Goal: Communication & Community: Answer question/provide support

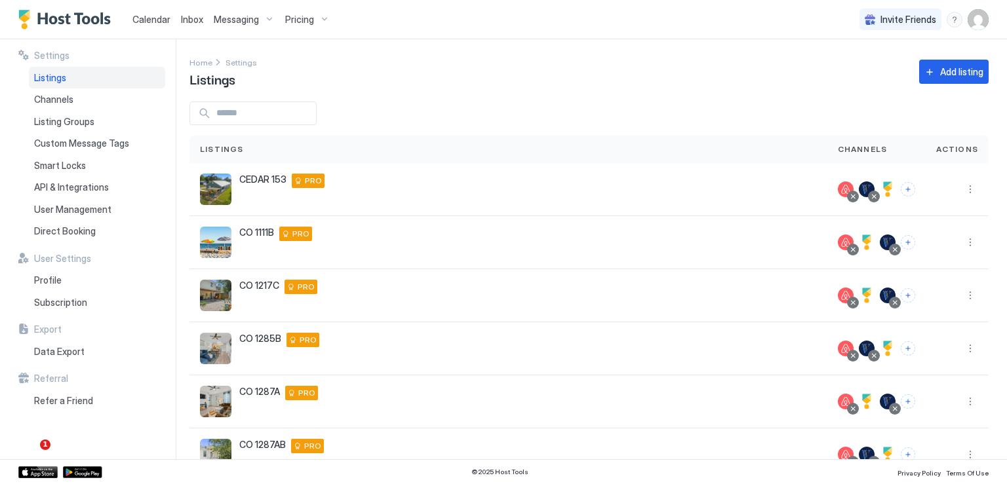
click at [157, 19] on span "Calendar" at bounding box center [151, 19] width 38 height 11
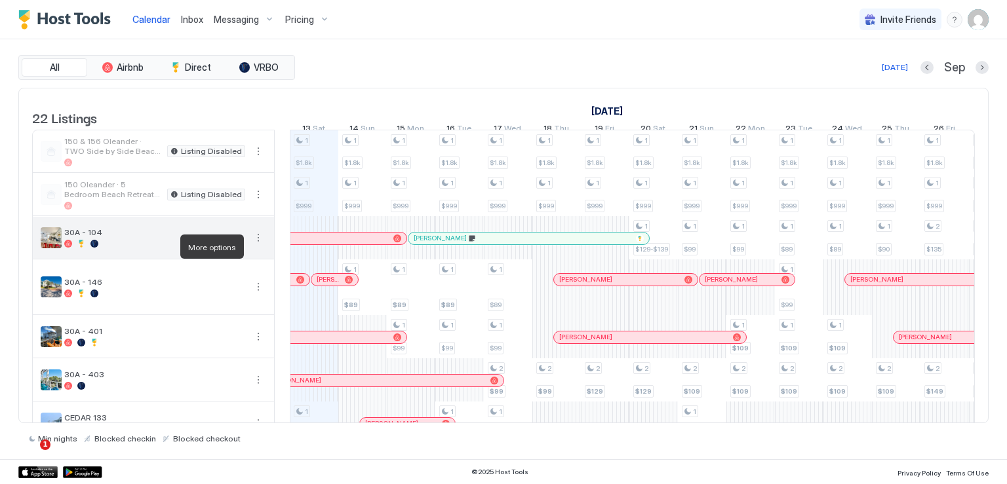
click at [257, 246] on button "More options" at bounding box center [258, 238] width 16 height 16
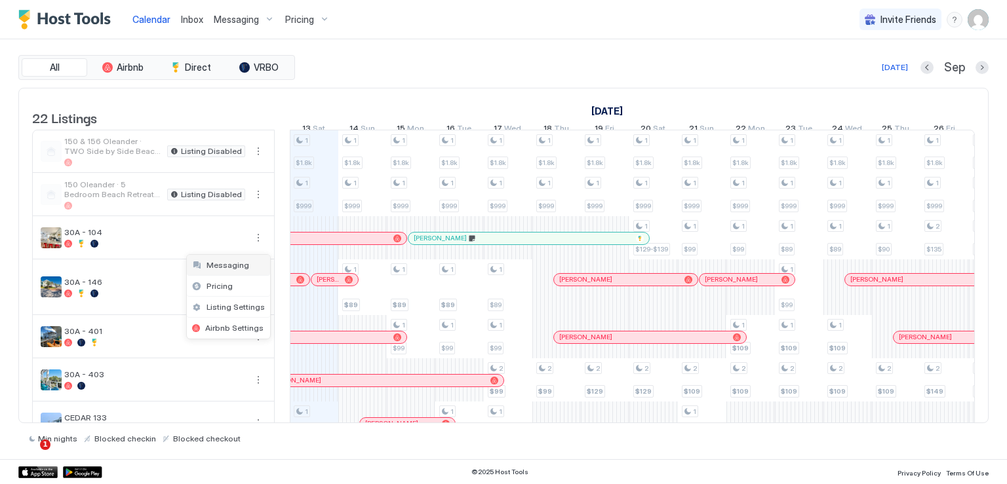
click at [231, 262] on span "Messaging" at bounding box center [227, 265] width 43 height 10
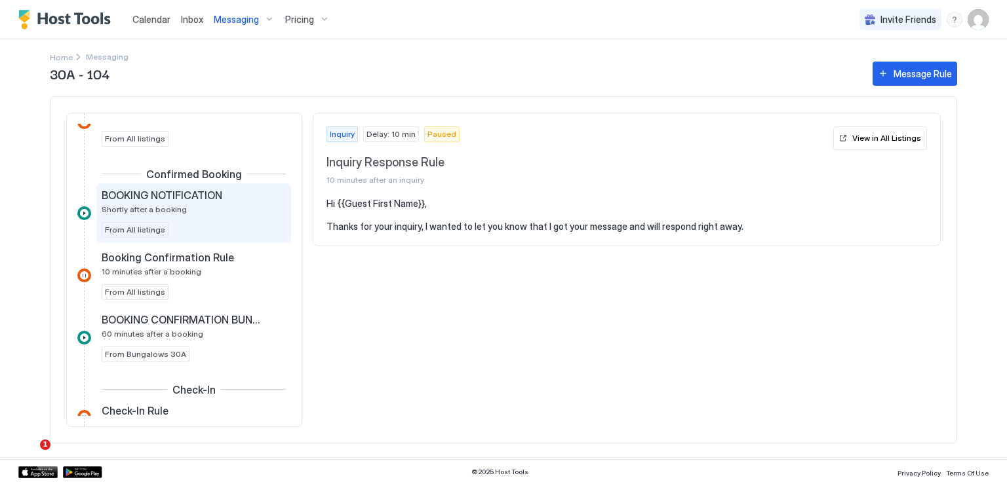
scroll to position [262, 0]
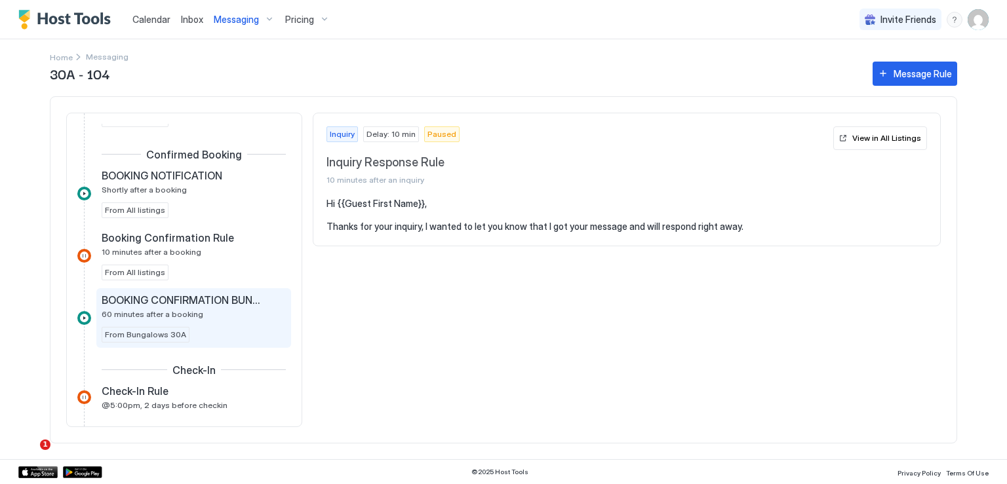
click at [202, 299] on span "BOOKING CONFIRMATION BUNGALOWS" at bounding box center [183, 300] width 163 height 13
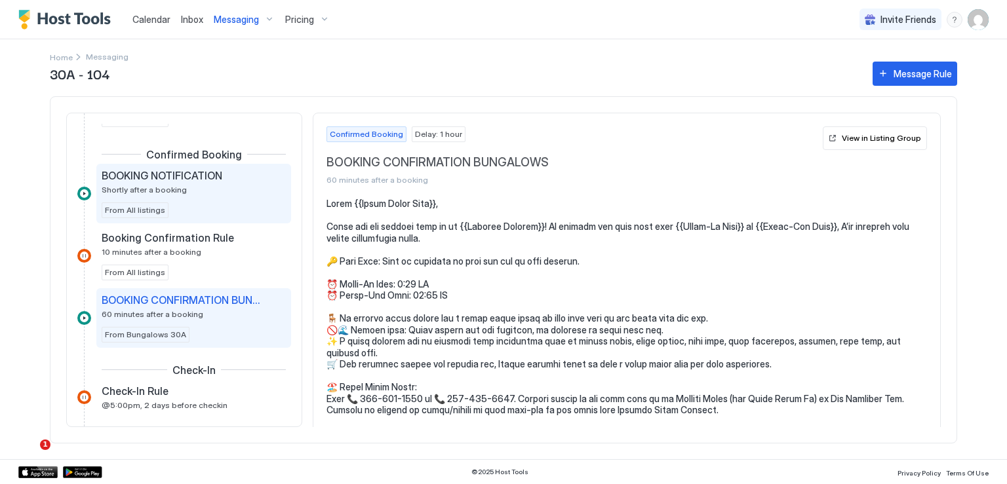
click at [197, 176] on span "BOOKING NOTIFICATION" at bounding box center [162, 175] width 121 height 13
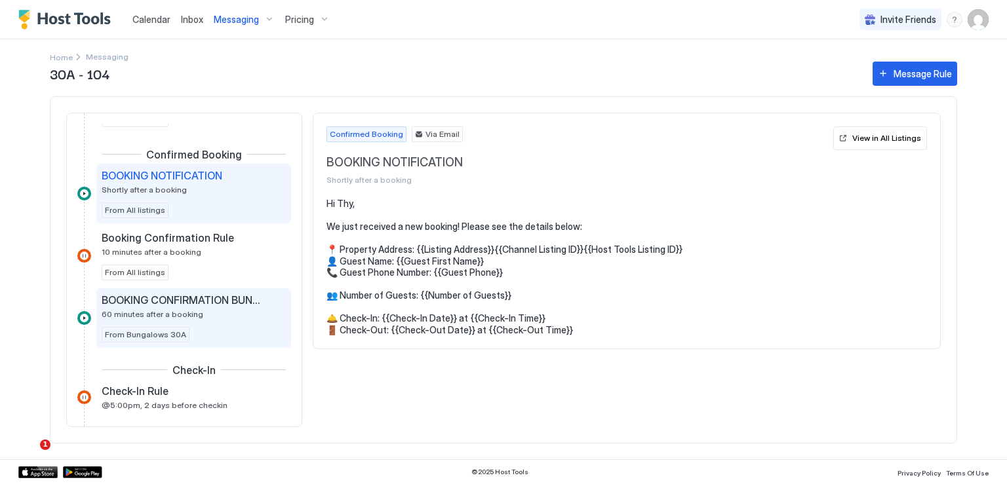
click at [167, 309] on span "60 minutes after a booking" at bounding box center [153, 314] width 102 height 10
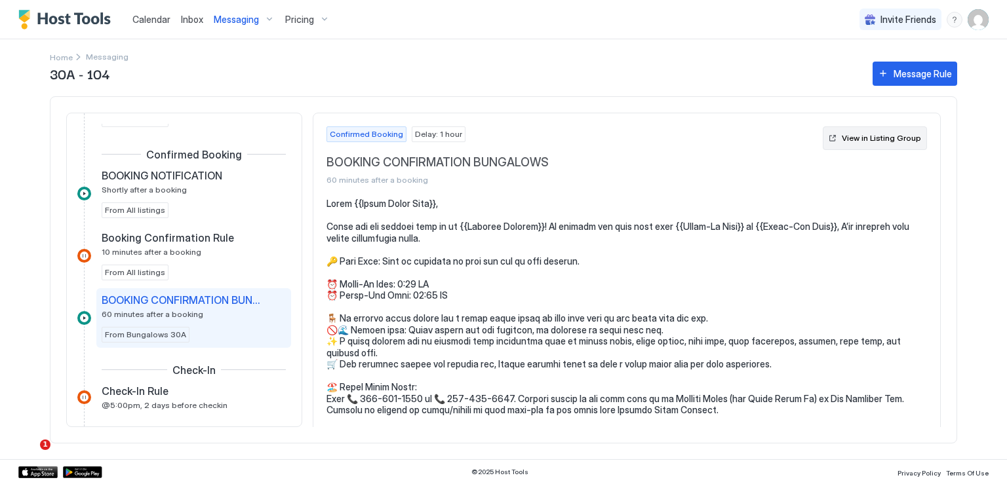
click at [841, 142] on div "View in Listing Group" at bounding box center [880, 138] width 79 height 12
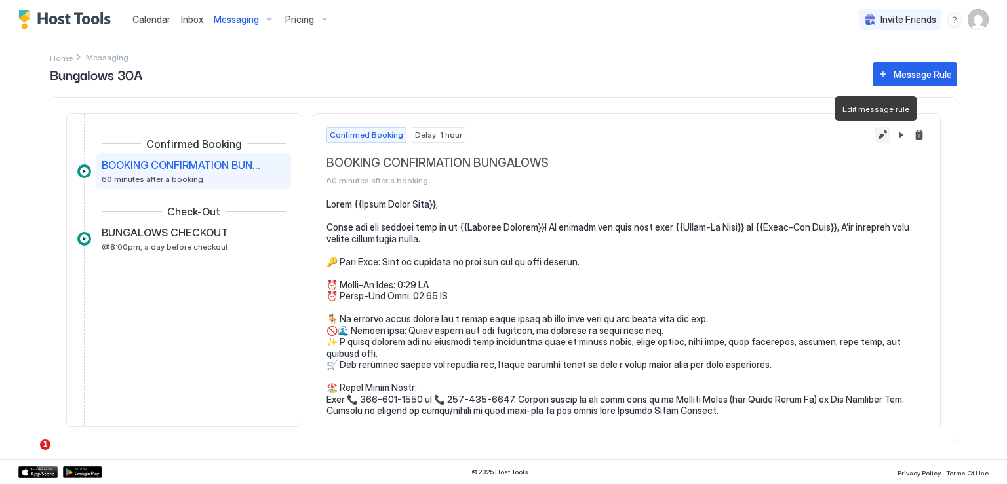
click at [874, 135] on button "Edit message rule" at bounding box center [882, 135] width 16 height 16
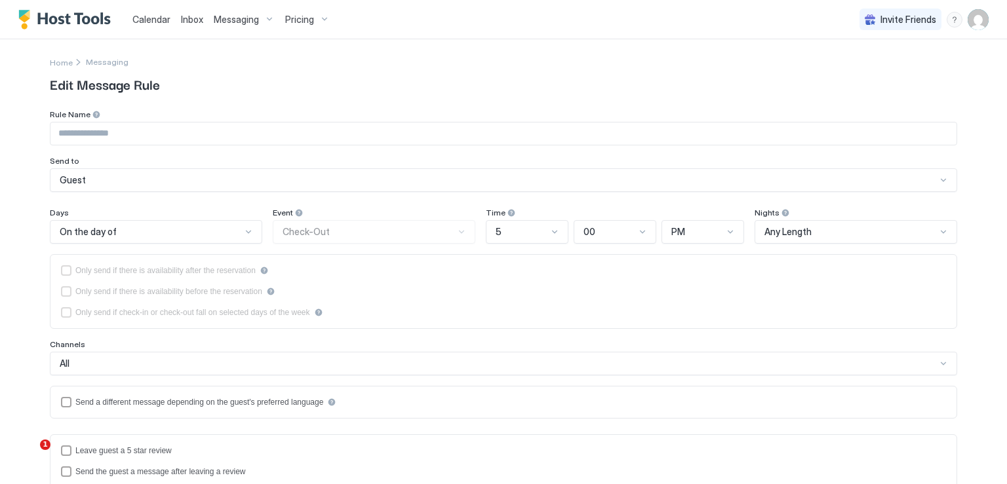
type input "**********"
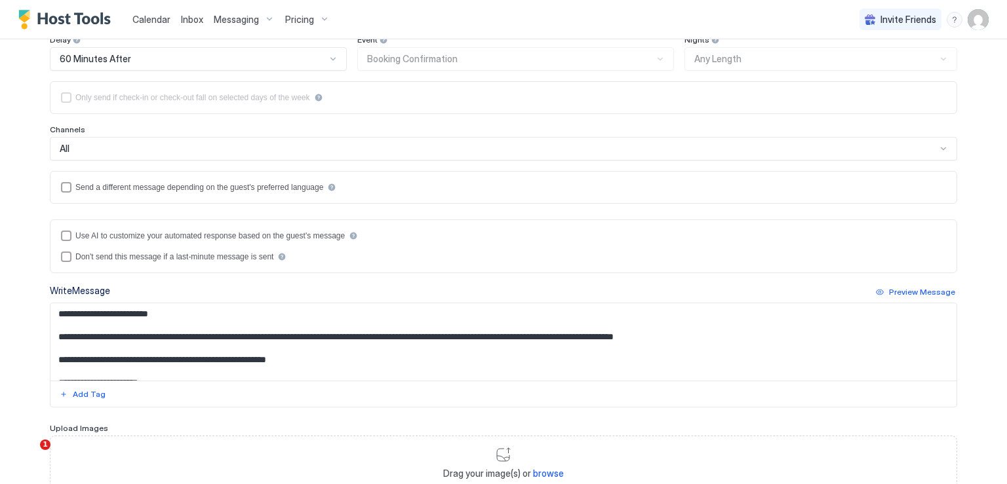
scroll to position [197, 0]
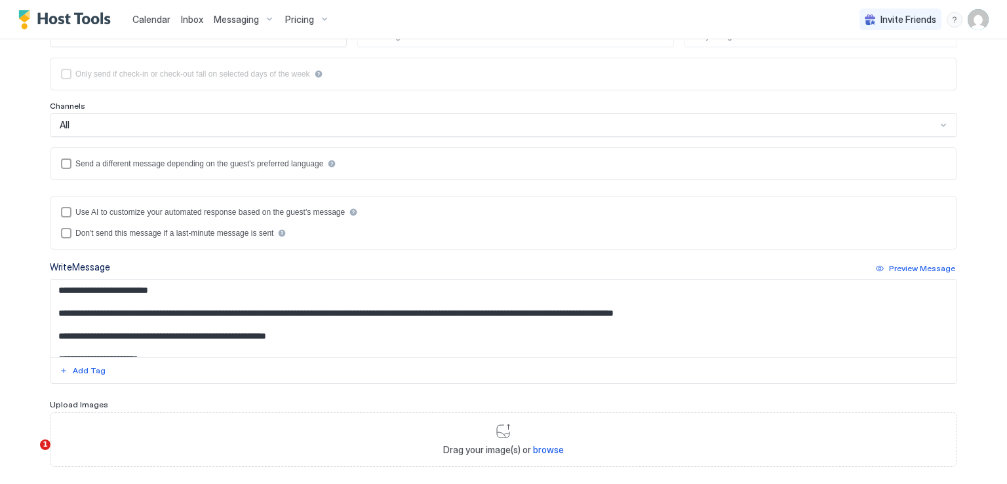
click at [332, 337] on textarea "Input Field" at bounding box center [503, 318] width 906 height 77
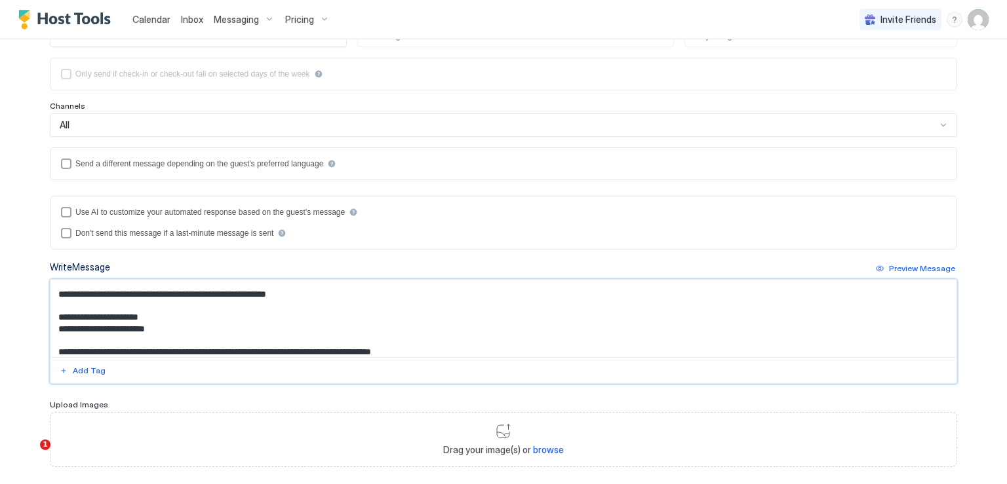
scroll to position [54, 0]
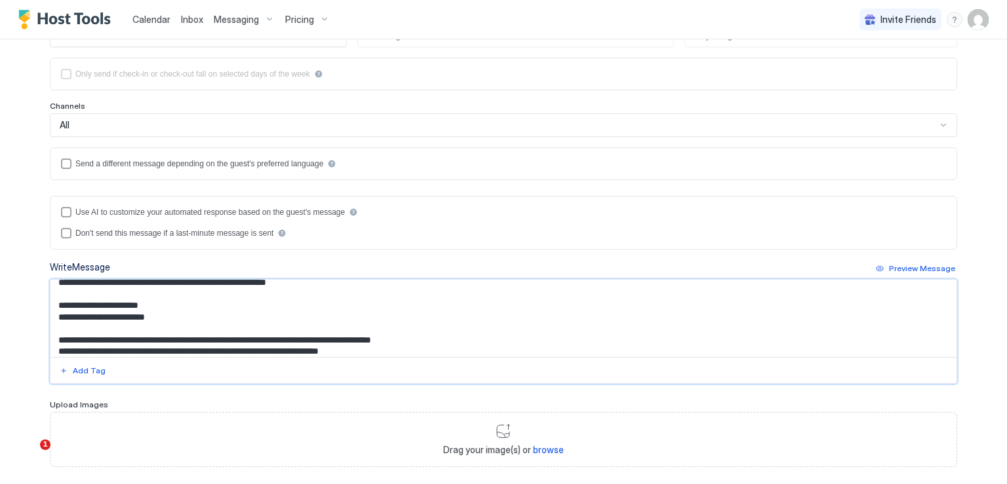
paste textarea "**********"
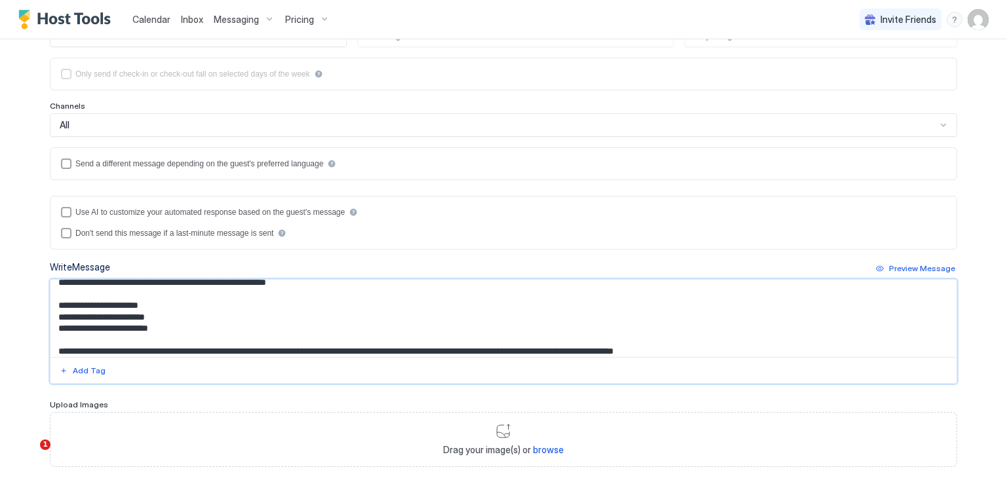
scroll to position [76, 0]
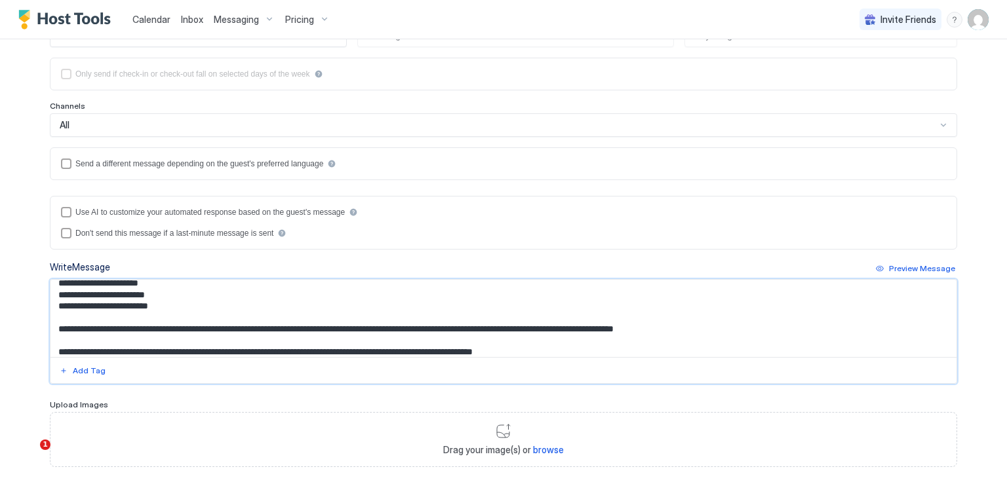
click at [58, 299] on textarea "Input Field" at bounding box center [503, 318] width 906 height 77
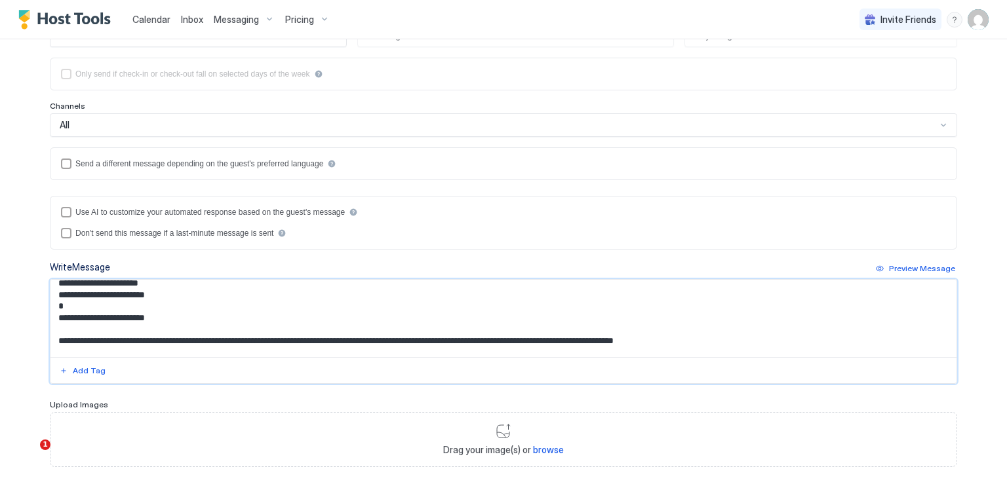
click at [175, 317] on textarea "Input Field" at bounding box center [503, 318] width 906 height 77
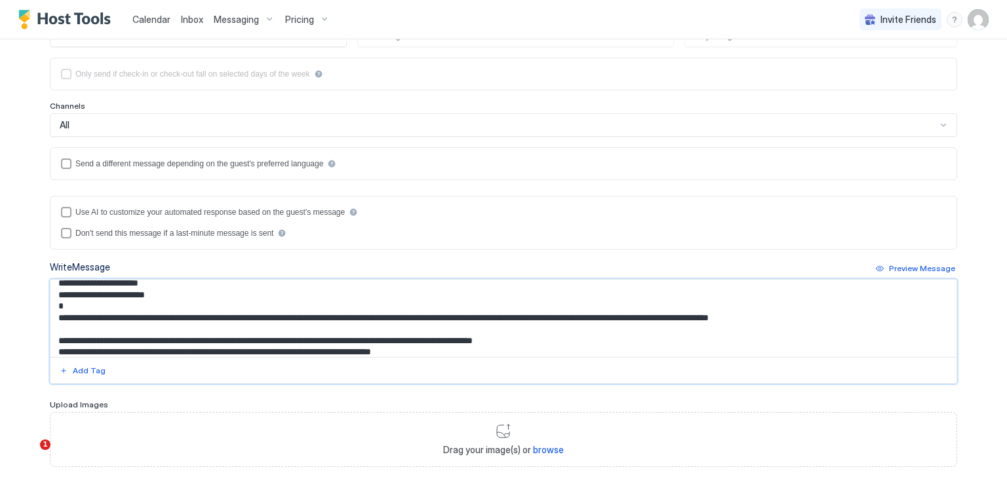
click at [602, 318] on textarea "Input Field" at bounding box center [503, 318] width 906 height 77
click at [808, 315] on textarea "Input Field" at bounding box center [503, 318] width 906 height 77
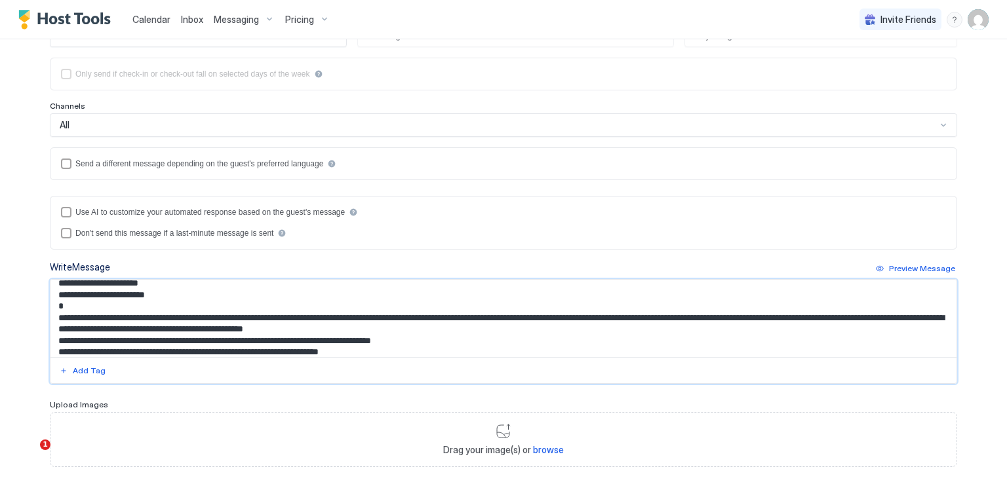
click at [422, 328] on textarea "Input Field" at bounding box center [503, 318] width 906 height 77
click at [426, 329] on textarea "Input Field" at bounding box center [503, 318] width 906 height 77
click at [172, 314] on textarea "Input Field" at bounding box center [503, 318] width 906 height 77
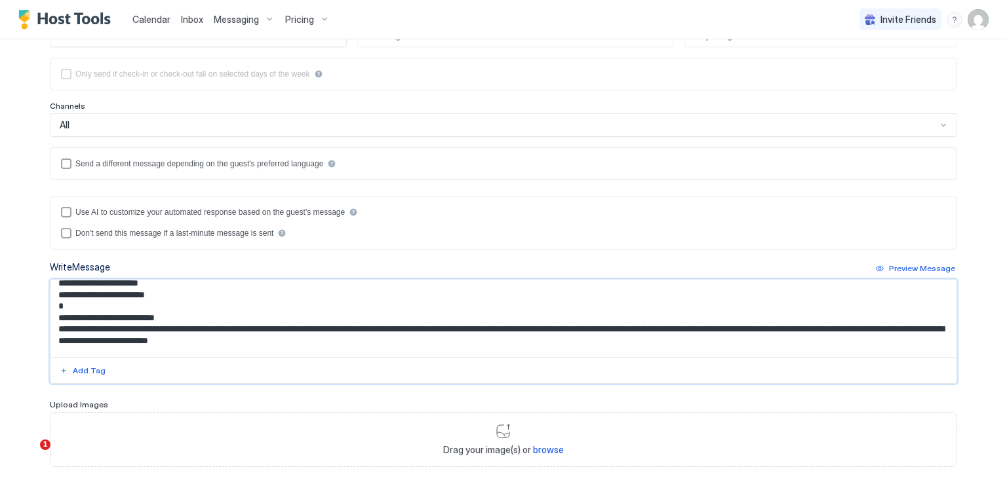
type textarea "**********"
click at [51, 326] on textarea "Input Field" at bounding box center [503, 318] width 906 height 77
drag, startPoint x: 681, startPoint y: 326, endPoint x: 689, endPoint y: 337, distance: 14.0
click at [681, 326] on textarea "Input Field" at bounding box center [503, 318] width 906 height 77
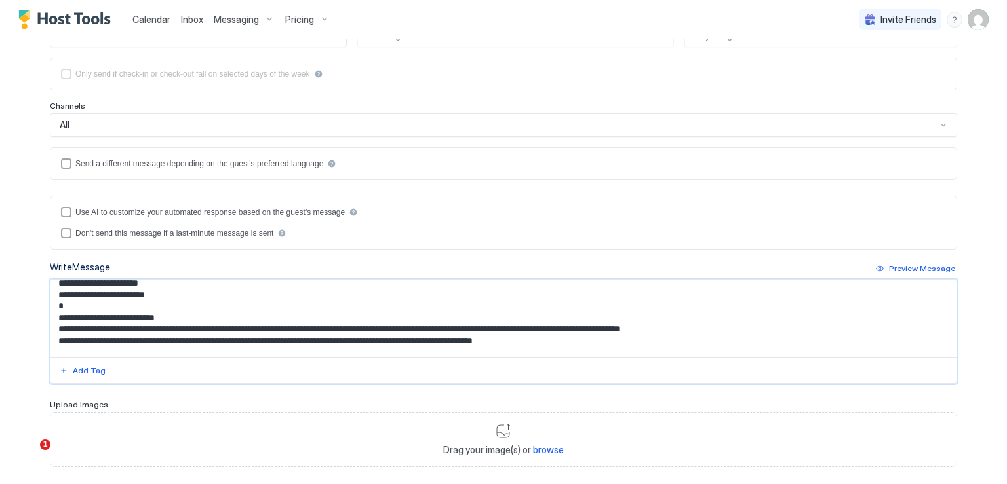
click at [50, 328] on textarea "Input Field" at bounding box center [503, 318] width 906 height 77
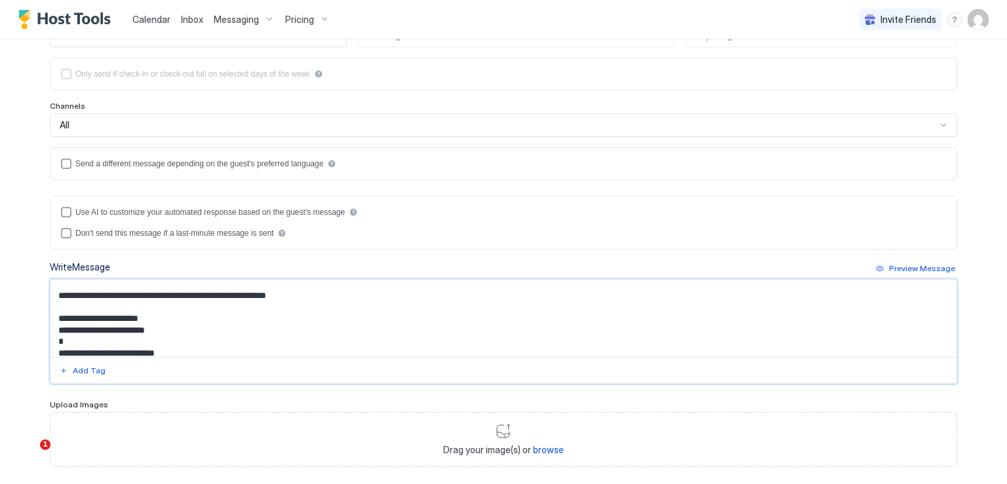
scroll to position [0, 0]
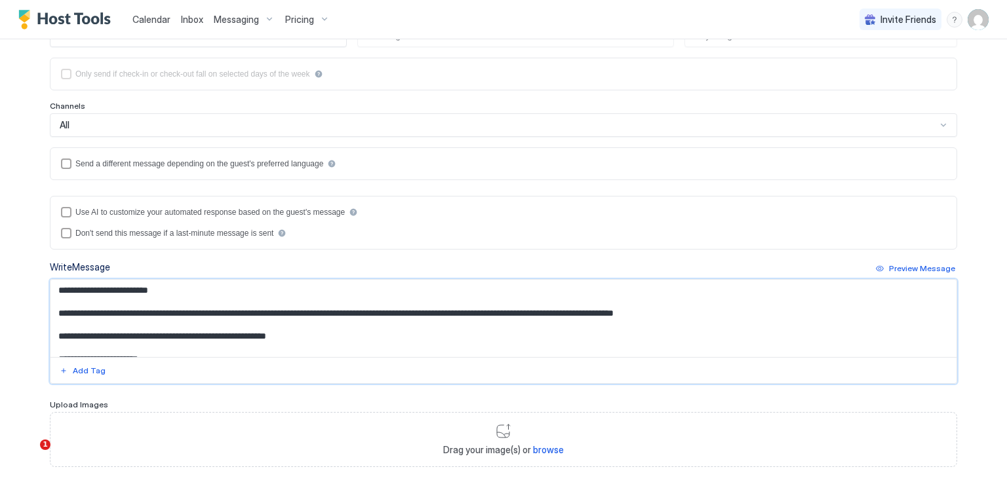
drag, startPoint x: 53, startPoint y: 315, endPoint x: 581, endPoint y: 318, distance: 528.2
click at [581, 318] on textarea "Input Field" at bounding box center [503, 318] width 906 height 77
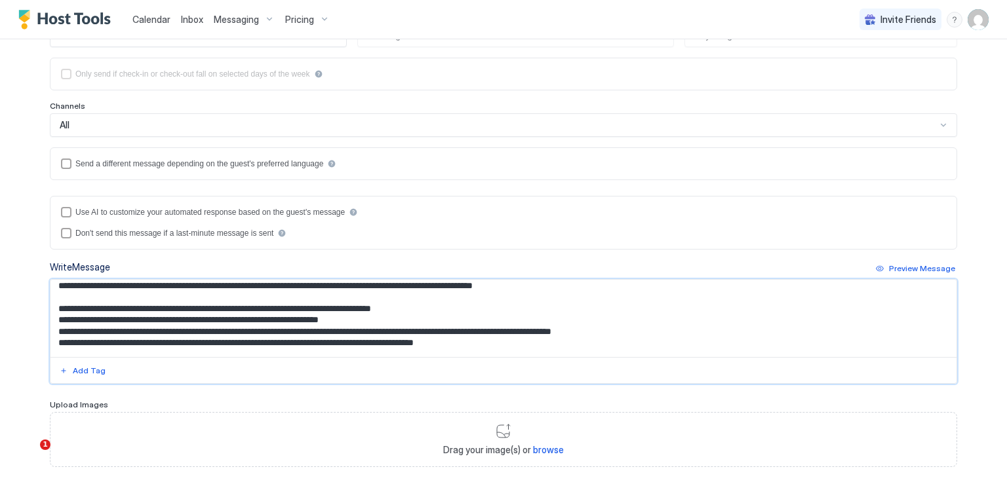
scroll to position [66, 0]
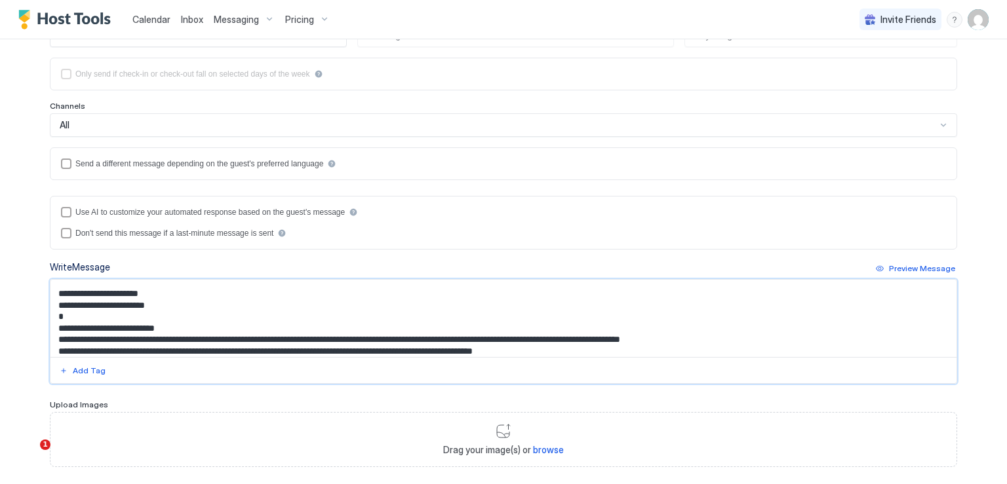
click at [545, 349] on textarea "Input Field" at bounding box center [503, 318] width 906 height 77
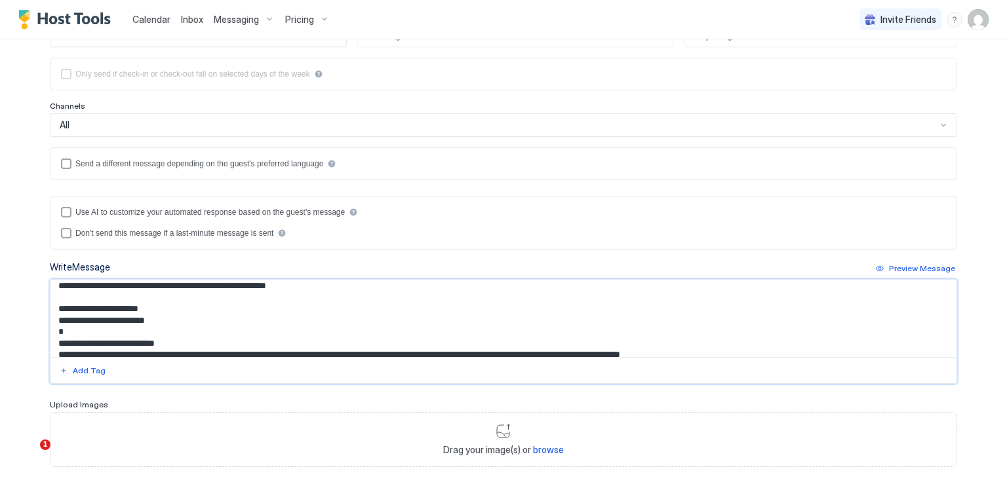
scroll to position [50, 0]
drag, startPoint x: 558, startPoint y: 349, endPoint x: 57, endPoint y: 336, distance: 501.5
click at [57, 336] on textarea "Input Field" at bounding box center [503, 318] width 906 height 77
click at [157, 343] on textarea "Input Field" at bounding box center [503, 318] width 906 height 77
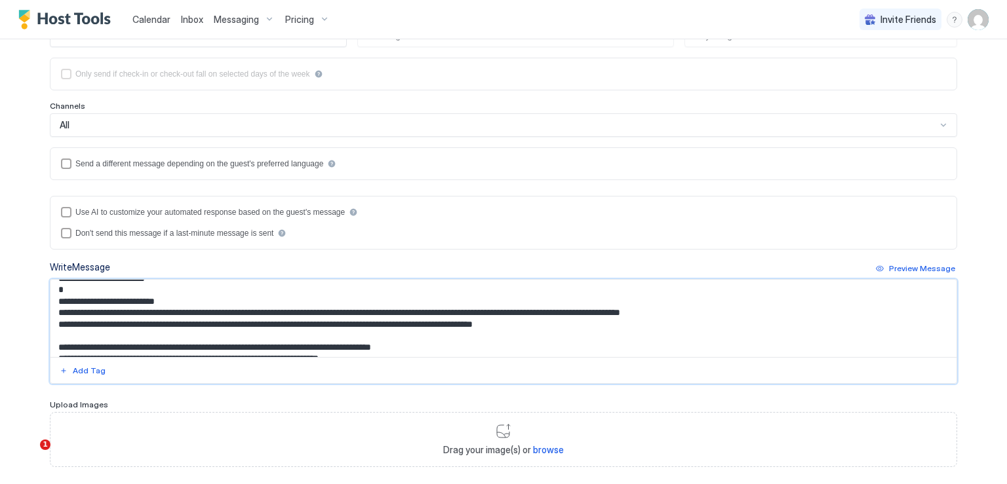
scroll to position [115, 0]
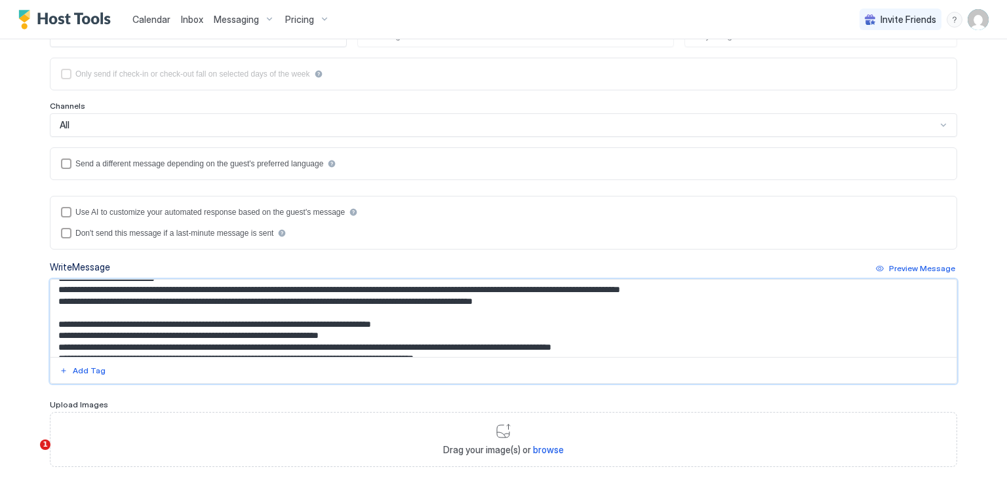
click at [73, 303] on textarea "Input Field" at bounding box center [503, 318] width 906 height 77
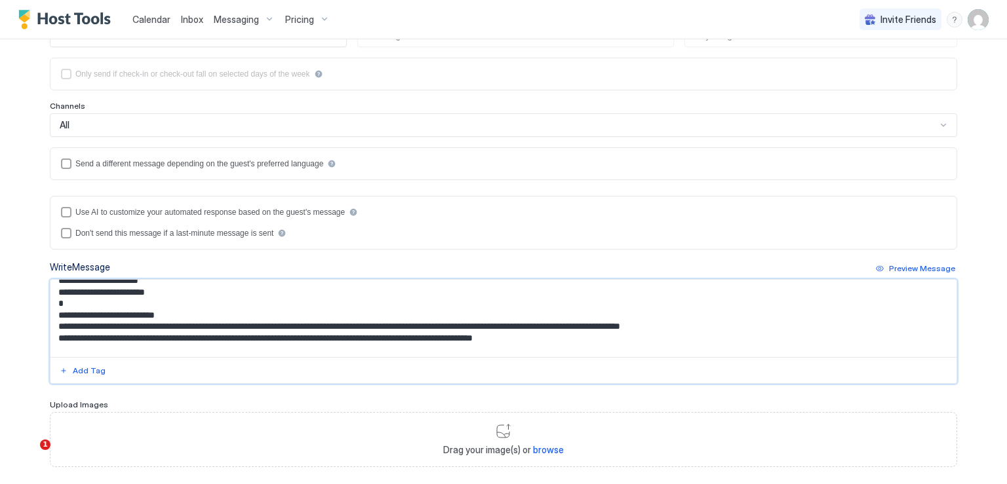
scroll to position [79, 0]
drag, startPoint x: 55, startPoint y: 338, endPoint x: 556, endPoint y: 332, distance: 501.4
click at [556, 332] on textarea "Input Field" at bounding box center [503, 318] width 906 height 77
paste textarea "**********"
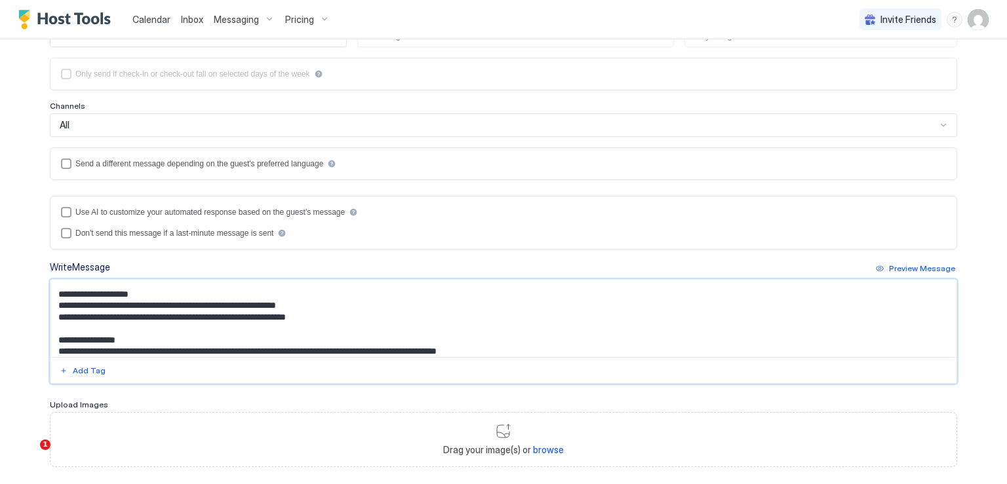
scroll to position [57, 0]
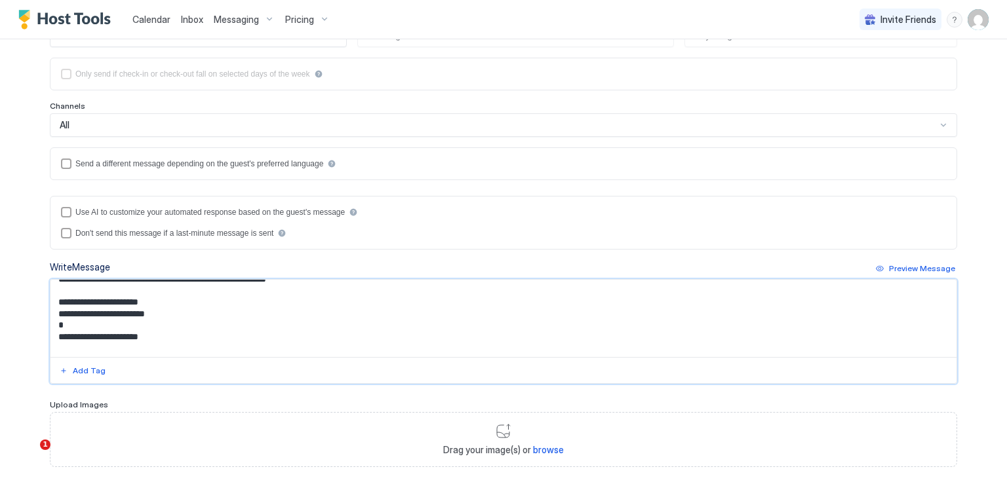
click at [169, 344] on textarea "Input Field" at bounding box center [503, 318] width 906 height 77
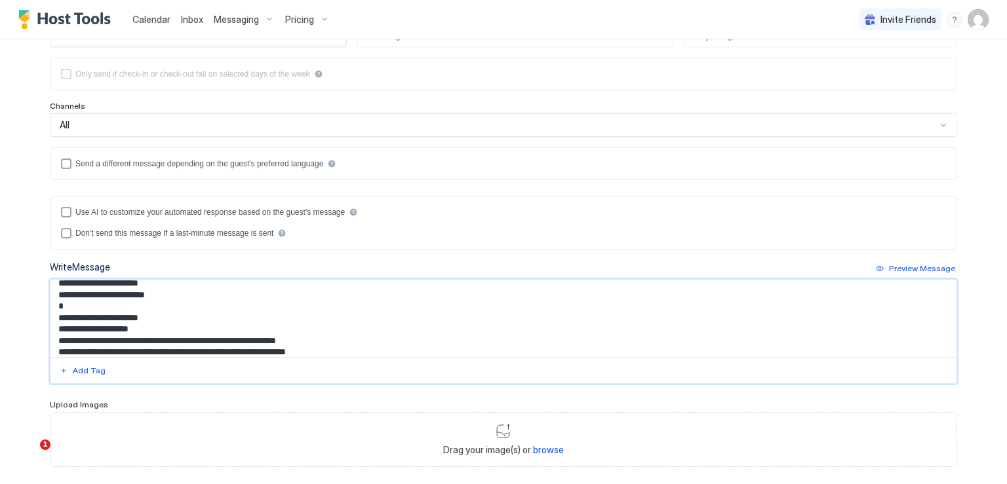
scroll to position [100, 0]
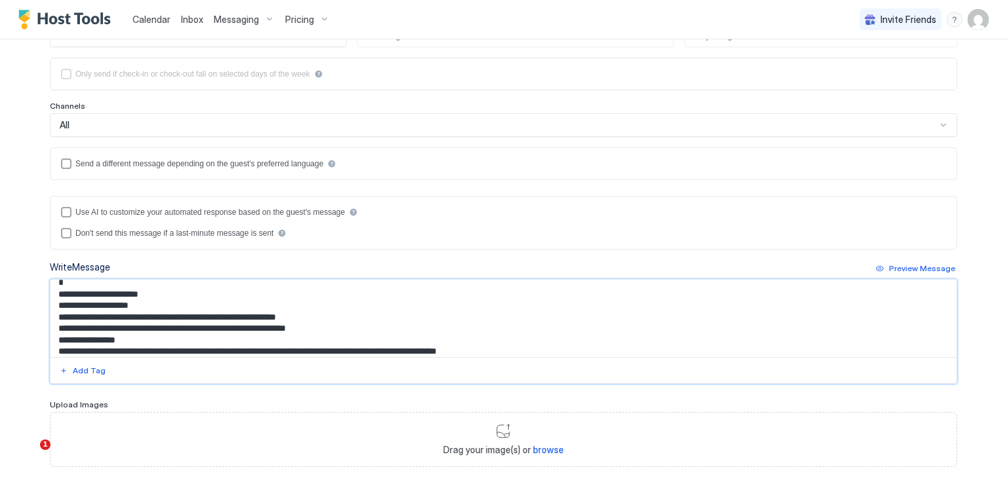
click at [159, 301] on textarea "Input Field" at bounding box center [503, 318] width 906 height 77
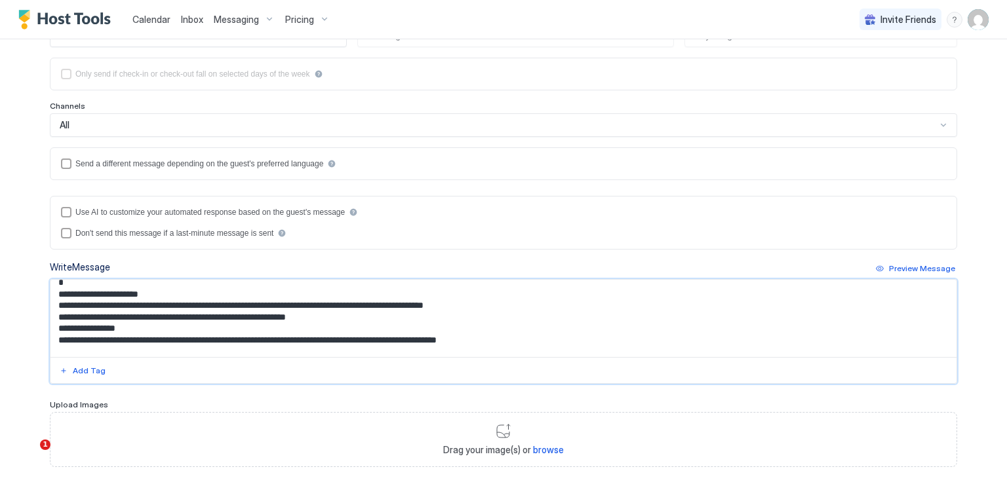
click at [518, 298] on textarea "Input Field" at bounding box center [503, 318] width 906 height 77
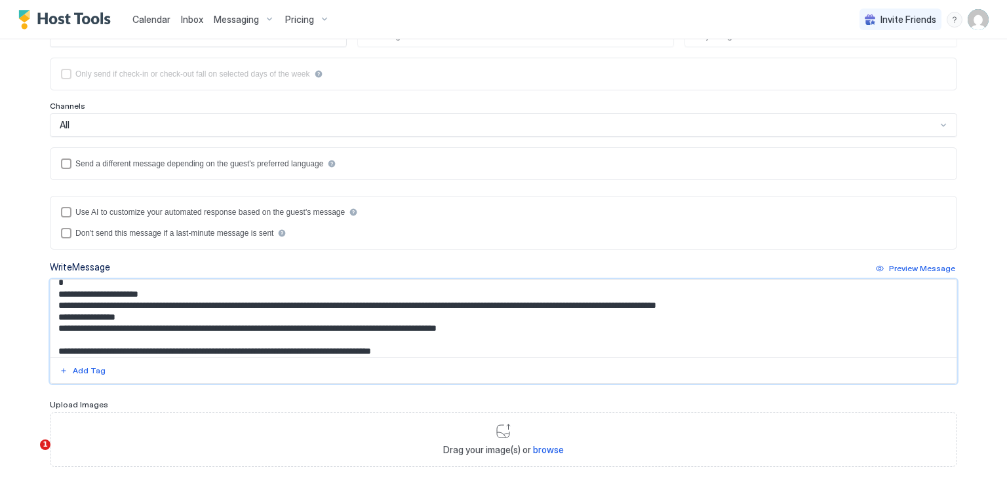
click at [170, 313] on textarea "Input Field" at bounding box center [503, 318] width 906 height 77
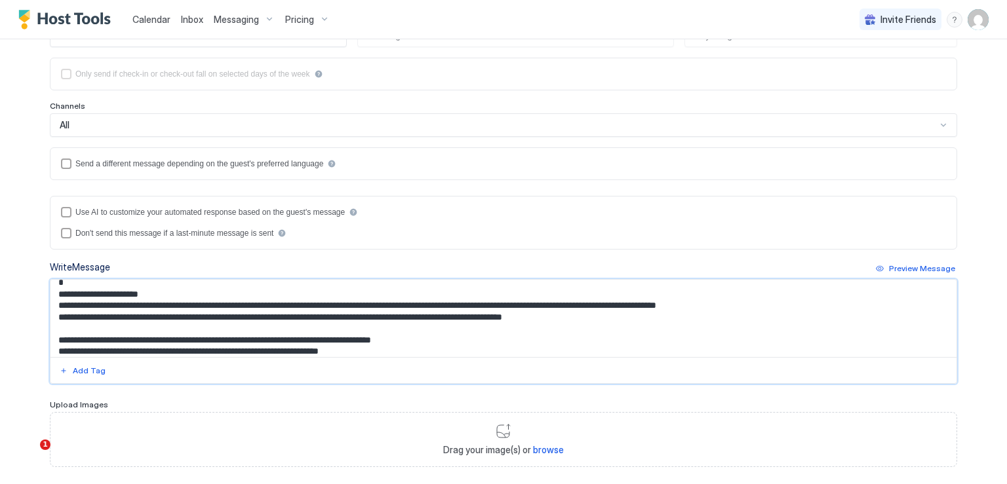
click at [237, 302] on textarea "Input Field" at bounding box center [503, 318] width 906 height 77
click at [236, 303] on textarea "Input Field" at bounding box center [503, 318] width 906 height 77
click at [221, 299] on textarea "Input Field" at bounding box center [503, 318] width 906 height 77
click at [347, 301] on textarea "Input Field" at bounding box center [503, 318] width 906 height 77
drag, startPoint x: 584, startPoint y: 316, endPoint x: 31, endPoint y: 292, distance: 553.0
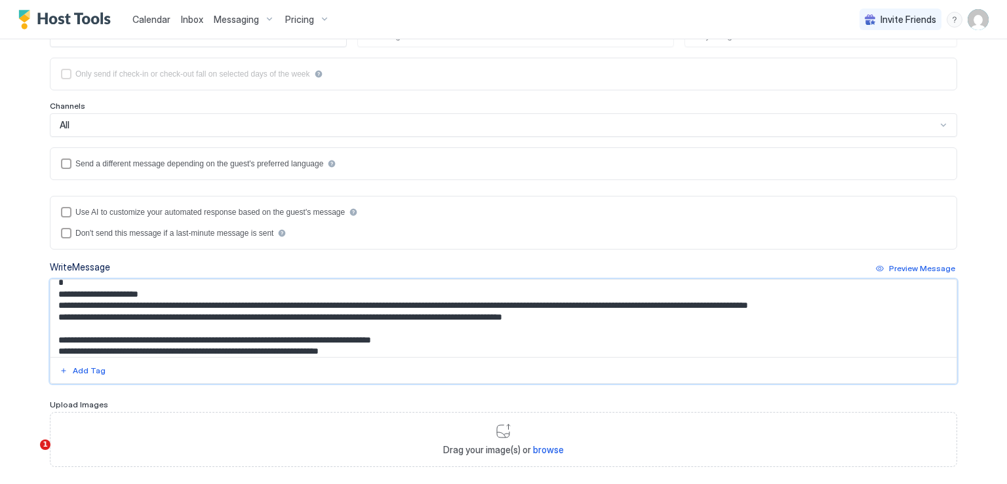
click at [31, 292] on div "**********" at bounding box center [503, 187] width 944 height 689
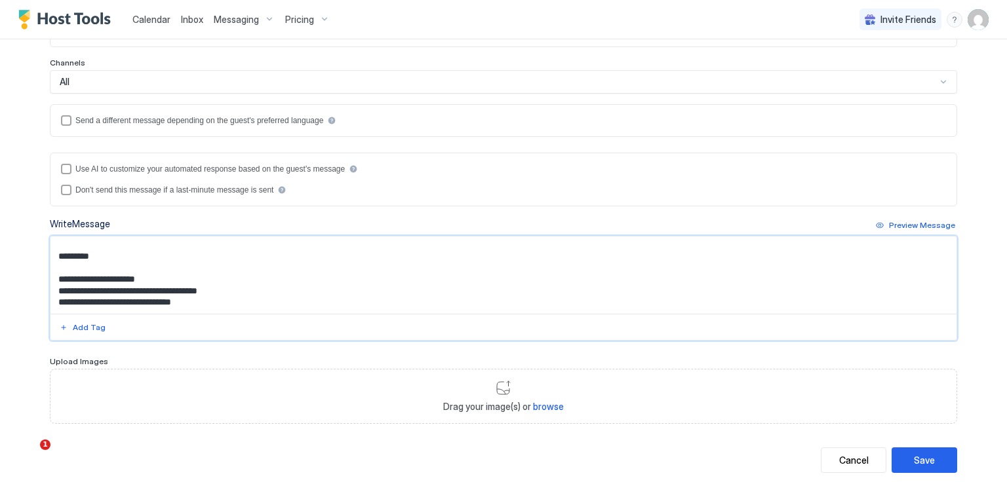
scroll to position [262, 0]
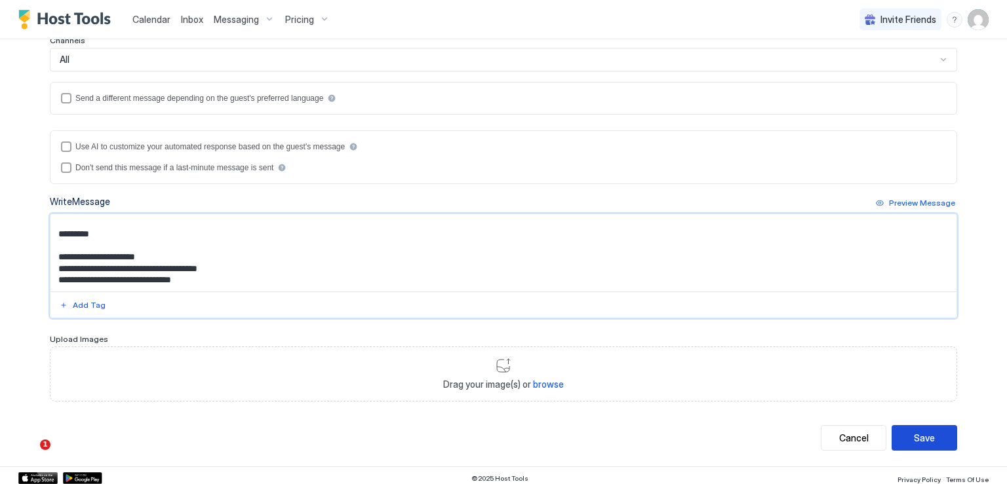
type textarea "**********"
click at [916, 433] on div "Save" at bounding box center [924, 438] width 21 height 14
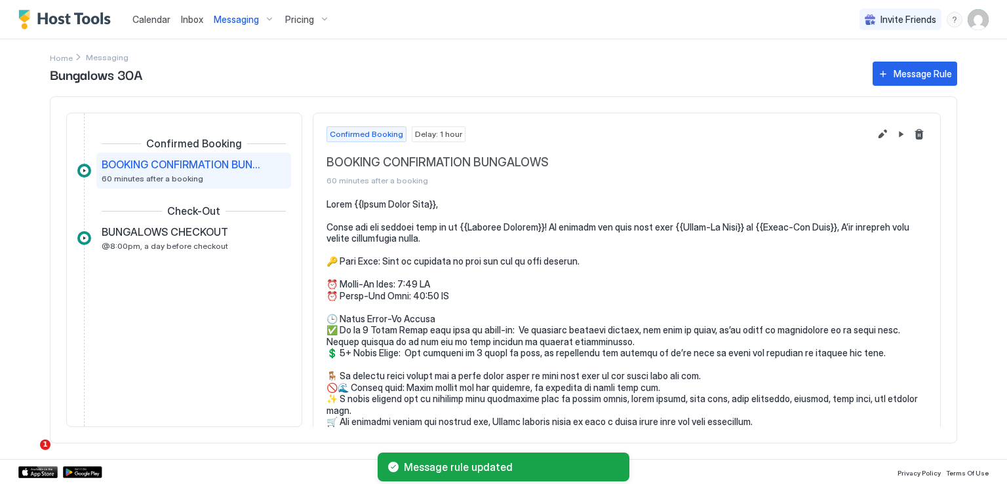
click at [92, 57] on span "Messaging" at bounding box center [107, 57] width 43 height 10
click at [66, 59] on div "Bungalows 30A Message Rule Confirmed Booking BOOKING CONFIRMATION BUNGALOWS 60 …" at bounding box center [503, 259] width 907 height 400
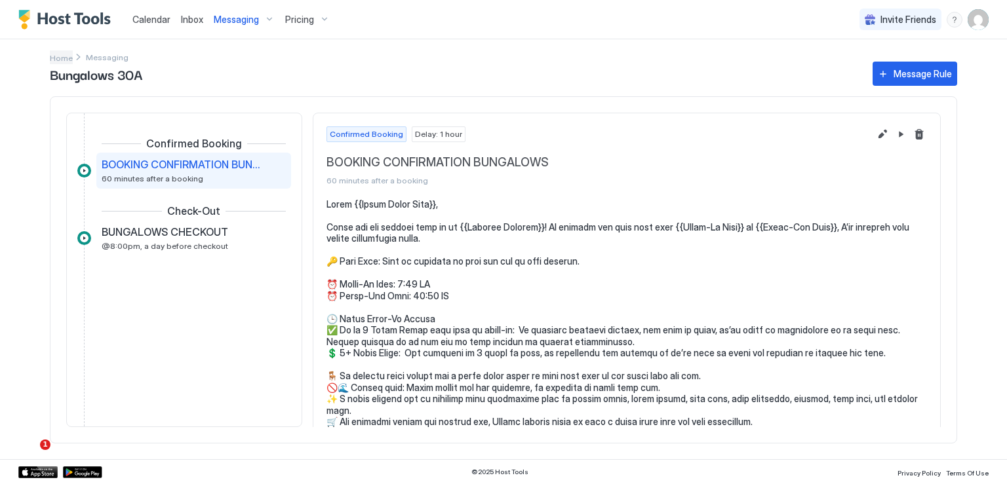
click at [71, 51] on link "Home" at bounding box center [61, 57] width 23 height 14
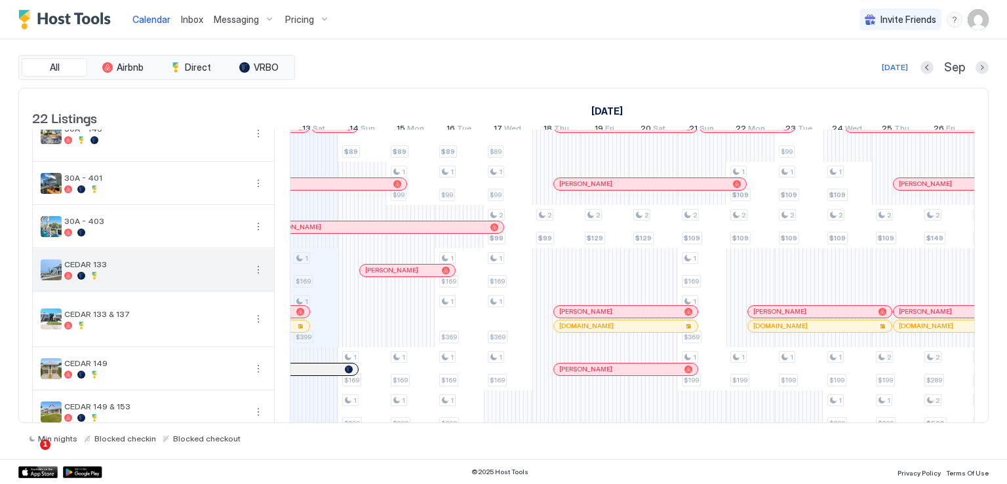
scroll to position [131, 0]
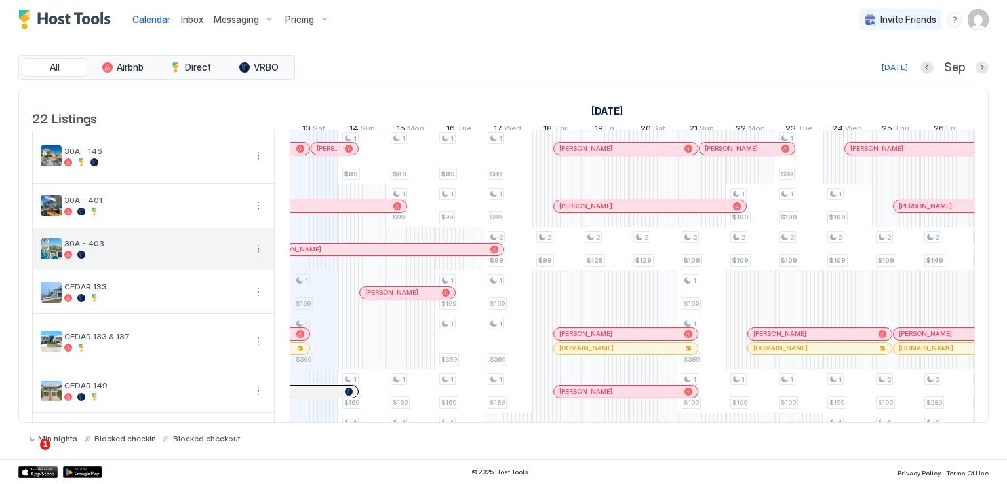
click at [260, 257] on button "More options" at bounding box center [258, 249] width 16 height 16
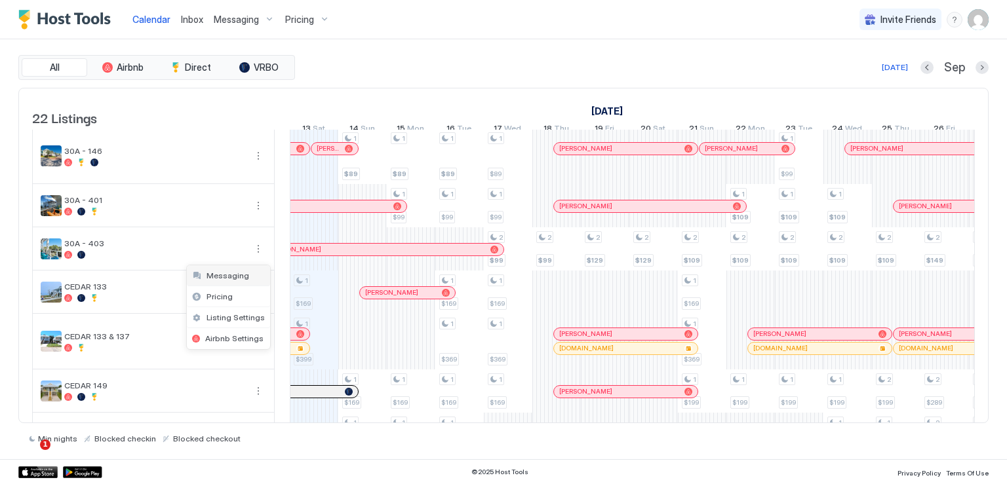
click at [234, 271] on span "Messaging" at bounding box center [227, 276] width 43 height 10
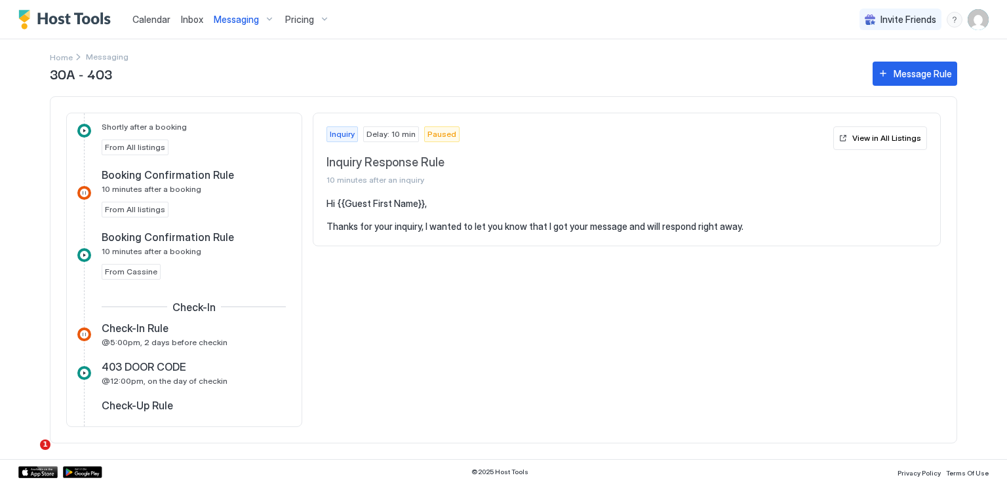
scroll to position [328, 0]
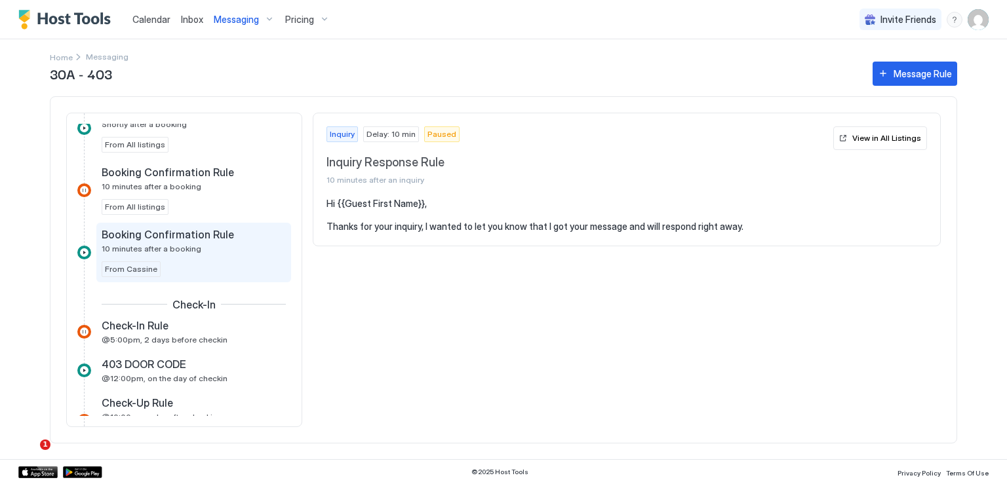
click at [161, 250] on span "10 minutes after a booking" at bounding box center [152, 249] width 100 height 10
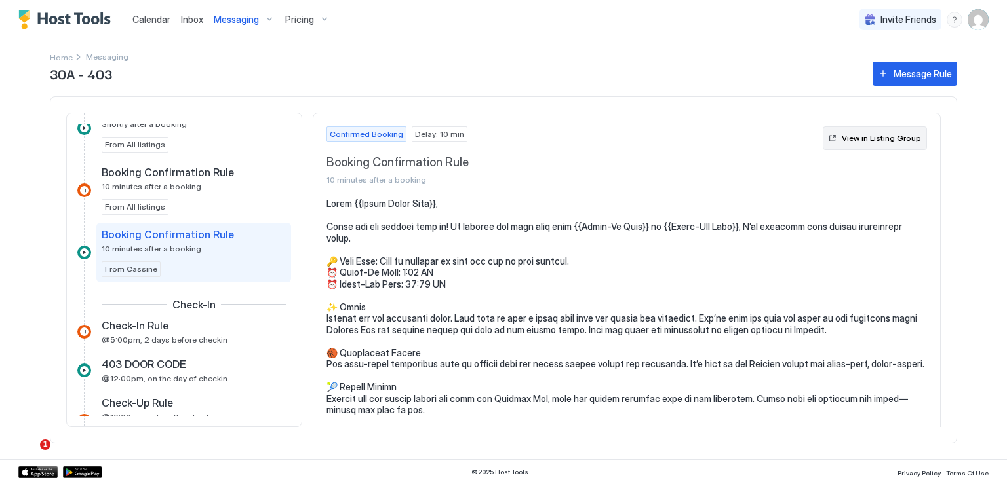
click at [842, 137] on div "View in Listing Group" at bounding box center [880, 138] width 79 height 12
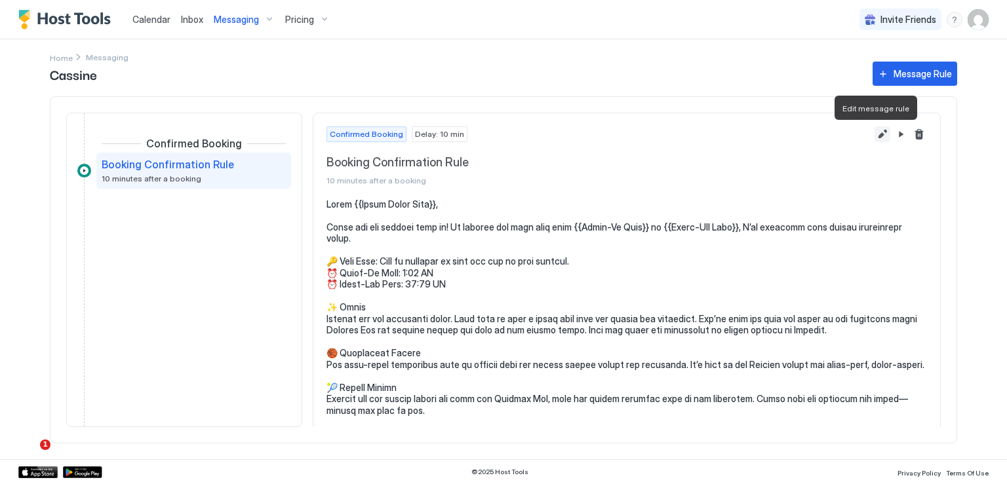
click at [874, 136] on button "Edit message rule" at bounding box center [882, 134] width 16 height 16
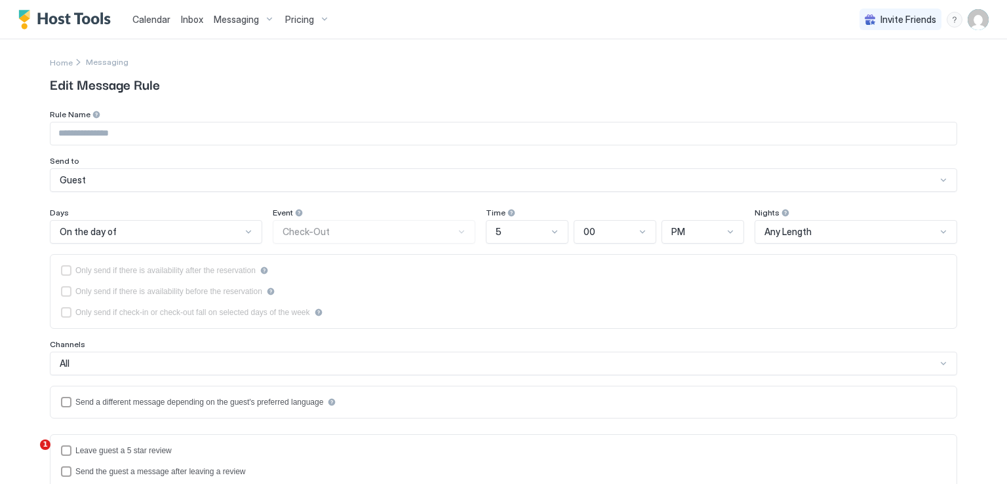
type input "**********"
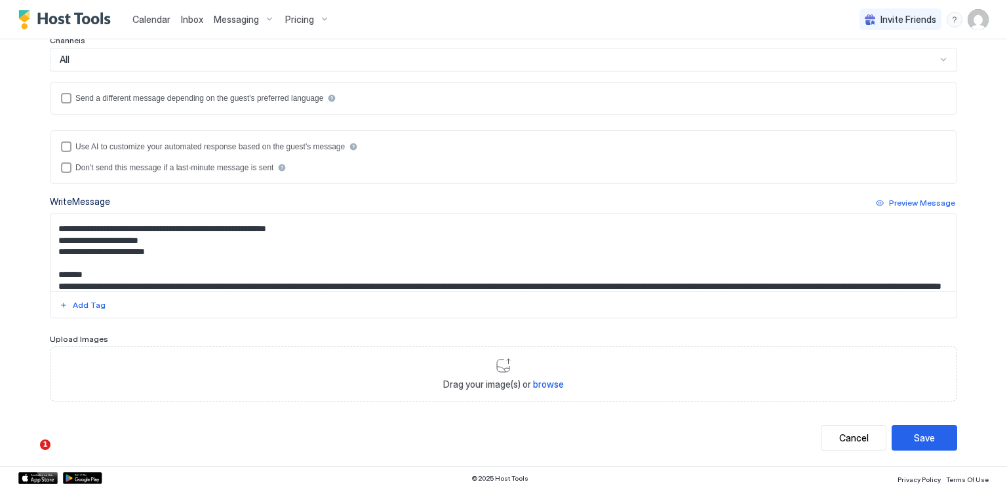
scroll to position [66, 0]
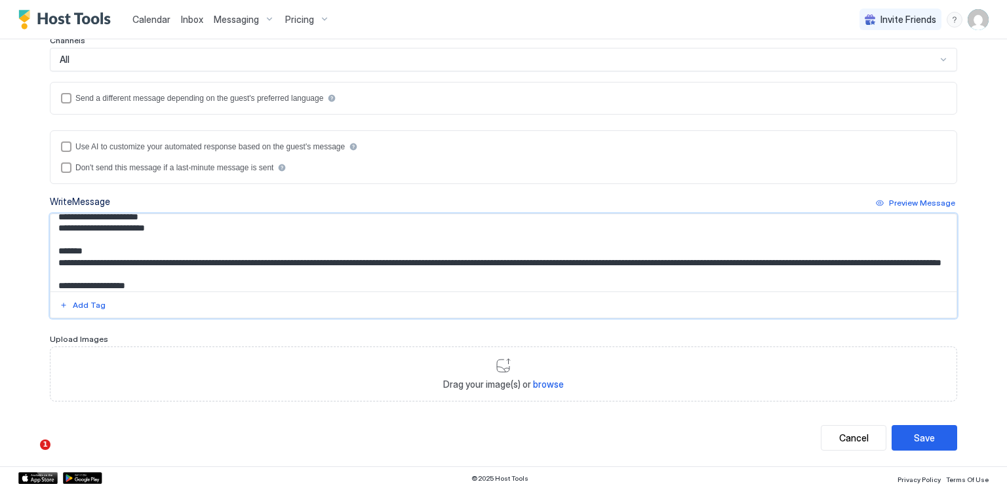
click at [185, 233] on textarea "Input Field" at bounding box center [503, 252] width 906 height 77
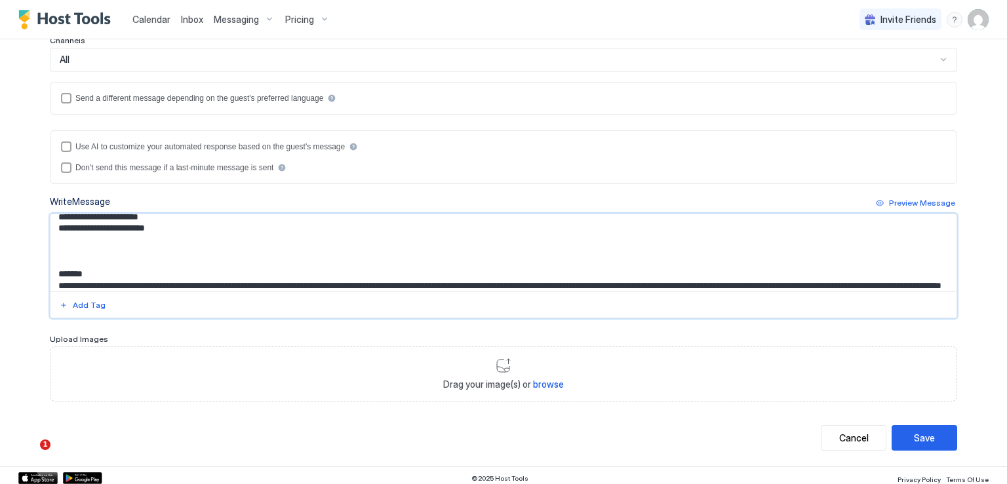
paste textarea "**********"
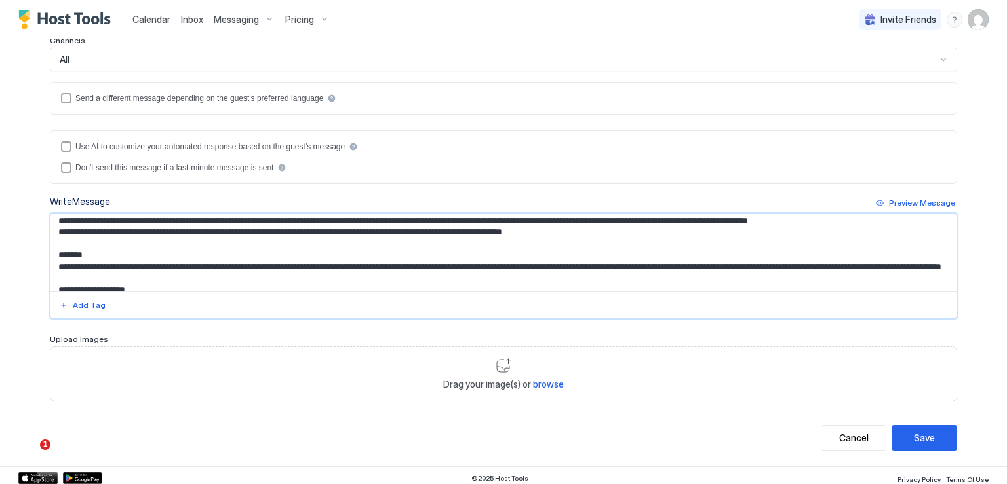
scroll to position [131, 0]
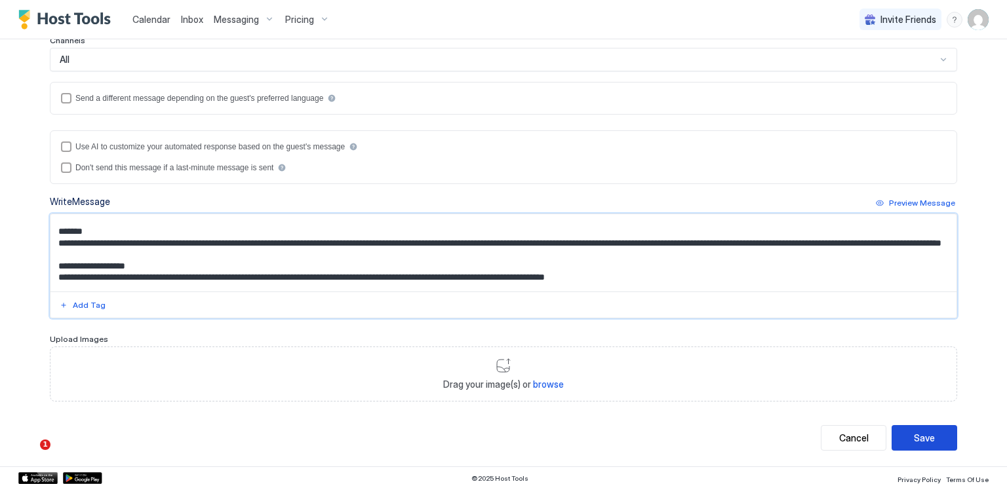
type textarea "**********"
click at [916, 431] on div "Save" at bounding box center [924, 438] width 21 height 14
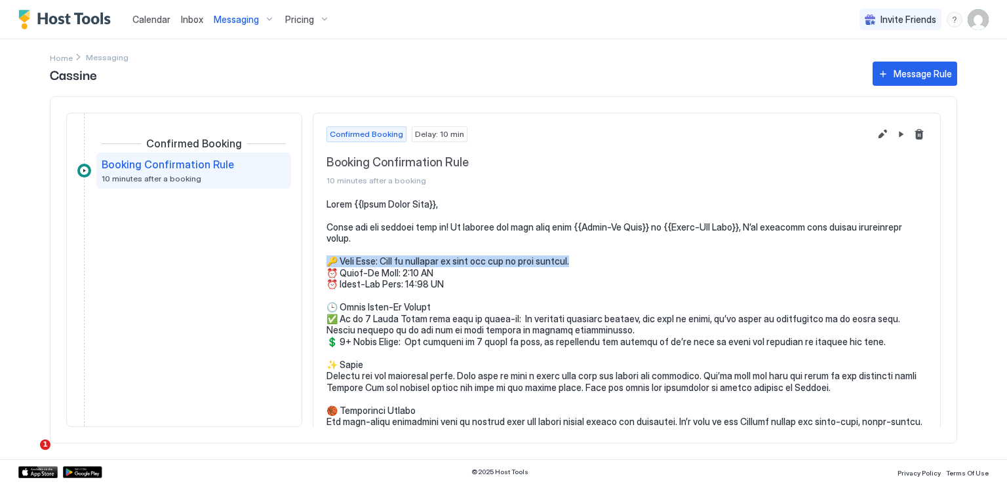
drag, startPoint x: 585, startPoint y: 261, endPoint x: 328, endPoint y: 260, distance: 256.9
copy pre "🔑 Door Code: Will be provided by noon the day of your arrival."
click at [62, 58] on span "Home" at bounding box center [61, 58] width 23 height 10
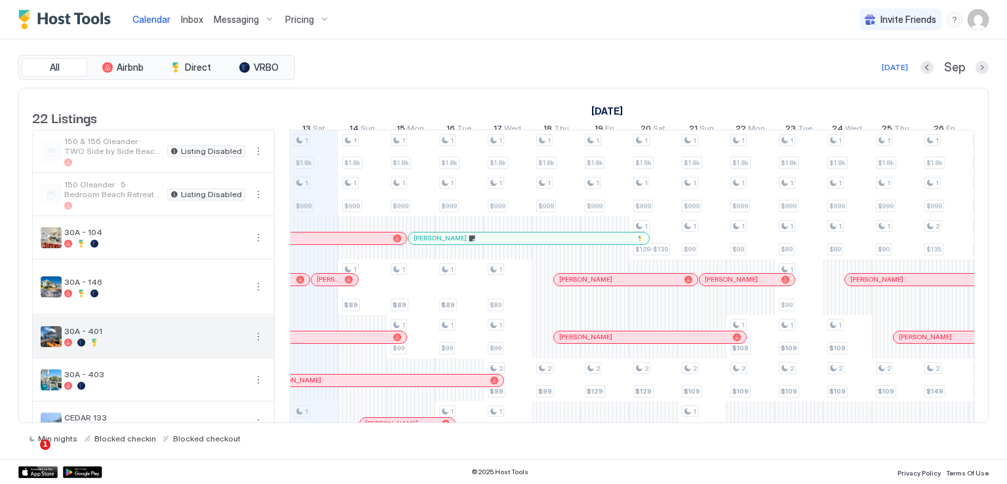
scroll to position [131, 0]
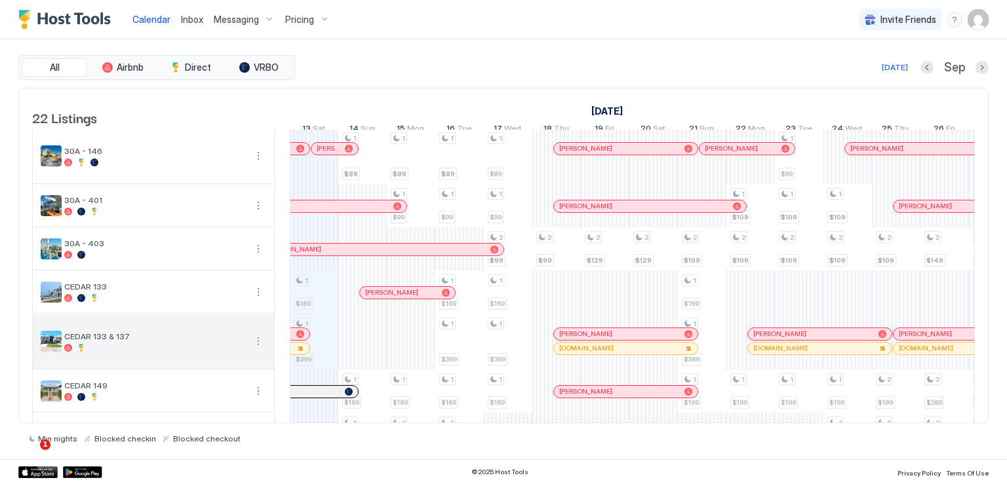
click at [255, 347] on button "More options" at bounding box center [258, 342] width 16 height 16
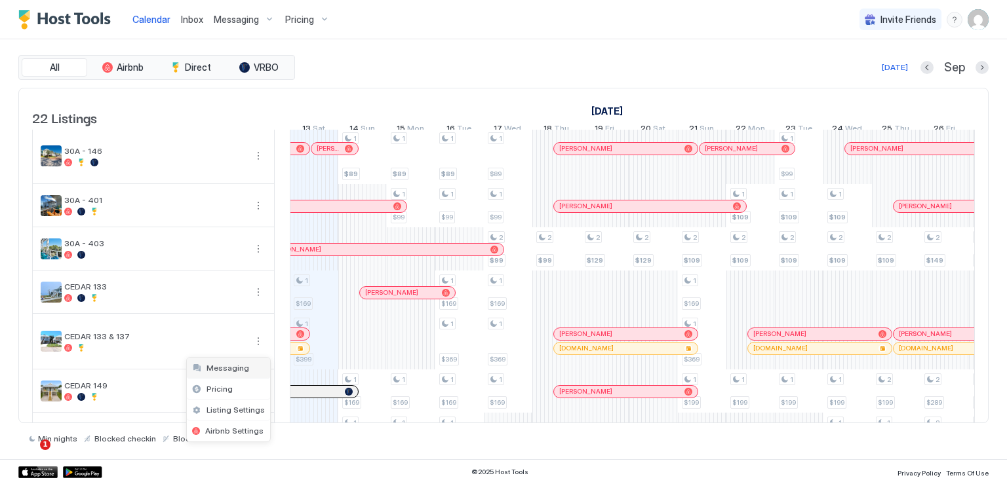
click at [228, 367] on span "Messaging" at bounding box center [227, 368] width 43 height 10
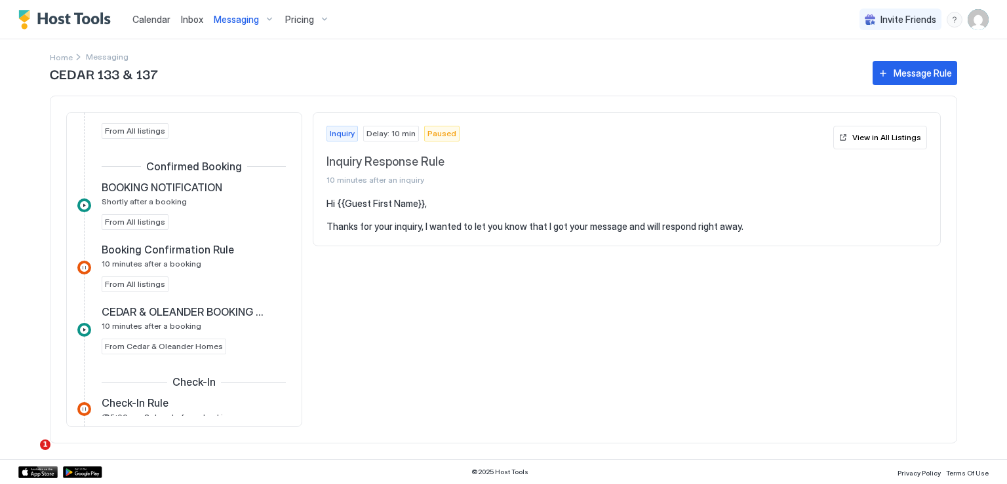
scroll to position [262, 0]
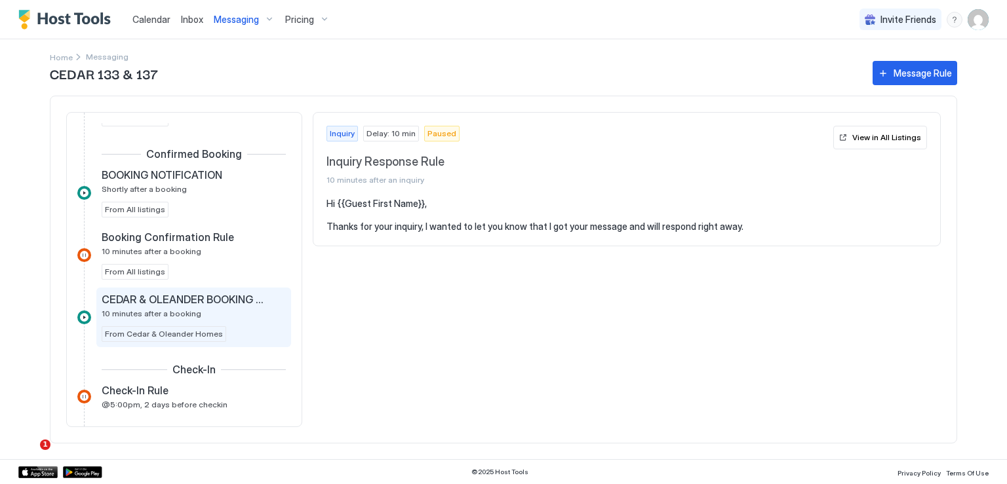
click at [225, 296] on span "CEDAR & OLEANDER BOOKING CONFIRMED" at bounding box center [183, 299] width 163 height 13
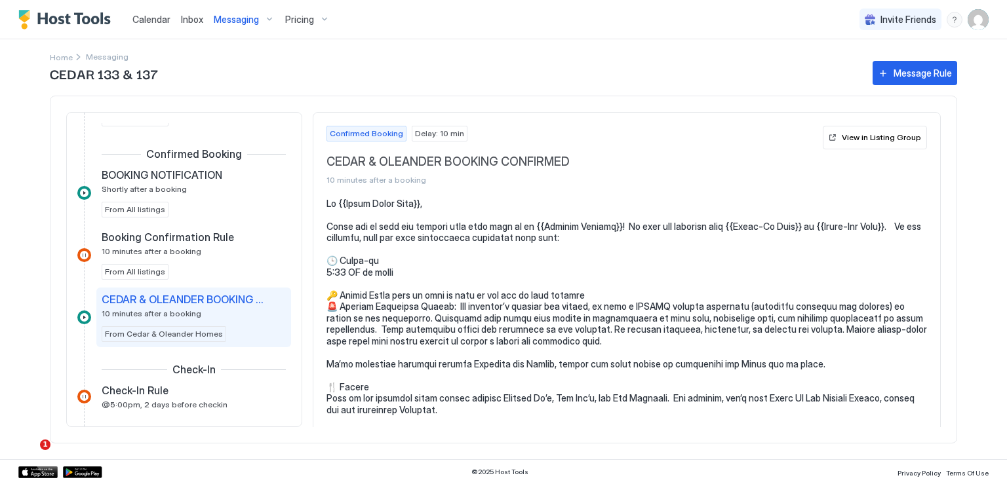
click at [868, 140] on div "View in Listing Group" at bounding box center [880, 138] width 79 height 12
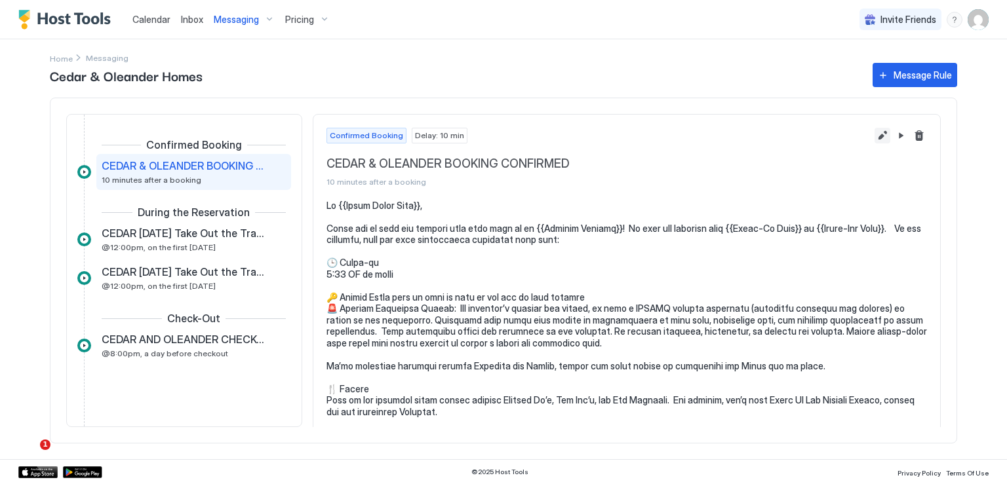
click at [874, 137] on button "Edit message rule" at bounding box center [882, 136] width 16 height 16
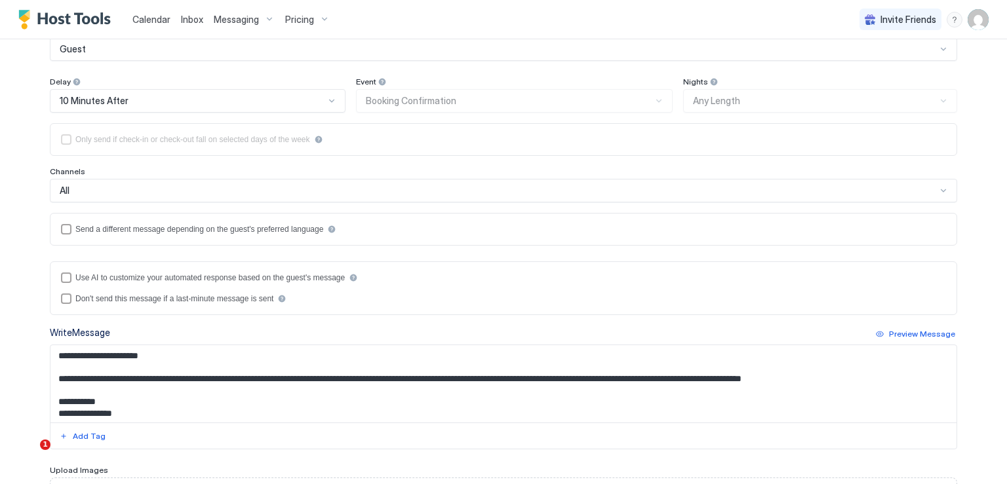
scroll to position [197, 0]
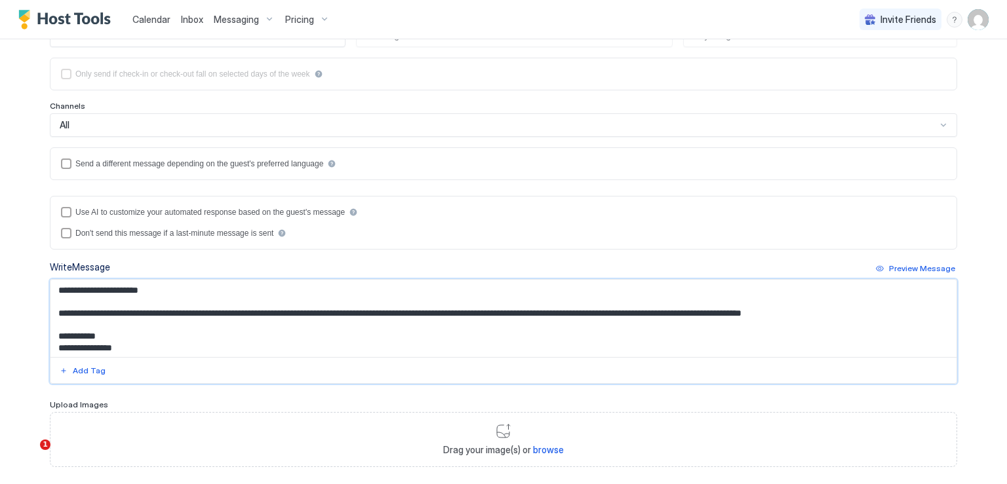
click at [149, 339] on textarea "Input Field" at bounding box center [503, 318] width 906 height 77
click at [179, 336] on textarea "Input Field" at bounding box center [503, 318] width 906 height 77
paste textarea "**********"
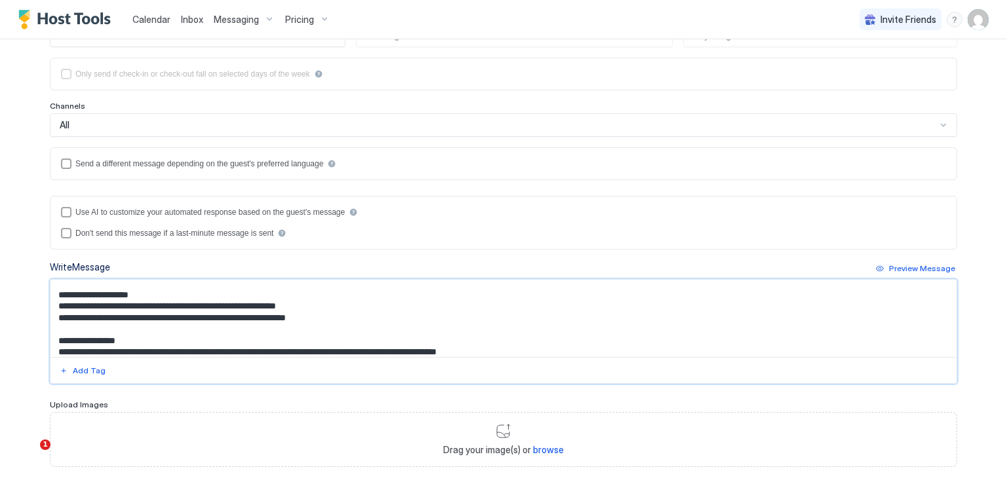
click at [136, 332] on textarea "Input Field" at bounding box center [503, 318] width 906 height 77
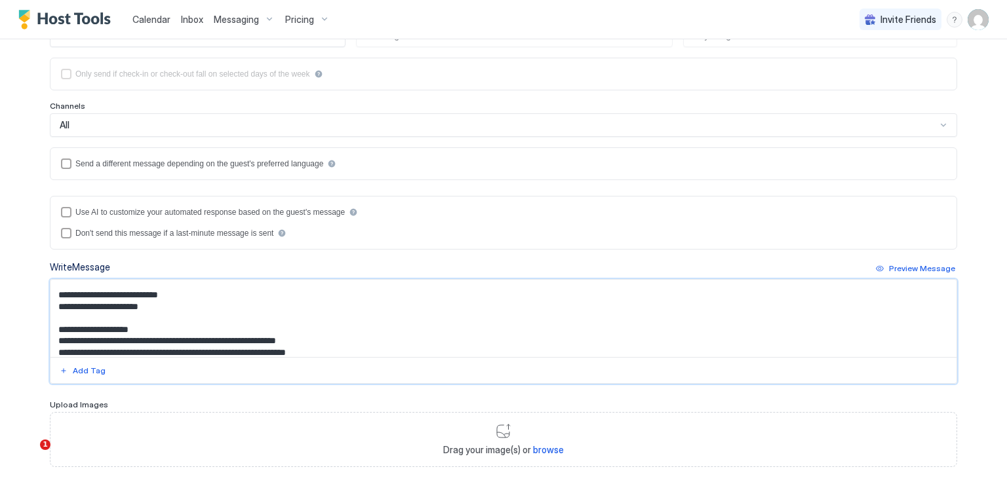
scroll to position [10, 0]
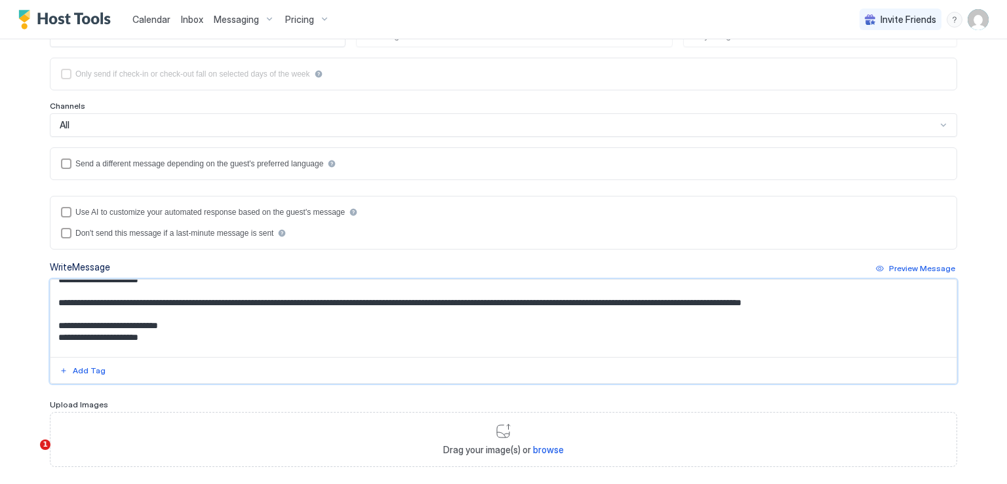
click at [170, 339] on textarea "Input Field" at bounding box center [503, 318] width 906 height 77
click at [265, 336] on textarea "Input Field" at bounding box center [503, 318] width 906 height 77
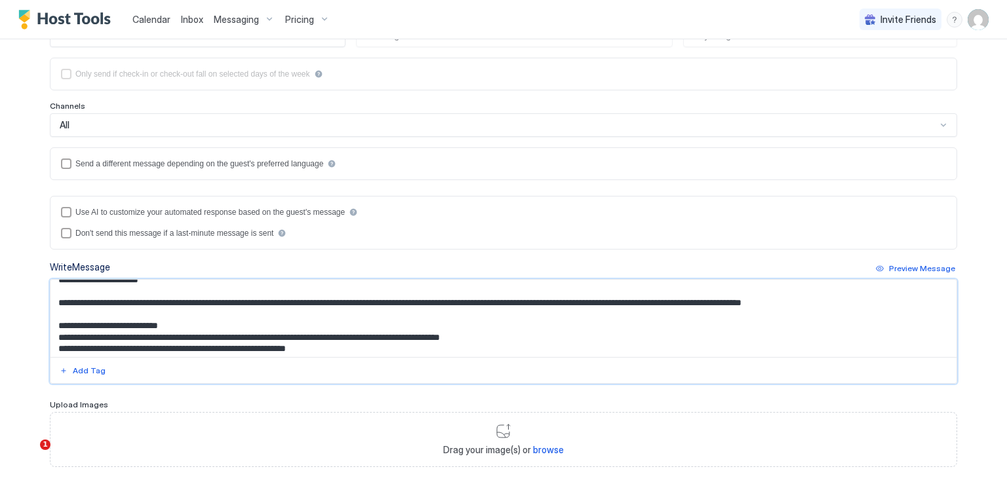
click at [526, 336] on textarea "Input Field" at bounding box center [503, 318] width 906 height 77
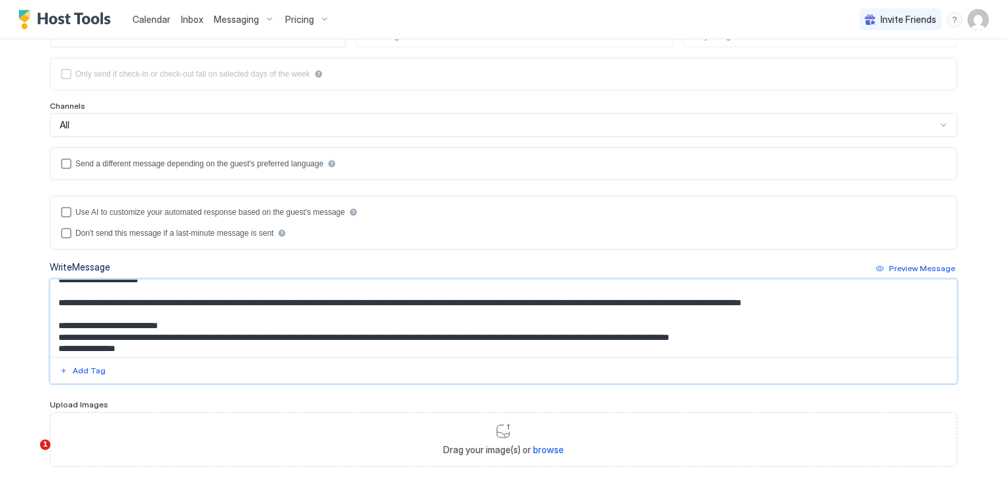
click at [163, 332] on textarea "Input Field" at bounding box center [503, 318] width 906 height 77
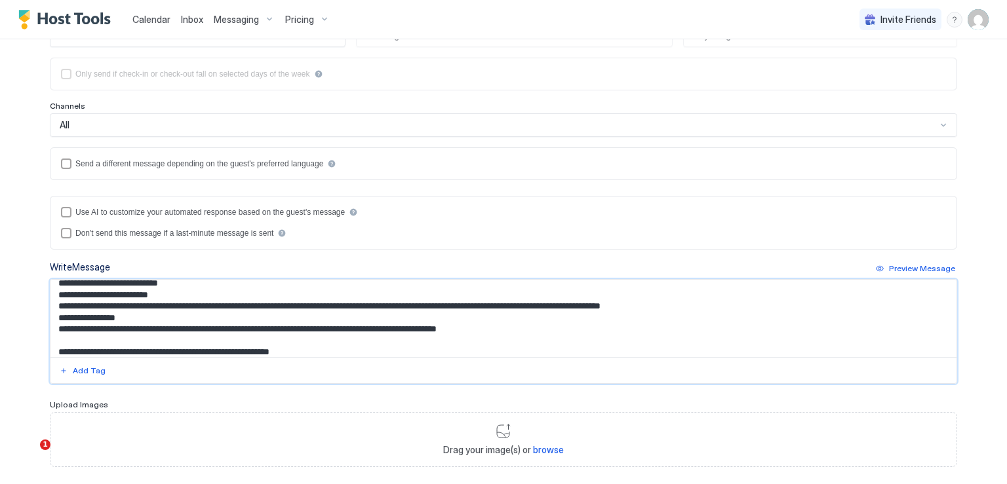
scroll to position [76, 0]
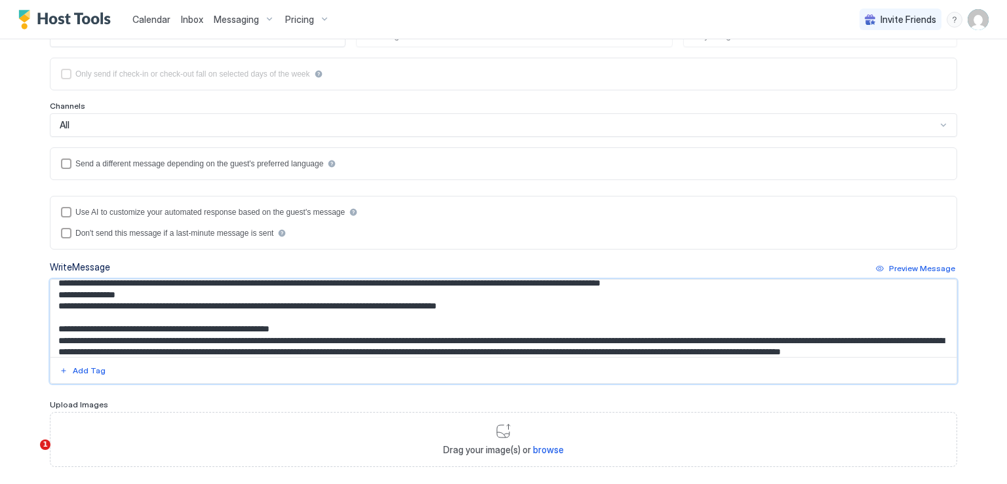
click at [54, 292] on textarea "Input Field" at bounding box center [503, 318] width 906 height 77
click at [169, 299] on textarea "Input Field" at bounding box center [503, 318] width 906 height 77
click at [157, 297] on textarea "Input Field" at bounding box center [503, 318] width 906 height 77
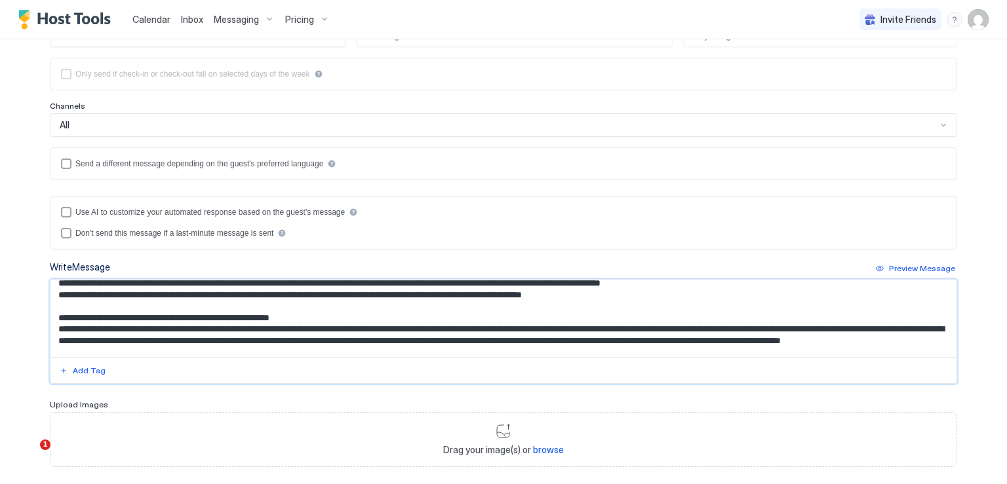
click at [225, 313] on textarea "Input Field" at bounding box center [503, 318] width 906 height 77
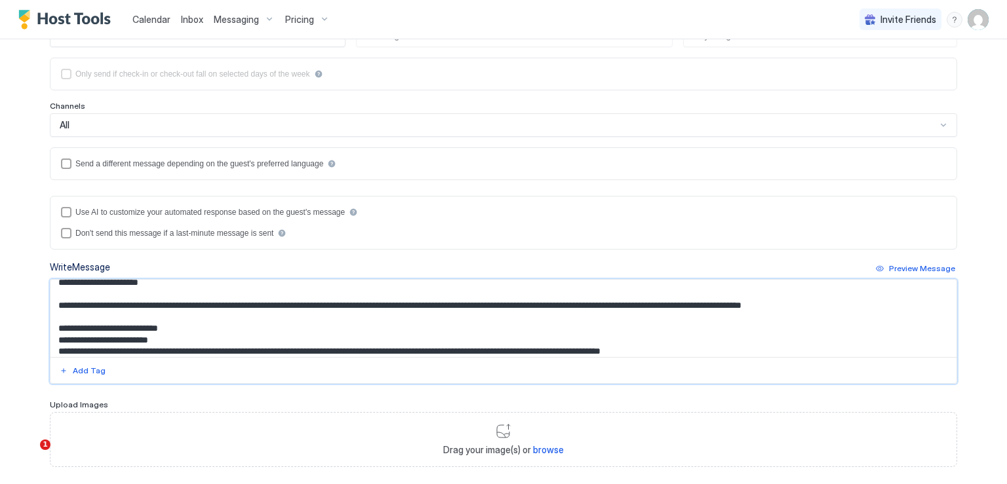
scroll to position [19, 0]
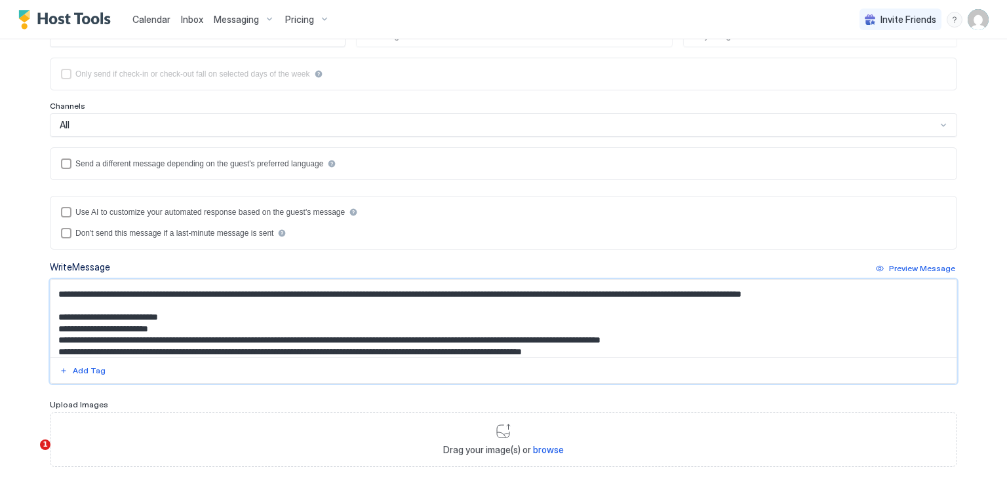
click at [157, 337] on textarea "Input Field" at bounding box center [503, 318] width 906 height 77
click at [278, 338] on textarea "Input Field" at bounding box center [503, 318] width 906 height 77
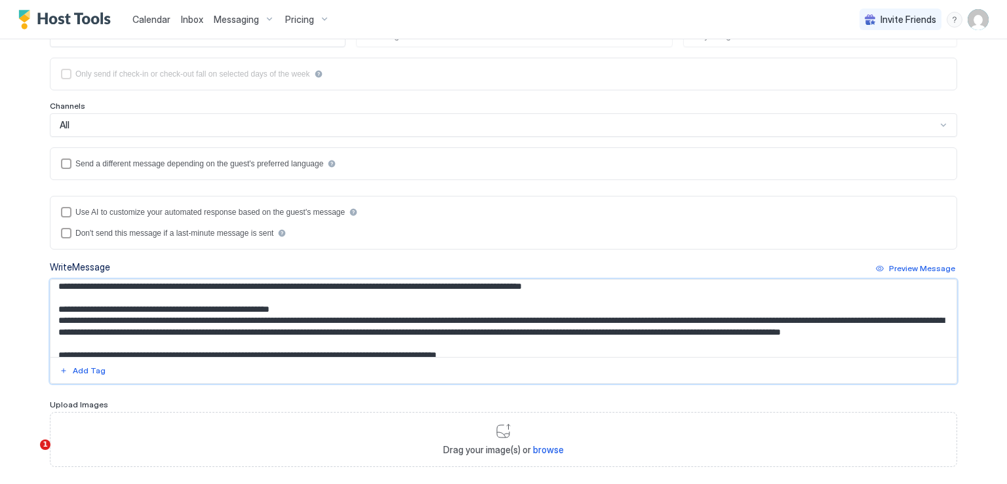
click at [301, 294] on textarea "Input Field" at bounding box center [503, 318] width 906 height 77
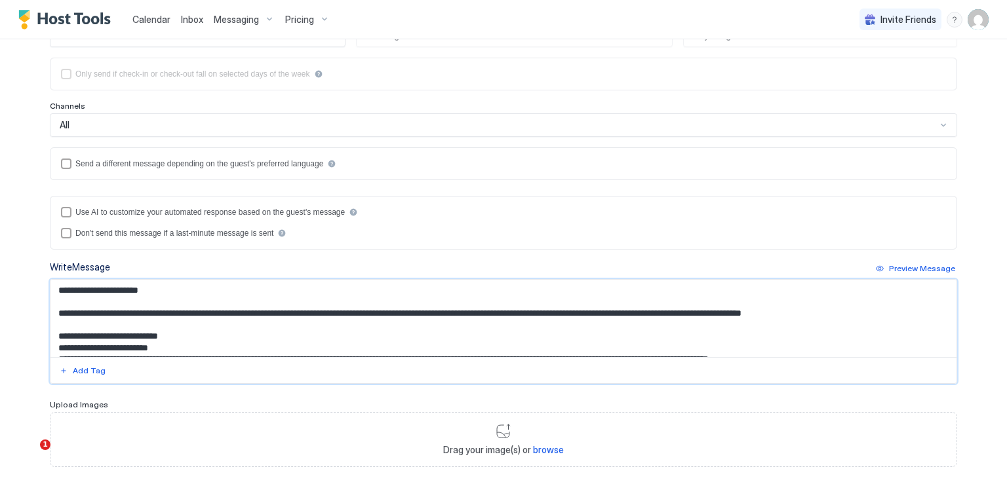
scroll to position [66, 0]
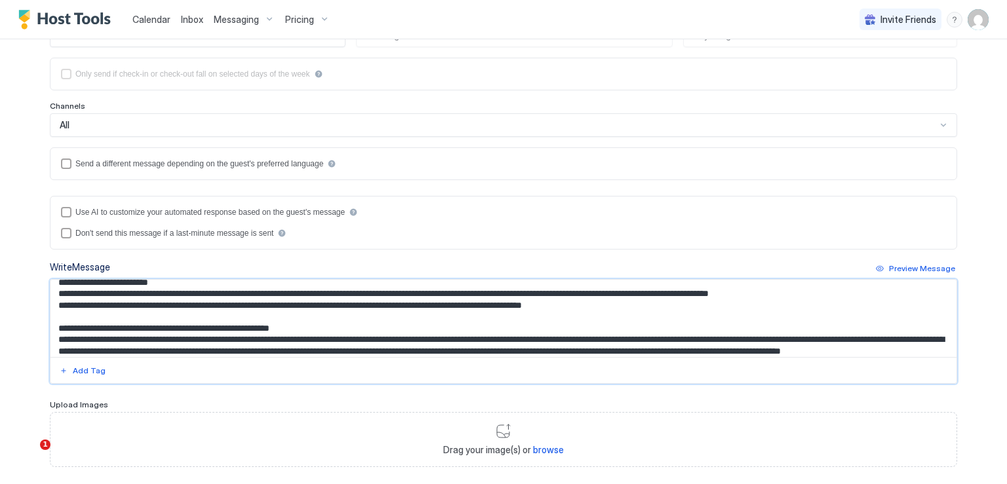
click at [83, 304] on textarea "Input Field" at bounding box center [503, 318] width 906 height 77
click at [211, 302] on textarea "Input Field" at bounding box center [503, 318] width 906 height 77
click at [201, 304] on textarea "Input Field" at bounding box center [503, 318] width 906 height 77
click at [208, 304] on textarea "Input Field" at bounding box center [503, 318] width 906 height 77
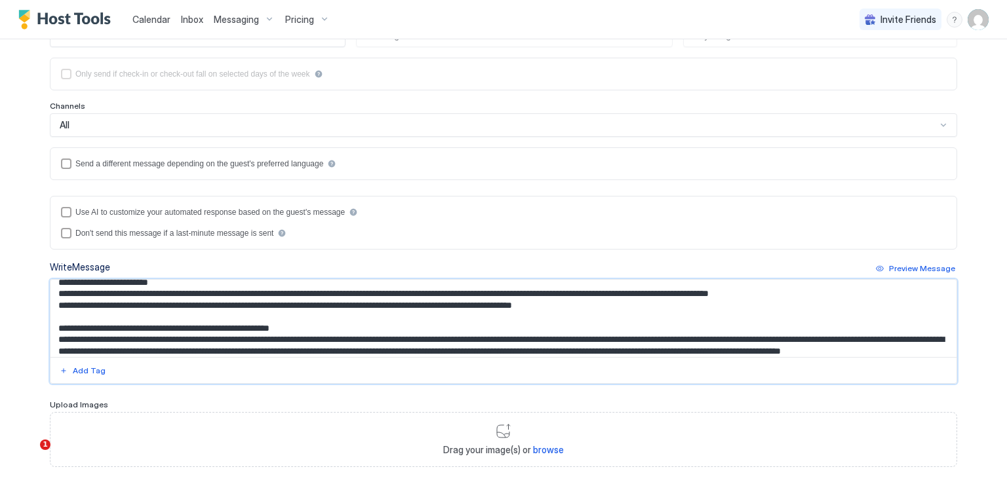
click at [497, 294] on textarea "Input Field" at bounding box center [503, 318] width 906 height 77
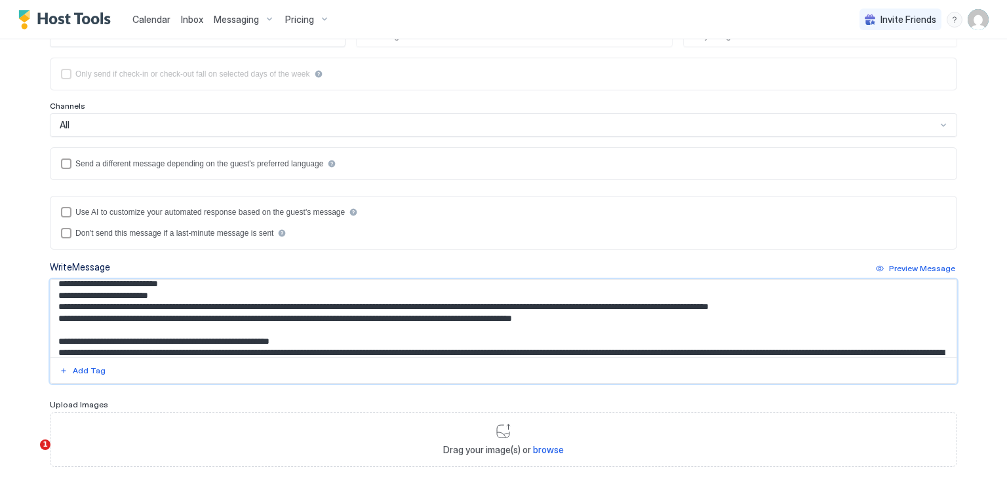
scroll to position [46, 0]
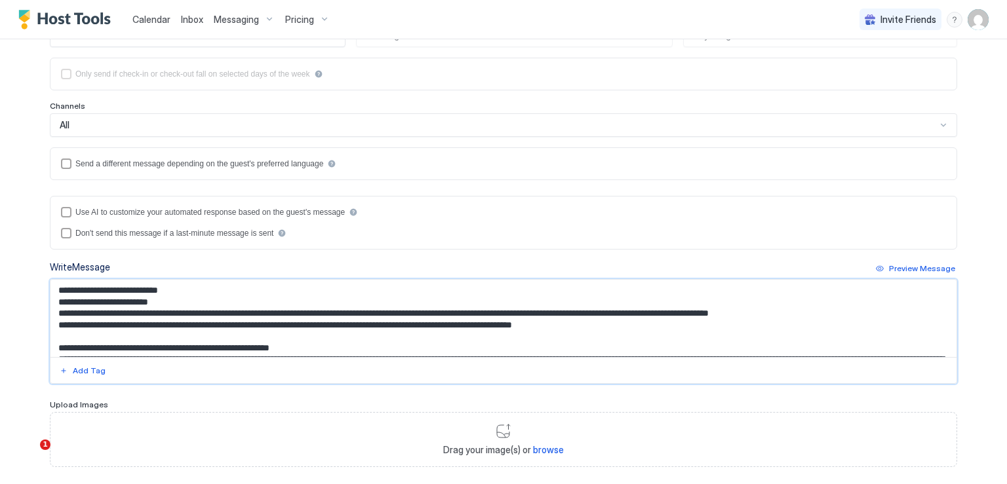
drag, startPoint x: 587, startPoint y: 305, endPoint x: 52, endPoint y: 303, distance: 534.1
click at [52, 303] on textarea "Input Field" at bounding box center [503, 318] width 906 height 77
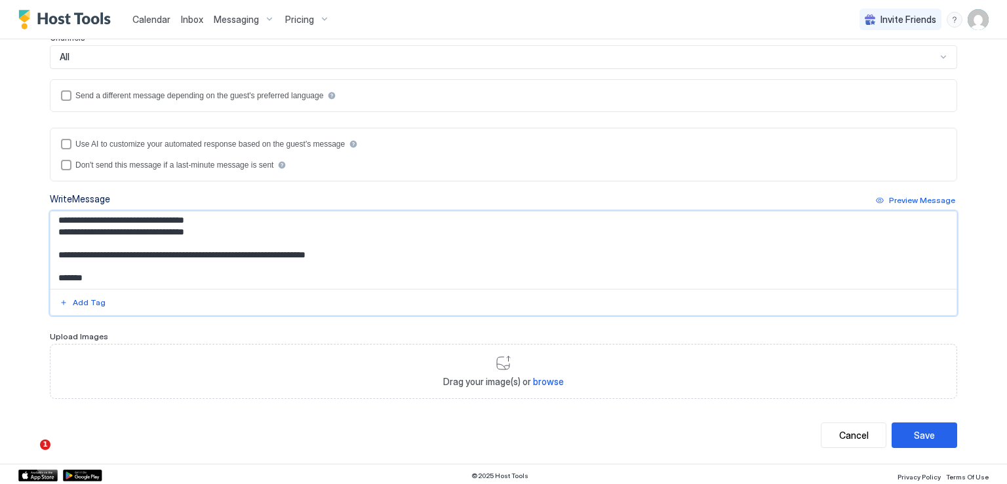
scroll to position [265, 0]
type textarea "**********"
click at [921, 436] on div "Save" at bounding box center [924, 436] width 21 height 14
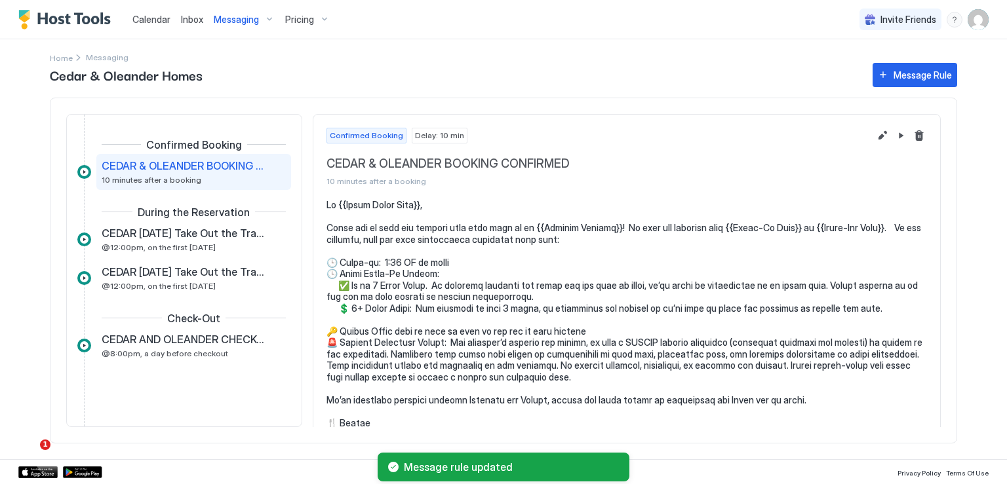
click at [64, 60] on div "Cedar & Oleander Homes Message Rule Confirmed Booking CEDAR & OLEANDER BOOKING …" at bounding box center [503, 259] width 907 height 399
click at [61, 56] on span "Home" at bounding box center [61, 58] width 23 height 10
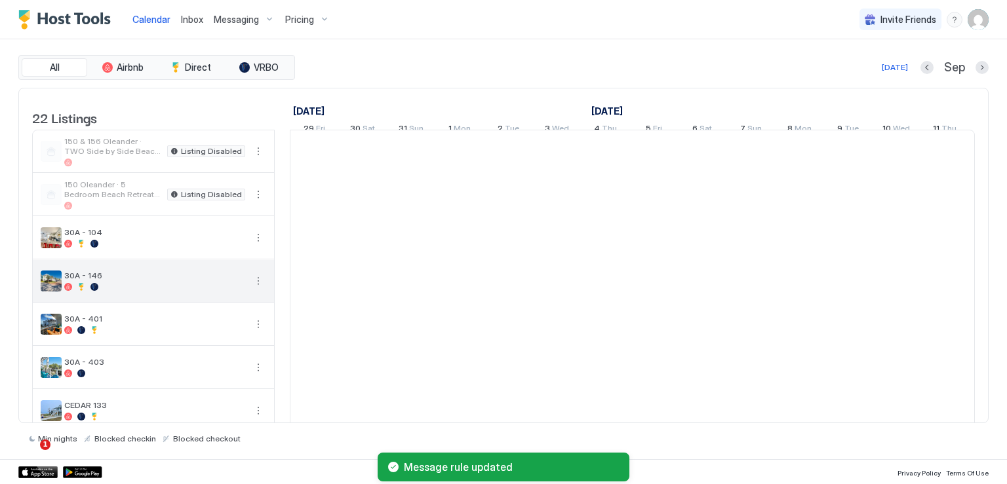
scroll to position [0, 728]
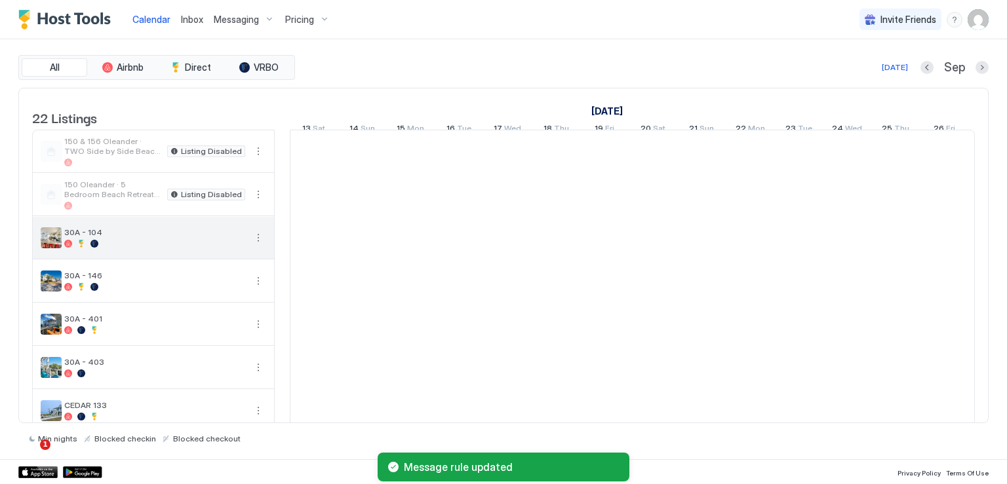
click at [256, 246] on button "More options" at bounding box center [258, 238] width 16 height 16
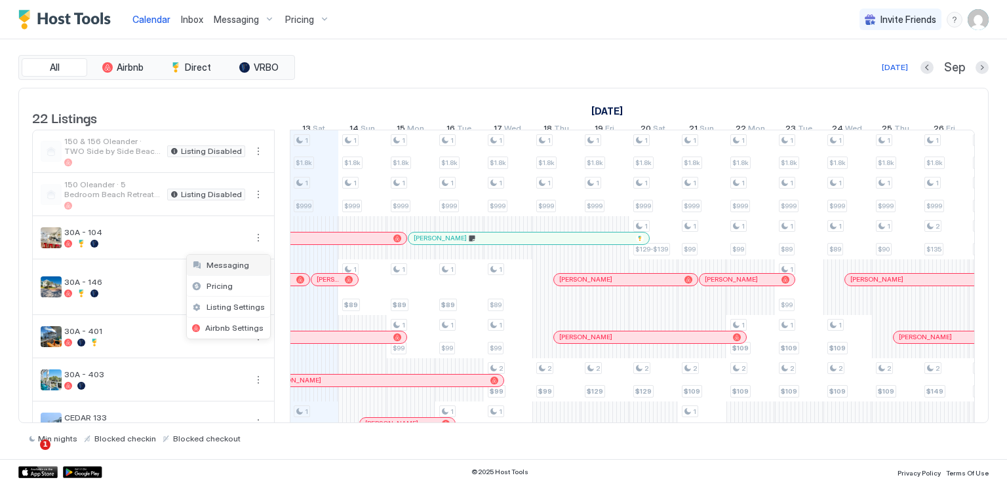
click at [231, 268] on span "Messaging" at bounding box center [227, 265] width 43 height 10
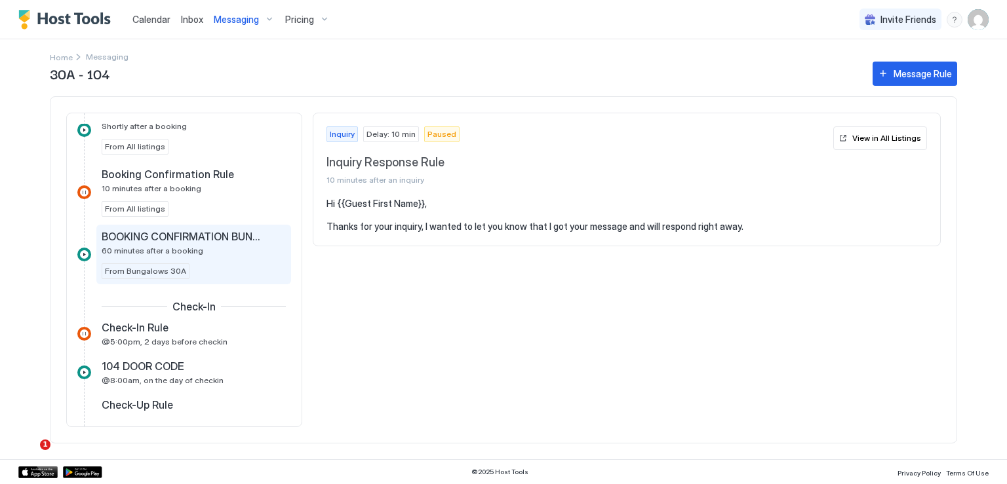
scroll to position [328, 0]
click at [220, 231] on span "BOOKING CONFIRMATION BUNGALOWS" at bounding box center [183, 234] width 163 height 13
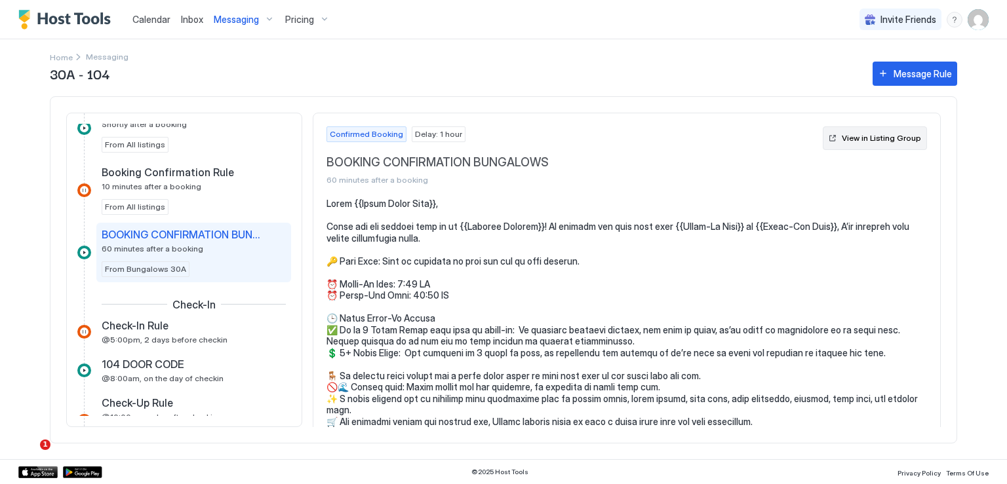
click at [868, 139] on div "View in Listing Group" at bounding box center [880, 138] width 79 height 12
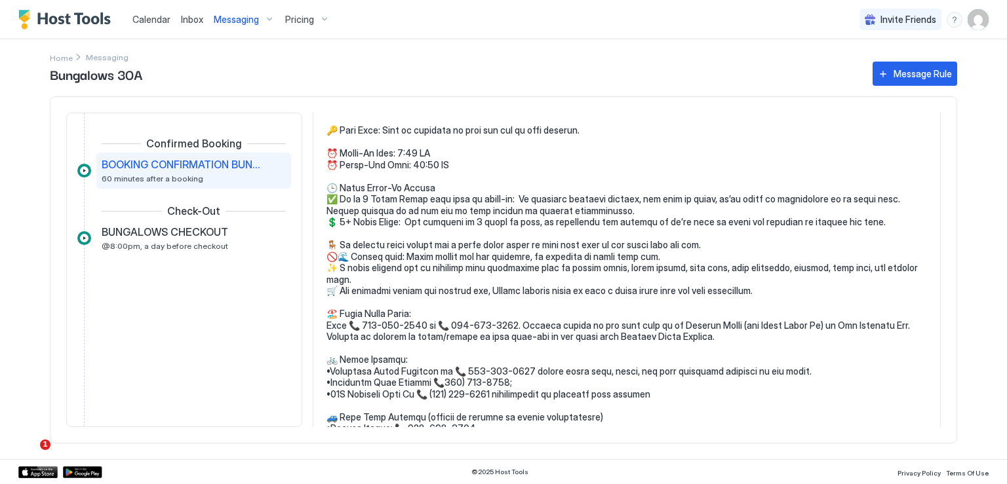
scroll to position [66, 0]
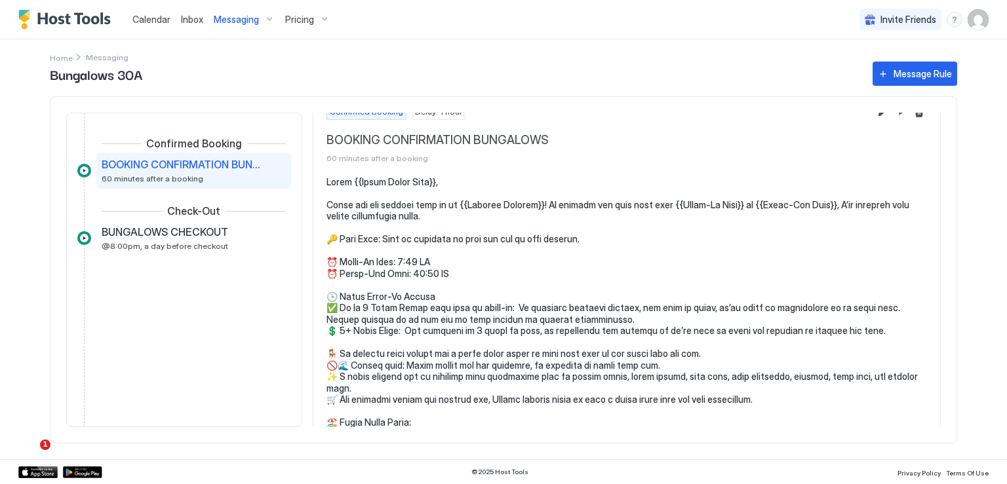
scroll to position [0, 0]
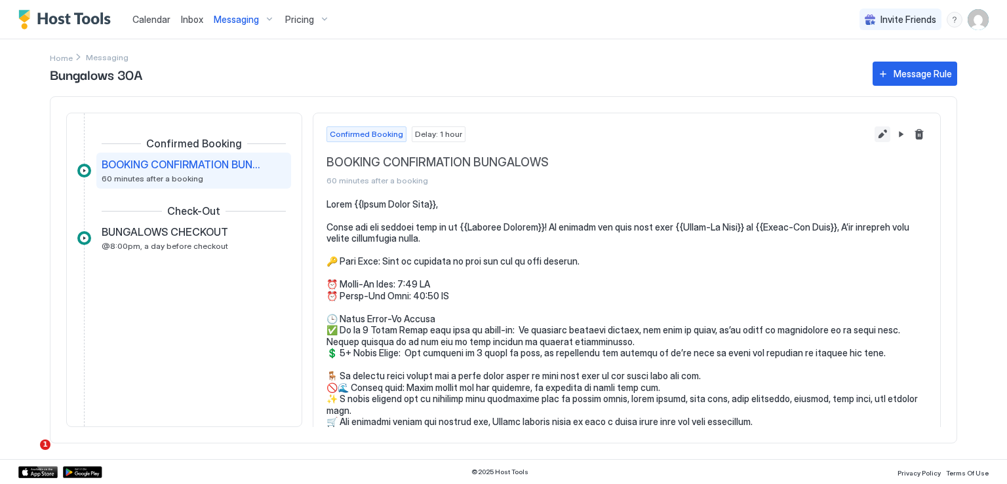
click at [876, 137] on button "Edit message rule" at bounding box center [882, 134] width 16 height 16
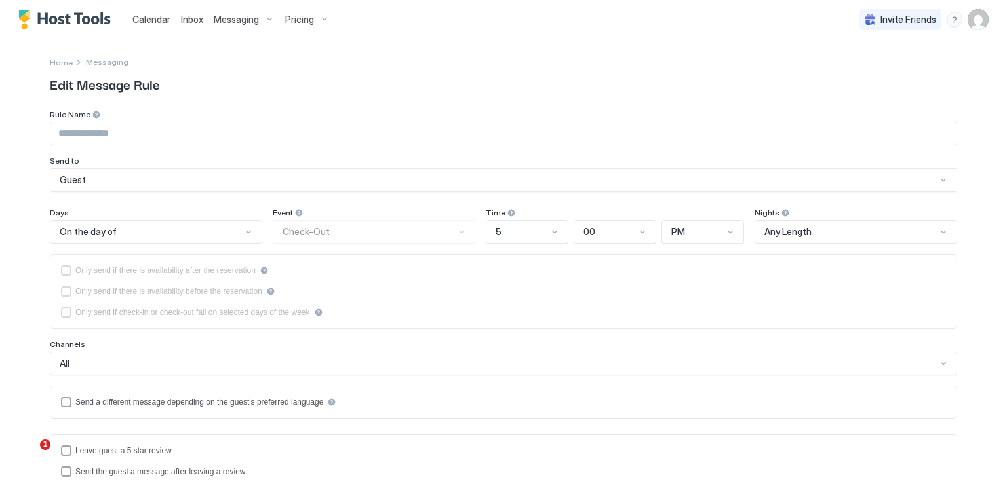
type input "**********"
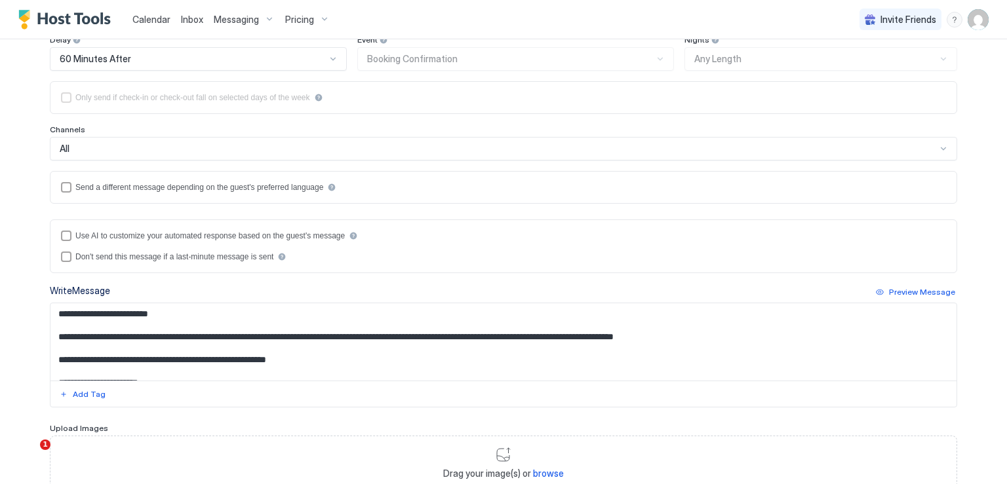
scroll to position [197, 0]
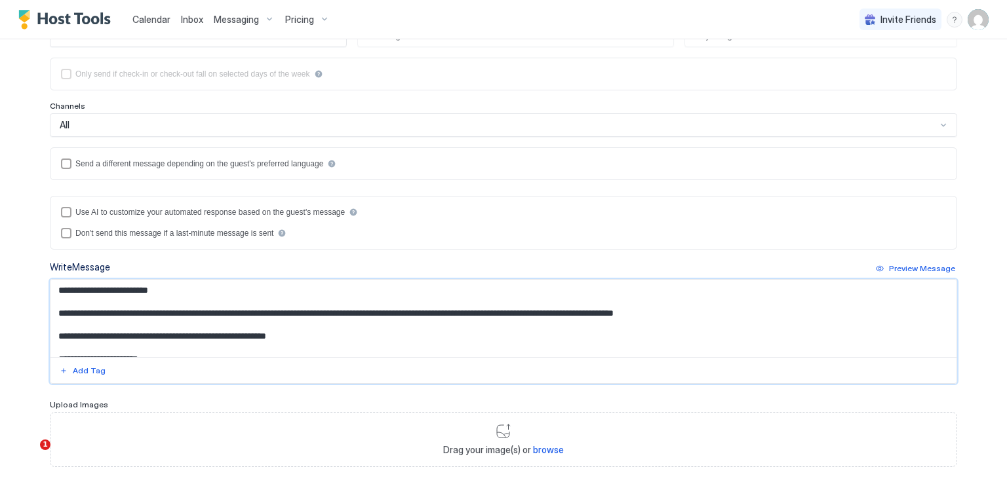
click at [294, 329] on textarea "Input Field" at bounding box center [503, 318] width 906 height 77
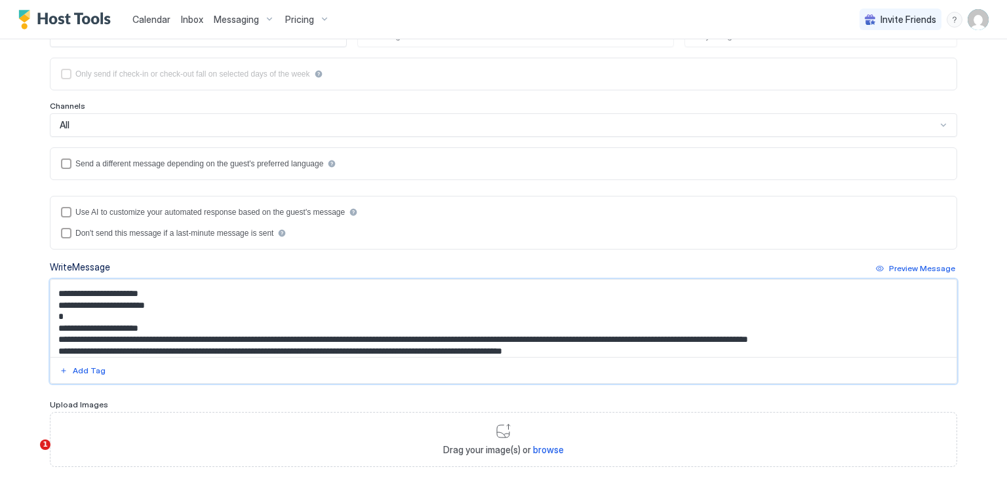
scroll to position [88, 0]
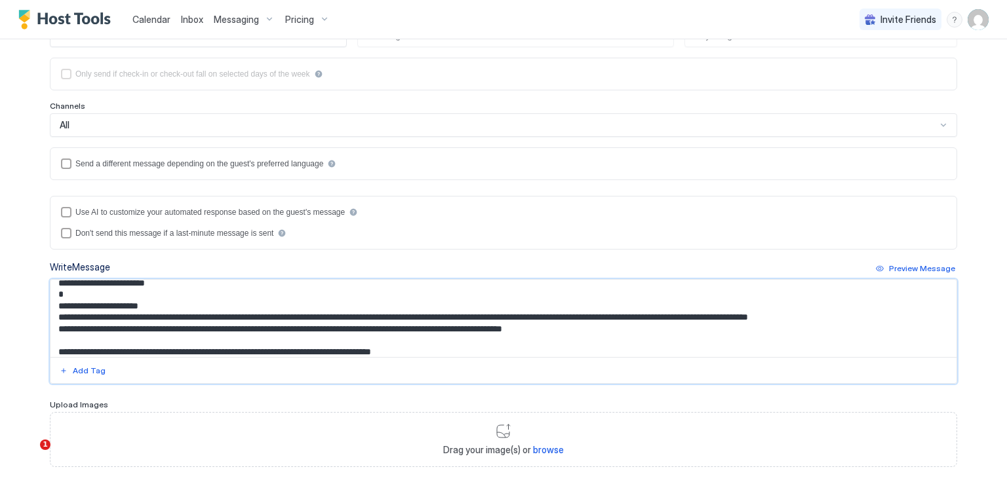
drag, startPoint x: 56, startPoint y: 303, endPoint x: 558, endPoint y: 335, distance: 503.7
click at [558, 335] on textarea "Input Field" at bounding box center [503, 318] width 906 height 77
paste textarea "**********"
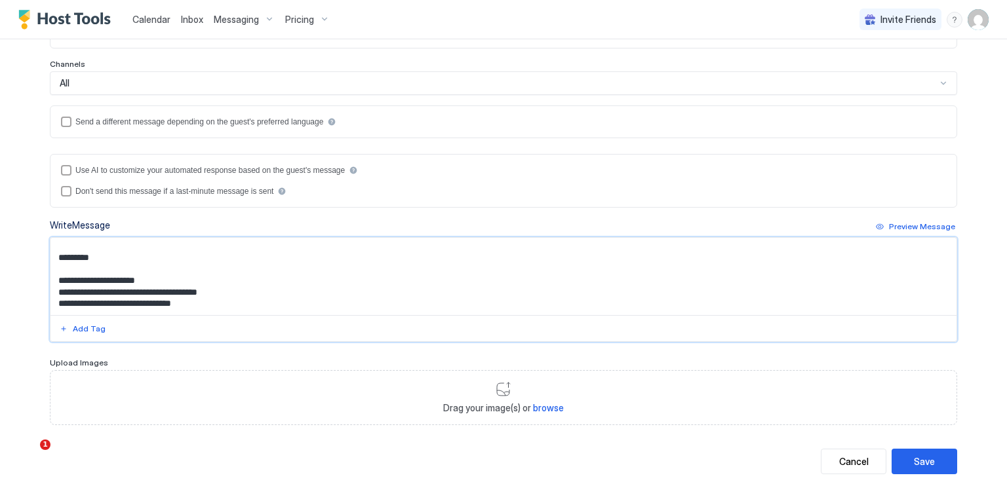
scroll to position [265, 0]
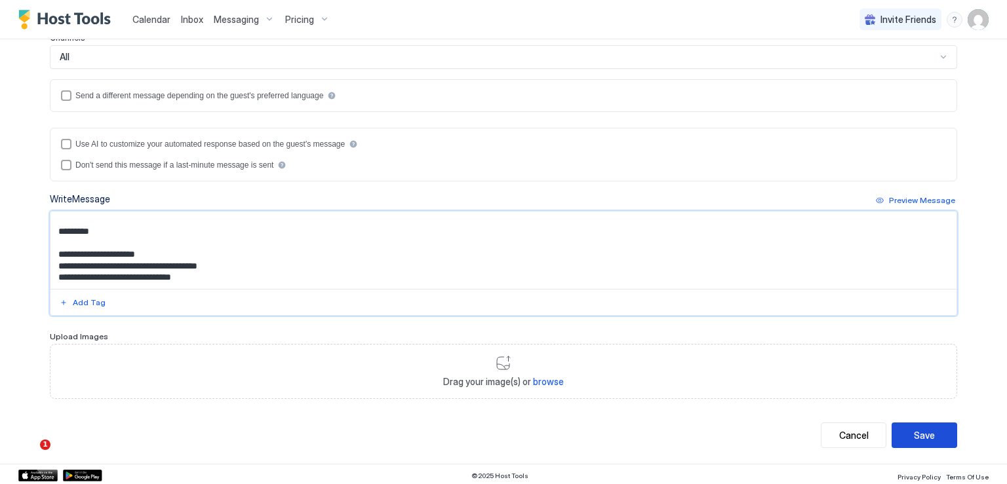
type textarea "**********"
click at [939, 436] on button "Save" at bounding box center [924, 436] width 66 height 26
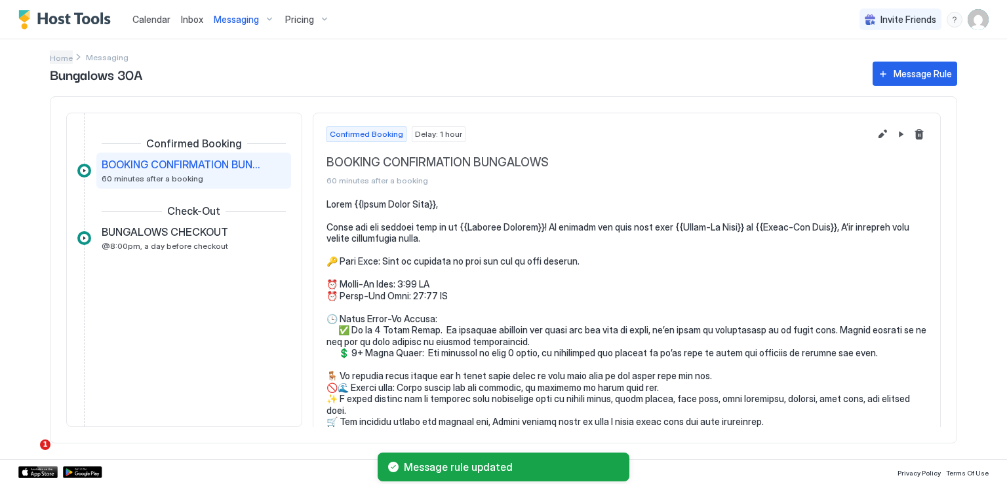
click at [63, 56] on span "Home" at bounding box center [61, 58] width 23 height 10
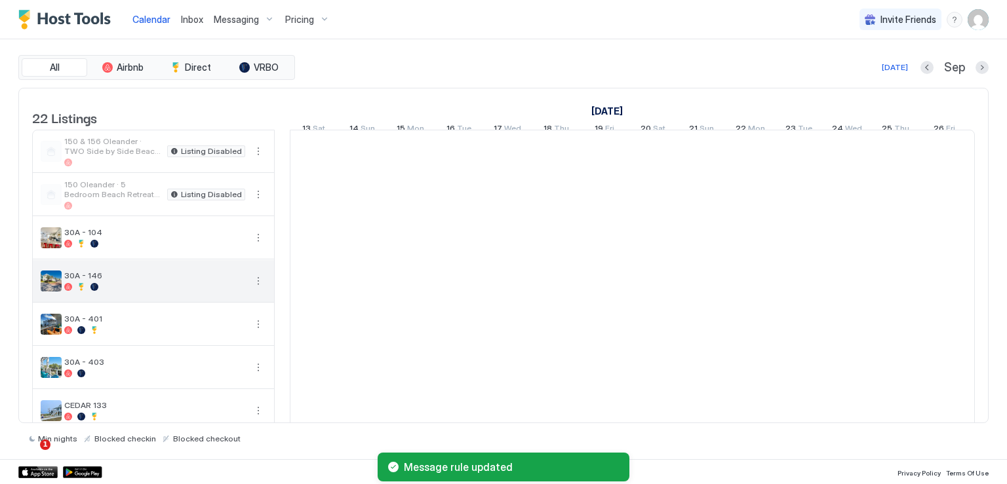
scroll to position [66, 0]
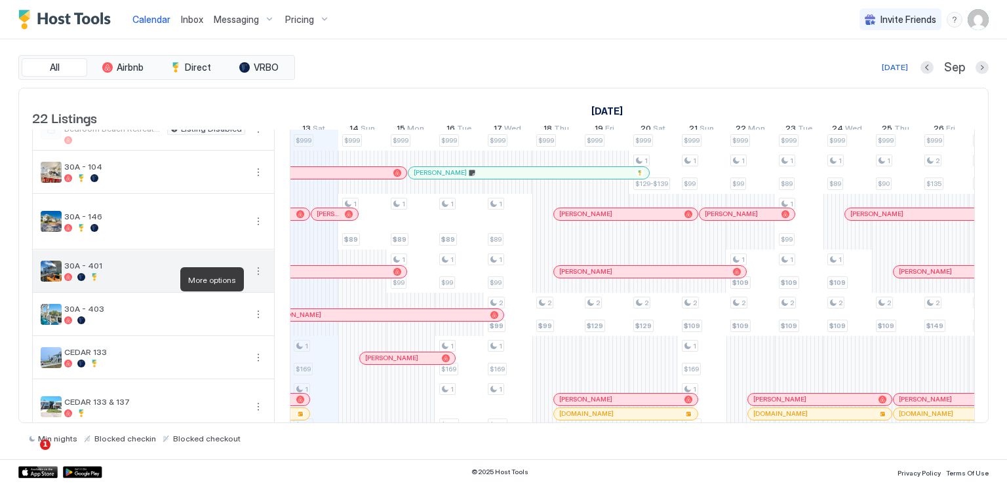
click at [258, 279] on button "More options" at bounding box center [258, 271] width 16 height 16
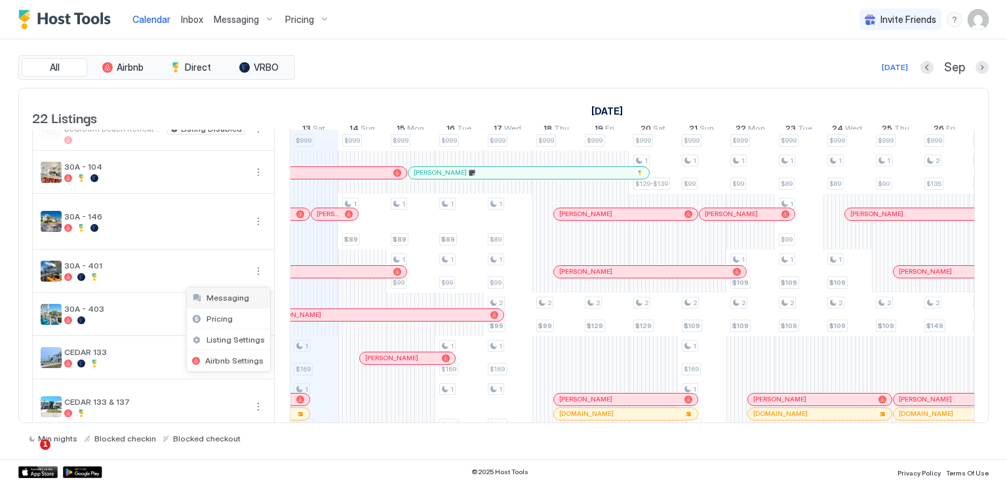
click at [234, 299] on span "Messaging" at bounding box center [227, 298] width 43 height 10
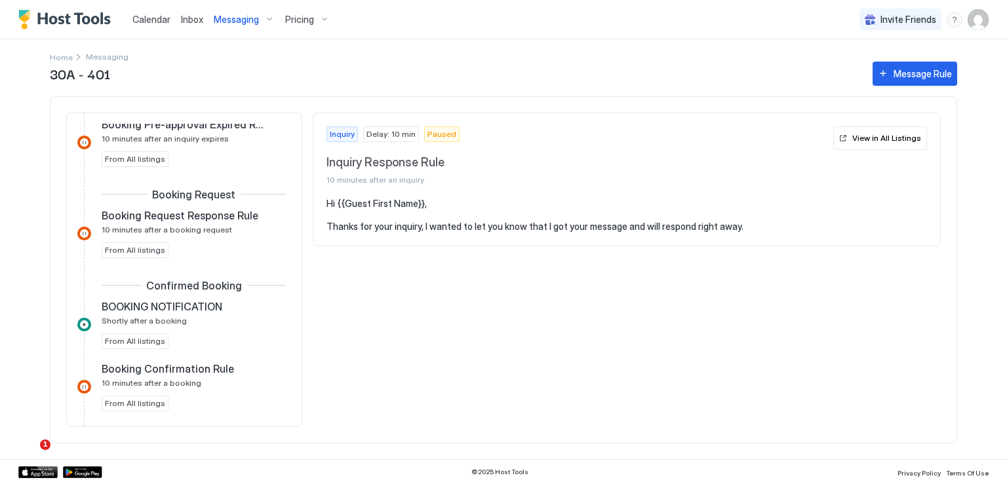
scroll to position [197, 0]
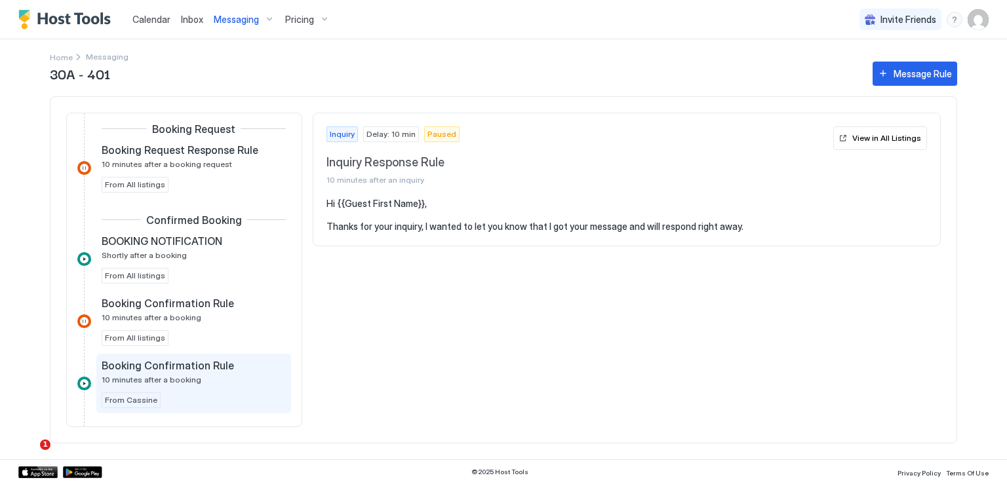
click at [208, 364] on span "Booking Confirmation Rule" at bounding box center [168, 365] width 132 height 13
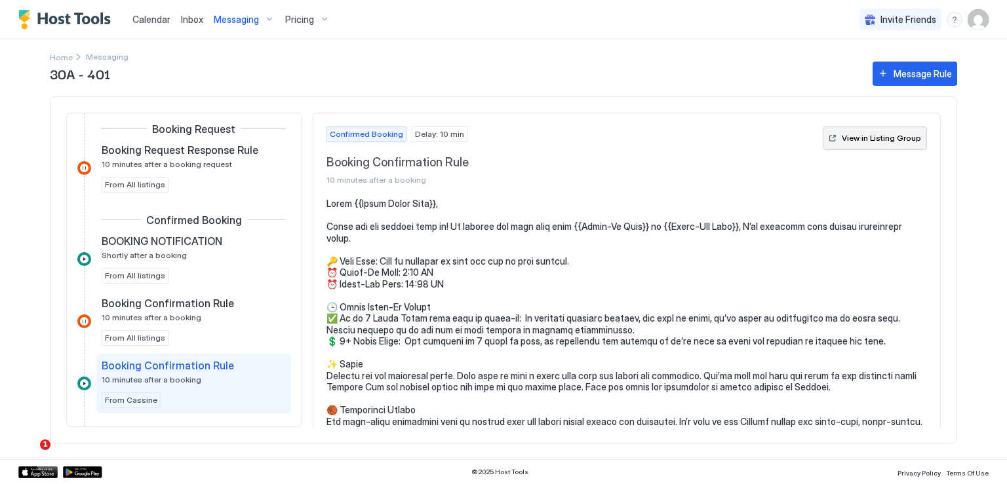
click at [841, 140] on div "View in Listing Group" at bounding box center [880, 138] width 79 height 12
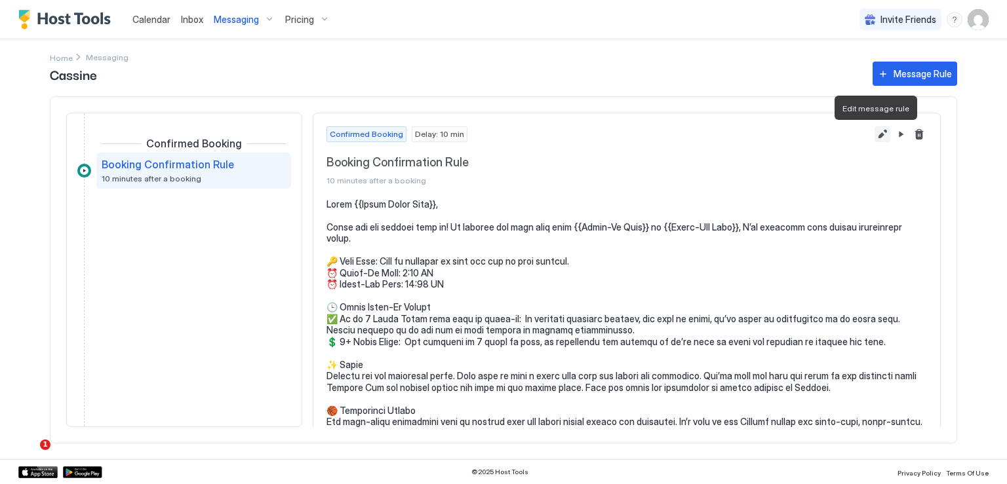
click at [874, 133] on button "Edit message rule" at bounding box center [882, 134] width 16 height 16
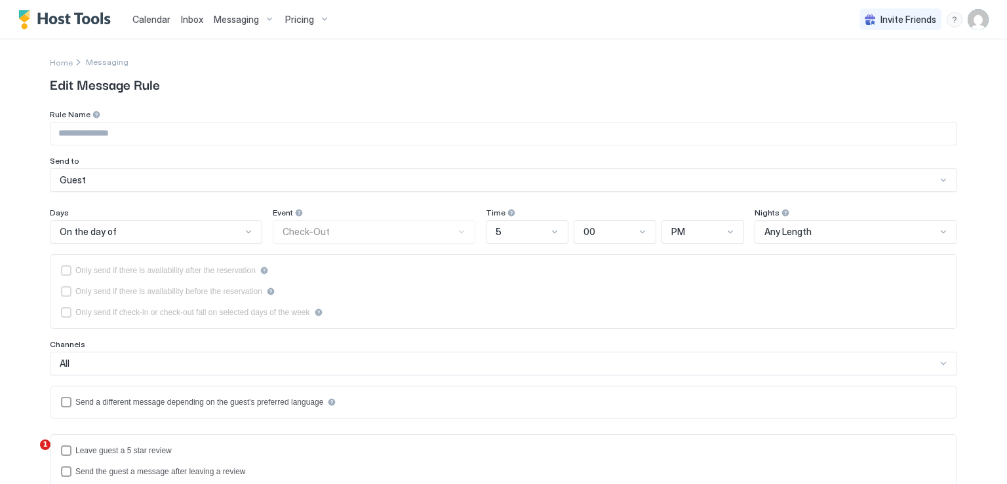
type input "**********"
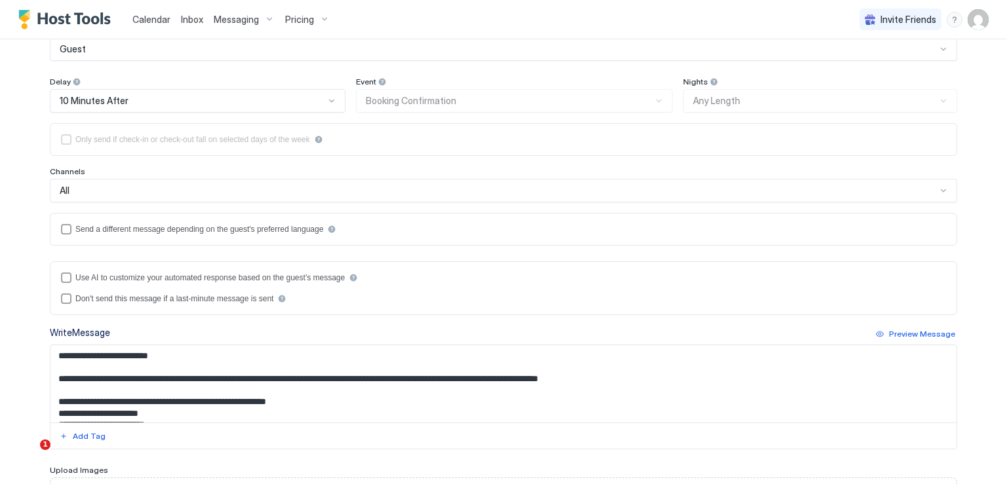
scroll to position [66, 0]
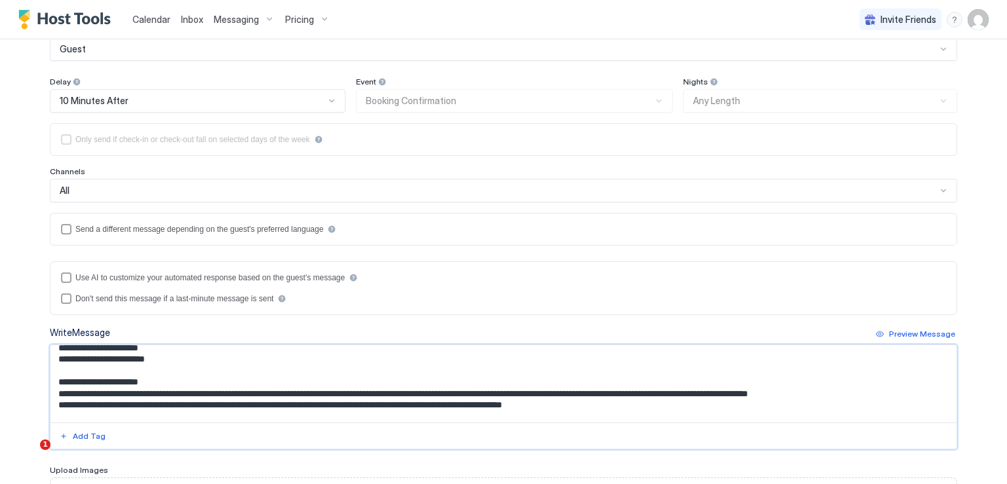
click at [128, 389] on textarea "Input Field" at bounding box center [503, 383] width 906 height 77
drag, startPoint x: 58, startPoint y: 379, endPoint x: 614, endPoint y: 402, distance: 556.8
click at [614, 402] on textarea "Input Field" at bounding box center [503, 383] width 906 height 77
paste textarea "**********"
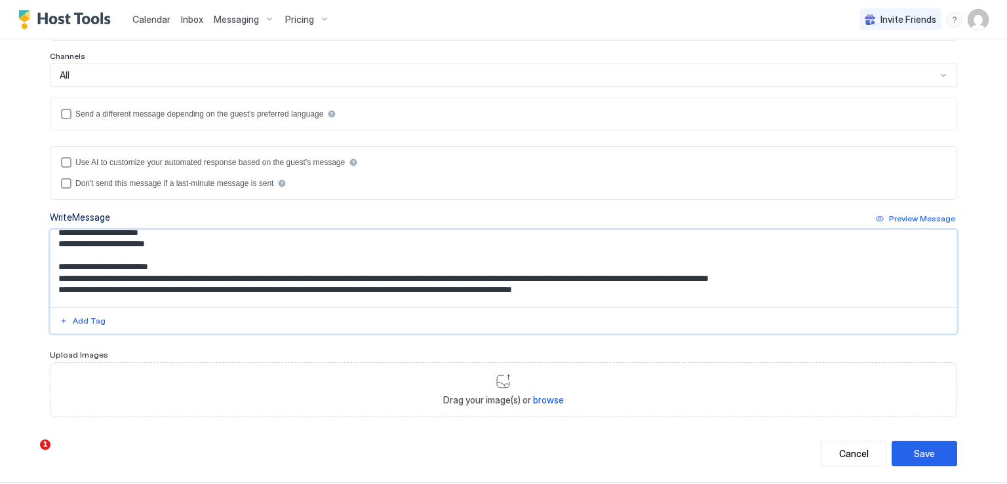
scroll to position [262, 0]
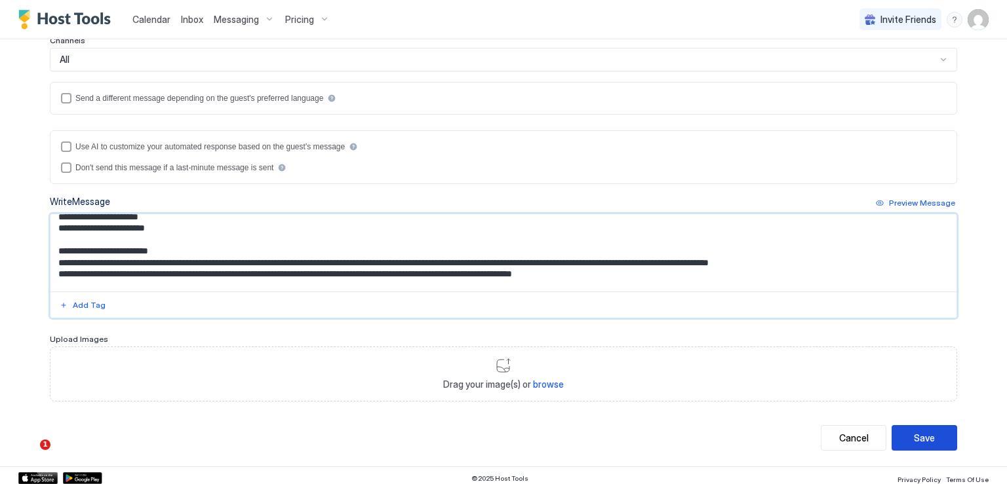
type textarea "**********"
click at [925, 433] on div "Save" at bounding box center [924, 438] width 21 height 14
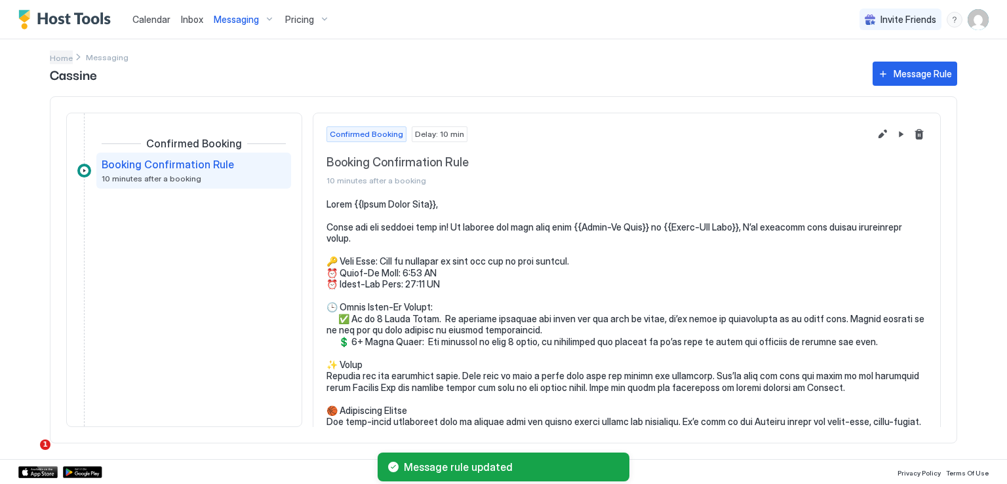
click at [68, 58] on span "Home" at bounding box center [61, 58] width 23 height 10
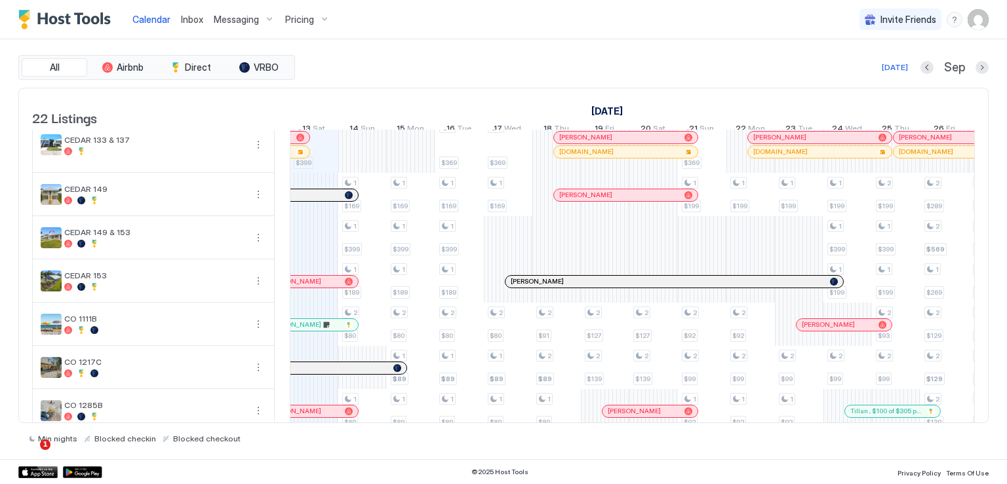
scroll to position [393, 0]
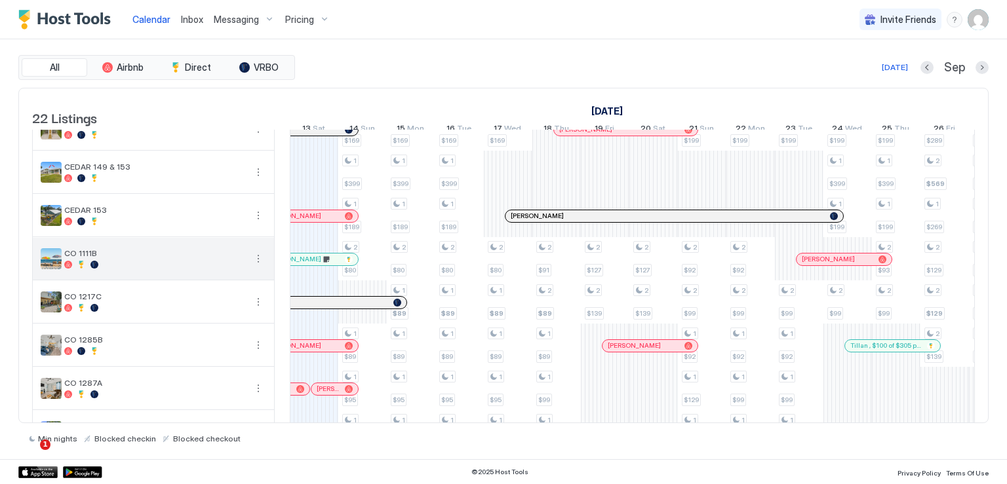
click at [259, 267] on button "More options" at bounding box center [258, 259] width 16 height 16
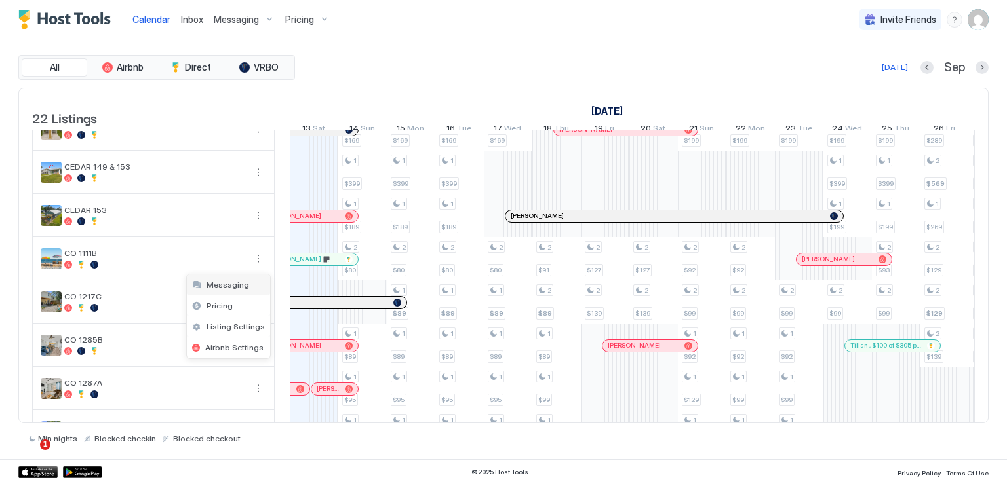
click at [222, 284] on span "Messaging" at bounding box center [227, 285] width 43 height 10
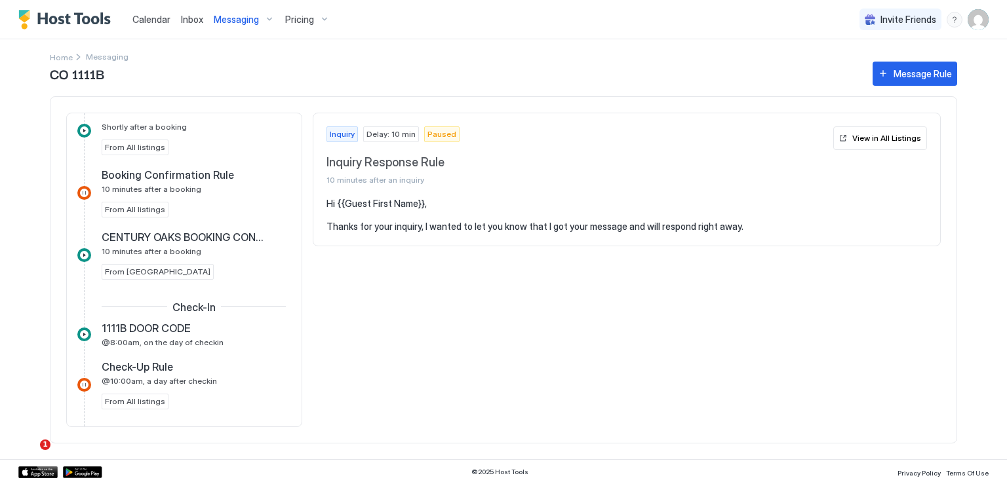
scroll to position [328, 0]
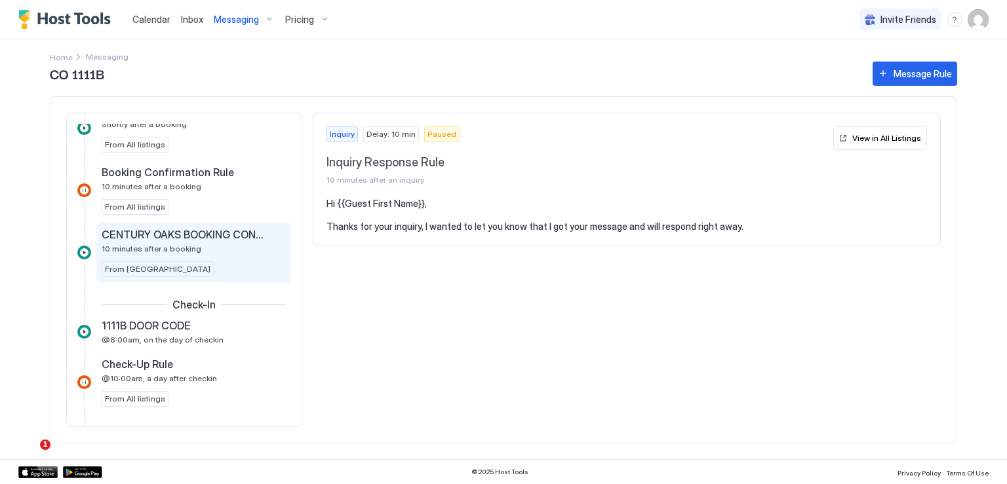
click at [225, 237] on span "CENTURY OAKS BOOKING CONFIRMATION" at bounding box center [183, 234] width 163 height 13
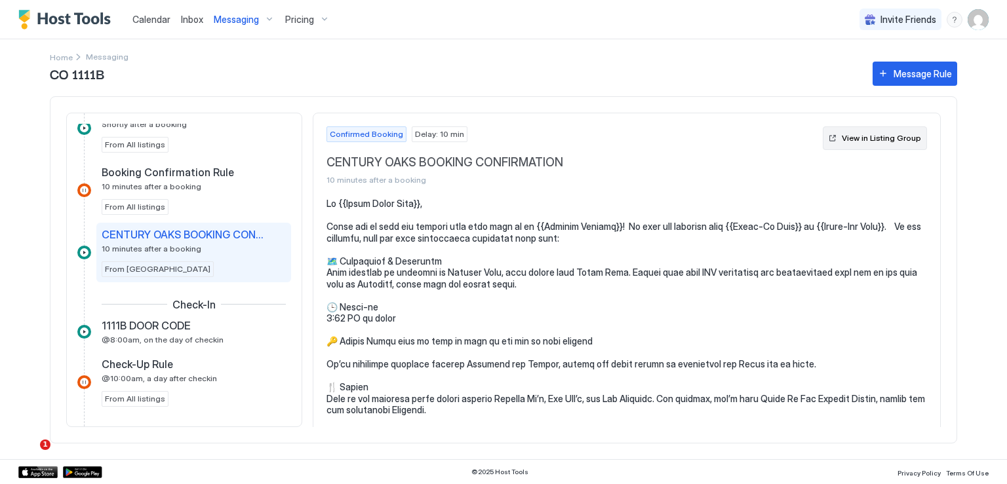
click at [849, 136] on div "View in Listing Group" at bounding box center [880, 138] width 79 height 12
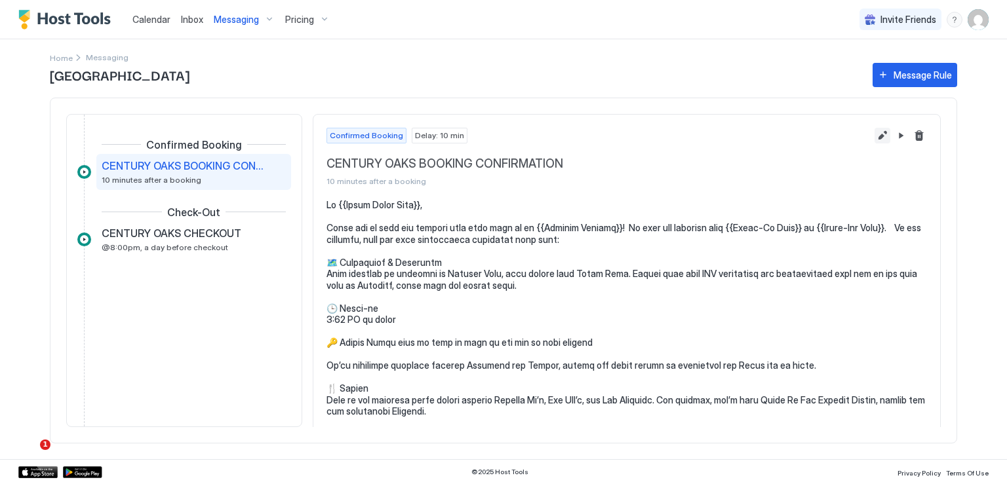
click at [874, 135] on button "Edit message rule" at bounding box center [882, 136] width 16 height 16
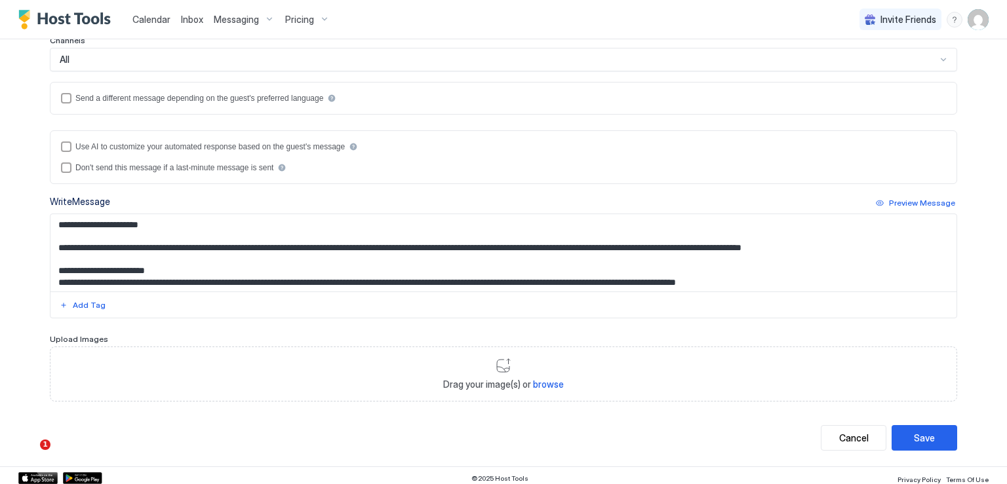
scroll to position [66, 0]
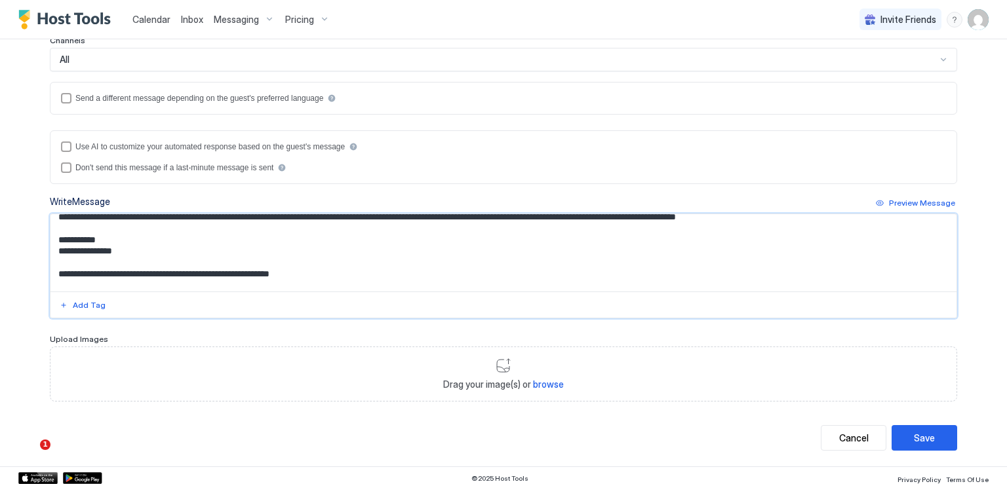
click at [214, 252] on textarea "Input Field" at bounding box center [503, 252] width 906 height 77
drag, startPoint x: 317, startPoint y: 269, endPoint x: 131, endPoint y: 259, distance: 186.4
click at [131, 259] on textarea "Input Field" at bounding box center [503, 252] width 906 height 77
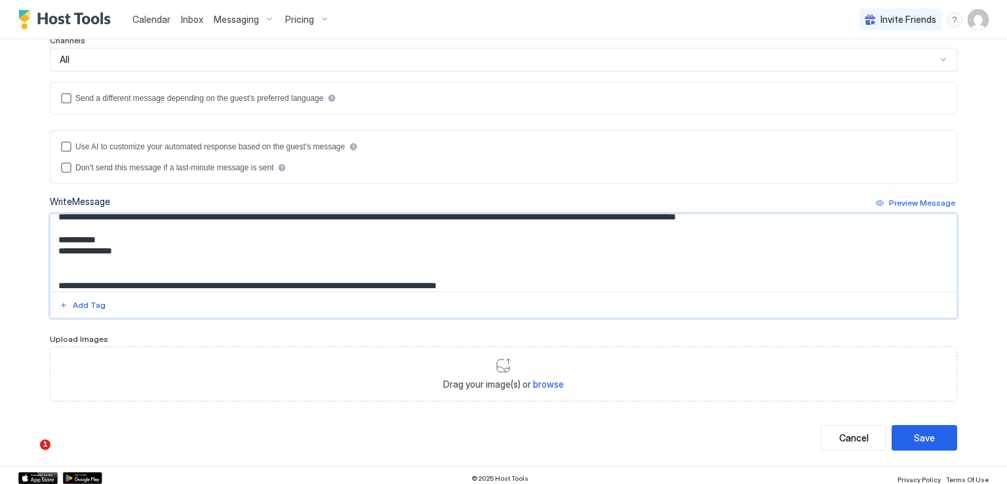
click at [91, 223] on textarea "Input Field" at bounding box center [503, 252] width 906 height 77
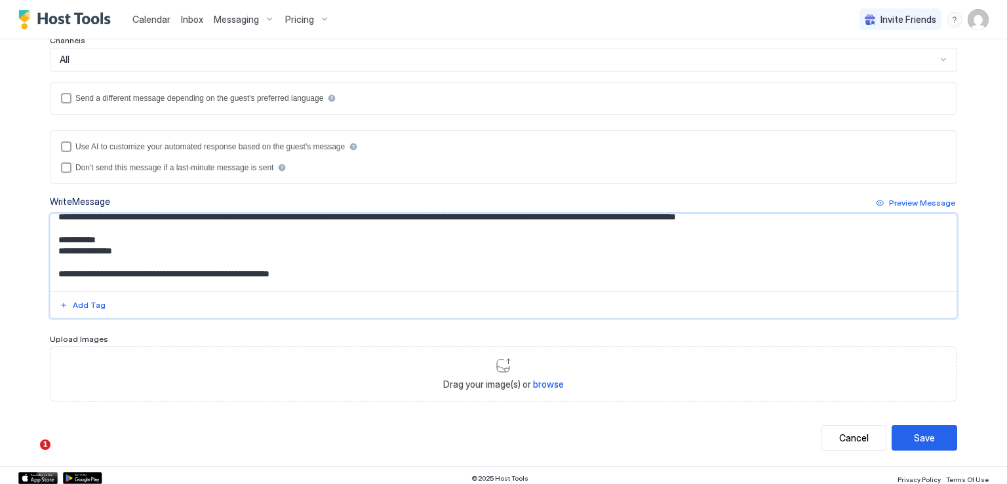
click at [343, 276] on textarea "Input Field" at bounding box center [503, 252] width 906 height 77
paste textarea "**********"
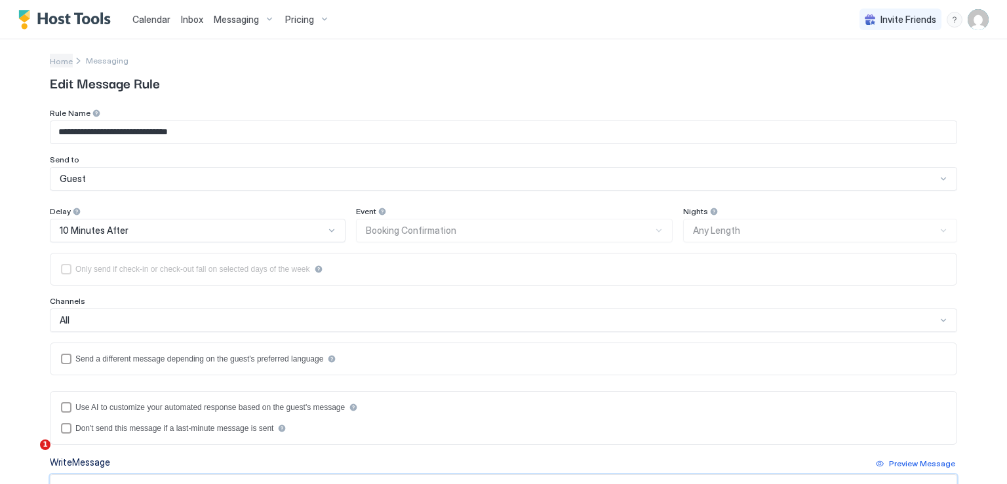
scroll to position [0, 0]
type textarea "**********"
click at [94, 62] on span "Messaging" at bounding box center [107, 62] width 43 height 10
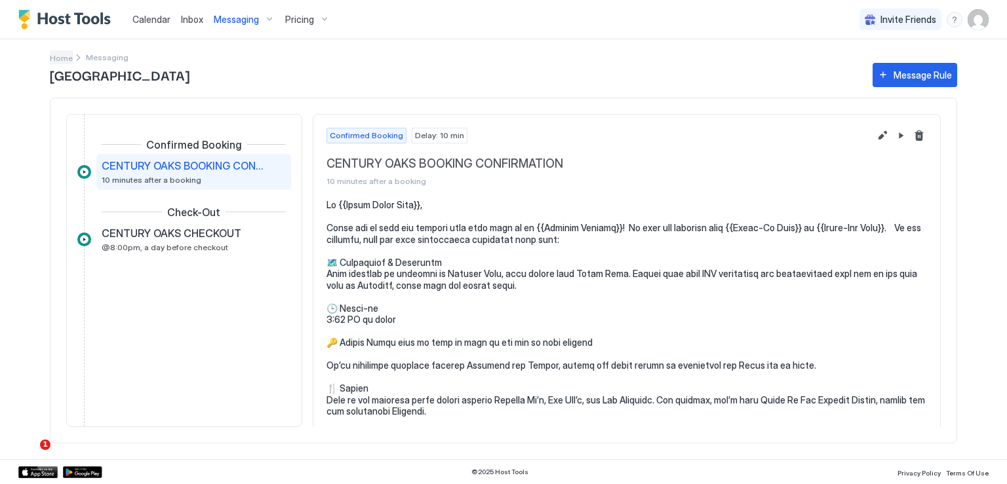
click at [61, 58] on span "Home" at bounding box center [61, 58] width 23 height 10
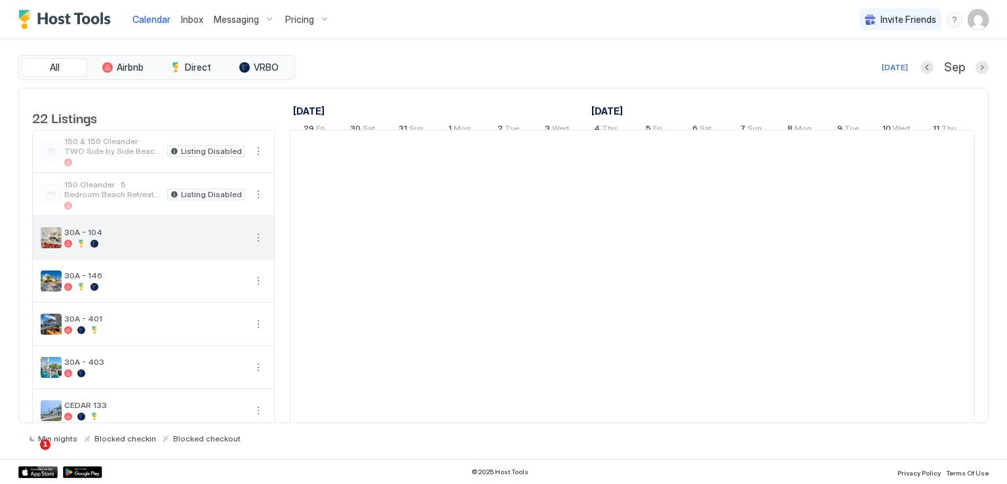
scroll to position [0, 728]
click at [254, 244] on button "More options" at bounding box center [258, 238] width 16 height 16
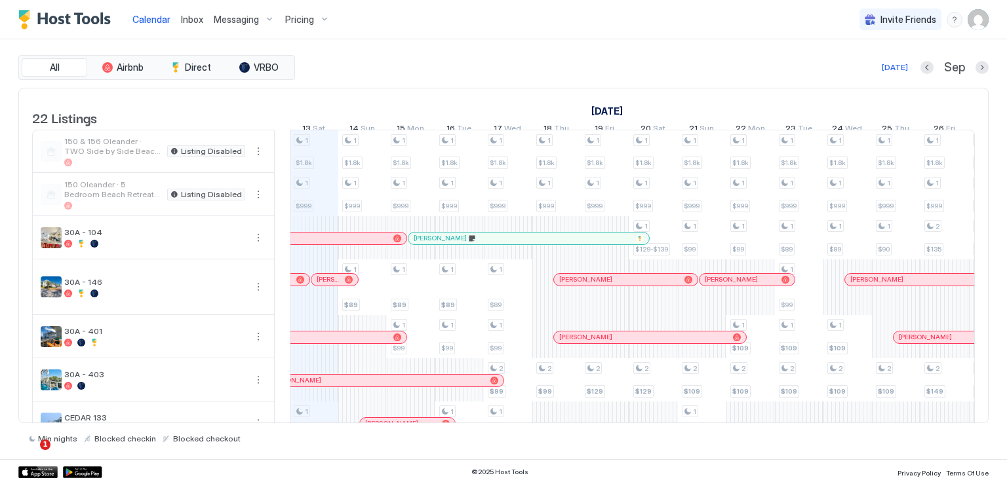
click at [257, 246] on div at bounding box center [503, 242] width 1007 height 484
click at [257, 246] on button "More options" at bounding box center [258, 238] width 16 height 16
click at [241, 264] on span "Messaging" at bounding box center [227, 265] width 43 height 10
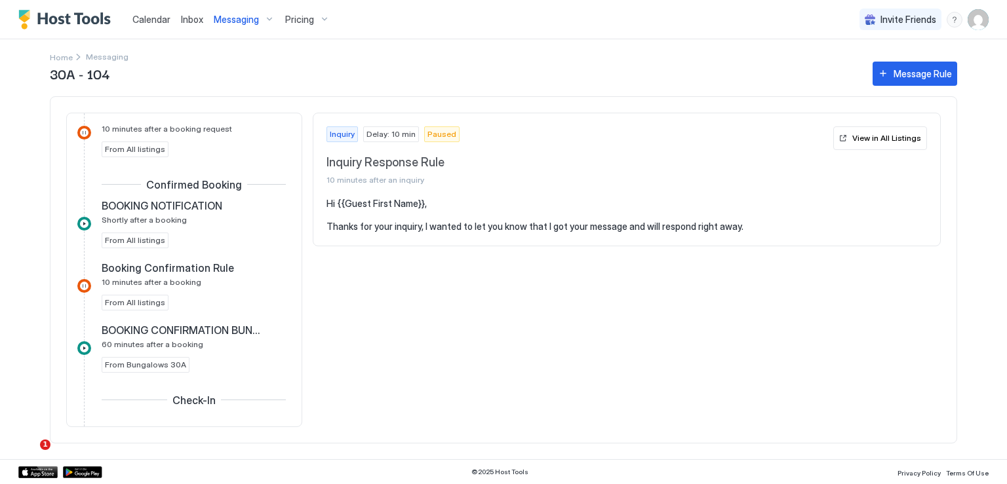
scroll to position [262, 0]
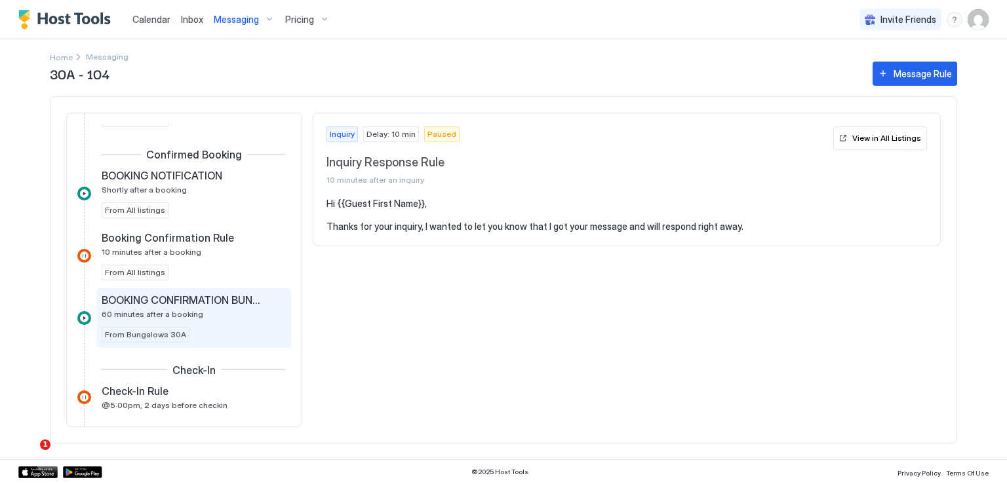
click at [193, 290] on div "BOOKING CONFIRMATION BUNGALOWS 60 minutes after a booking From Bungalows 30A" at bounding box center [193, 318] width 195 height 60
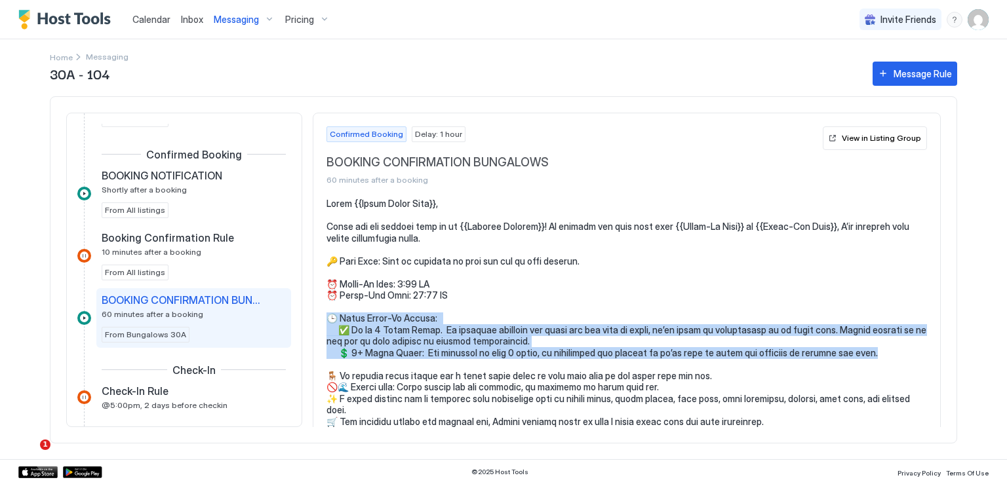
drag, startPoint x: 868, startPoint y: 355, endPoint x: 324, endPoint y: 320, distance: 545.6
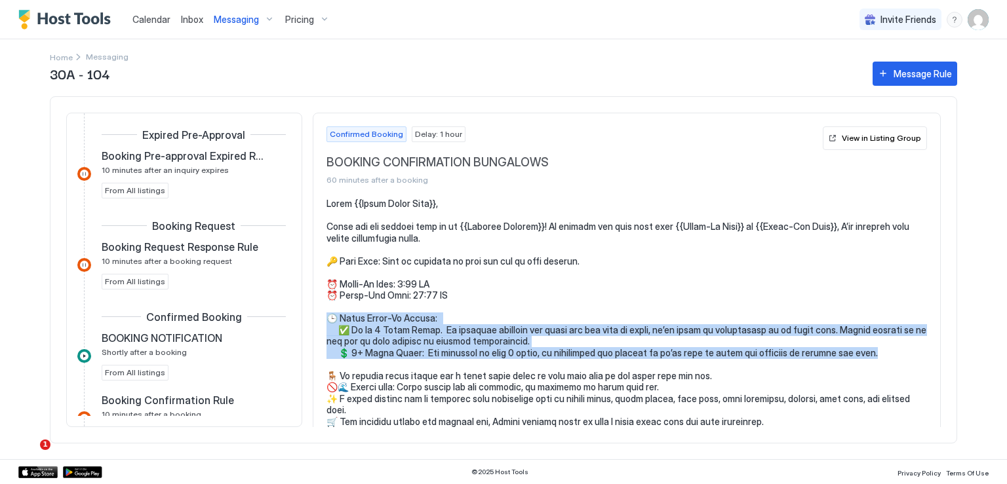
scroll to position [131, 0]
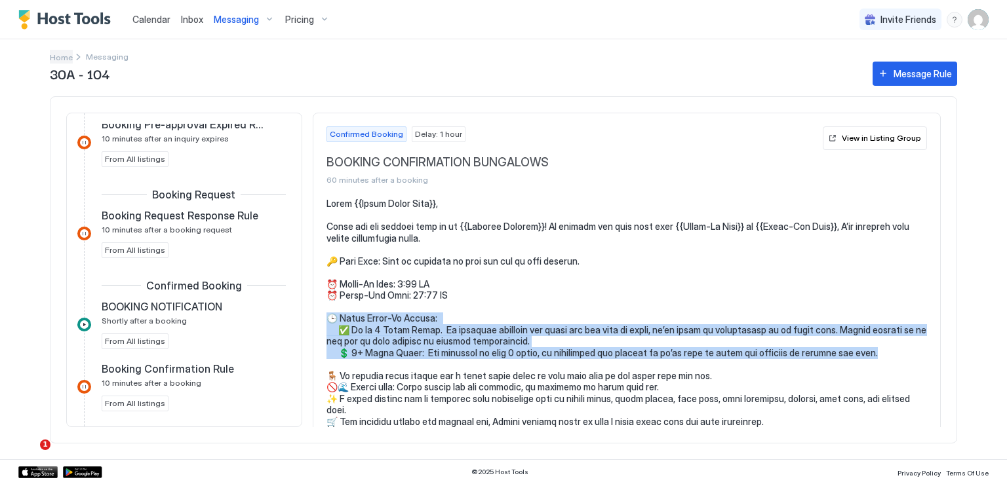
click at [65, 58] on span "Home" at bounding box center [61, 57] width 23 height 10
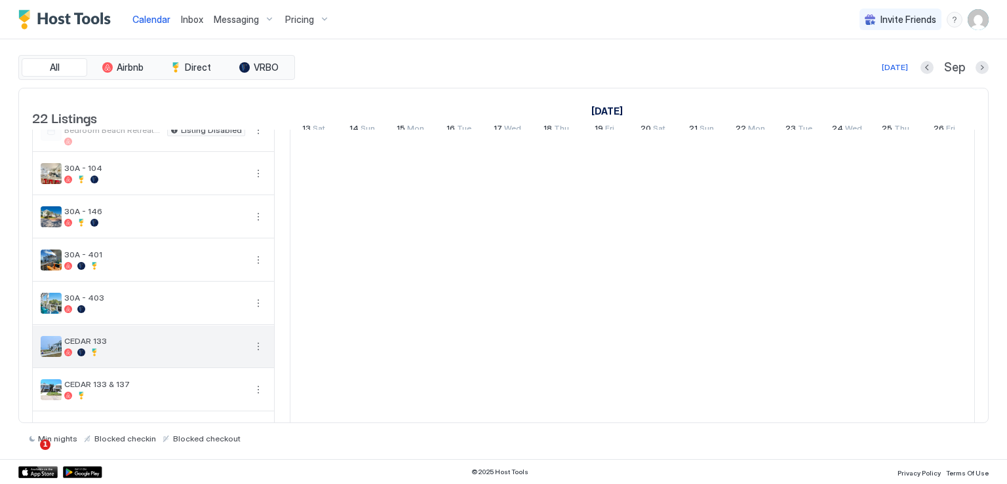
scroll to position [131, 0]
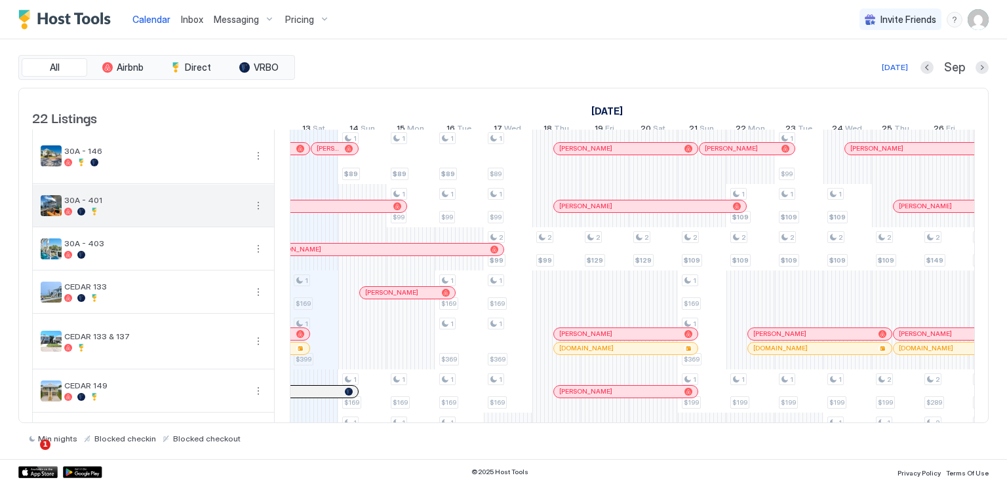
click at [256, 212] on button "More options" at bounding box center [258, 206] width 16 height 16
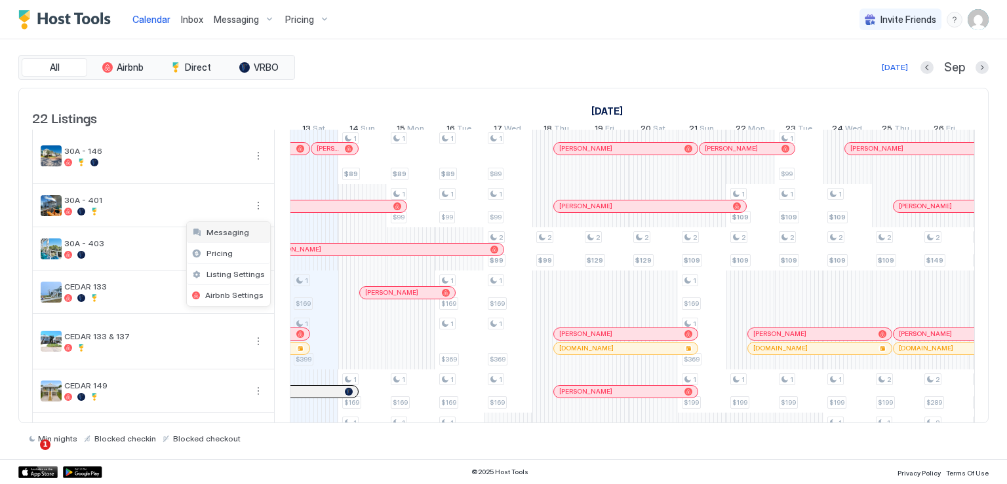
click at [241, 236] on span "Messaging" at bounding box center [227, 232] width 43 height 10
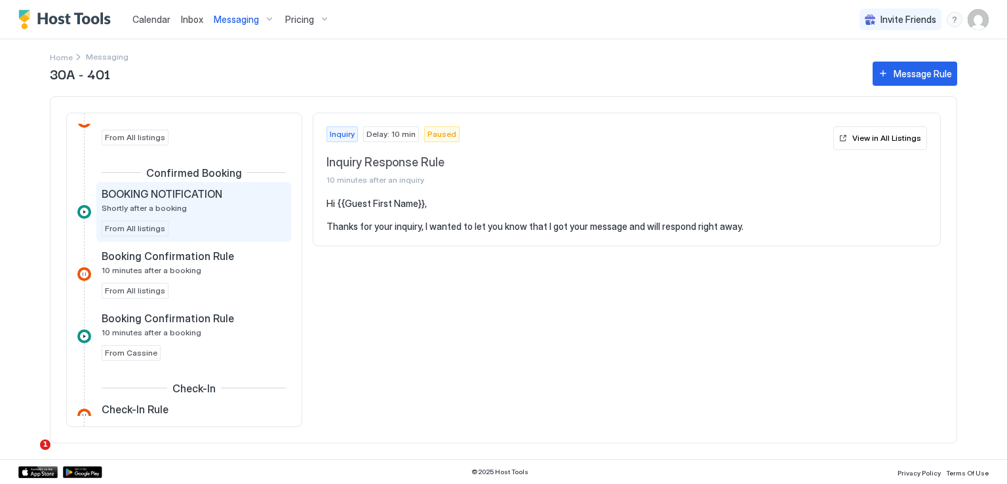
scroll to position [262, 0]
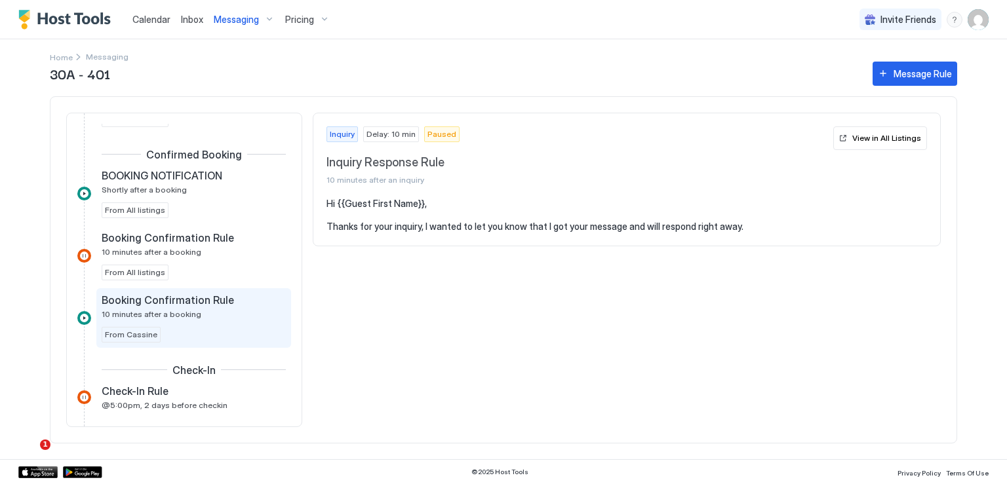
click at [204, 297] on span "Booking Confirmation Rule" at bounding box center [168, 300] width 132 height 13
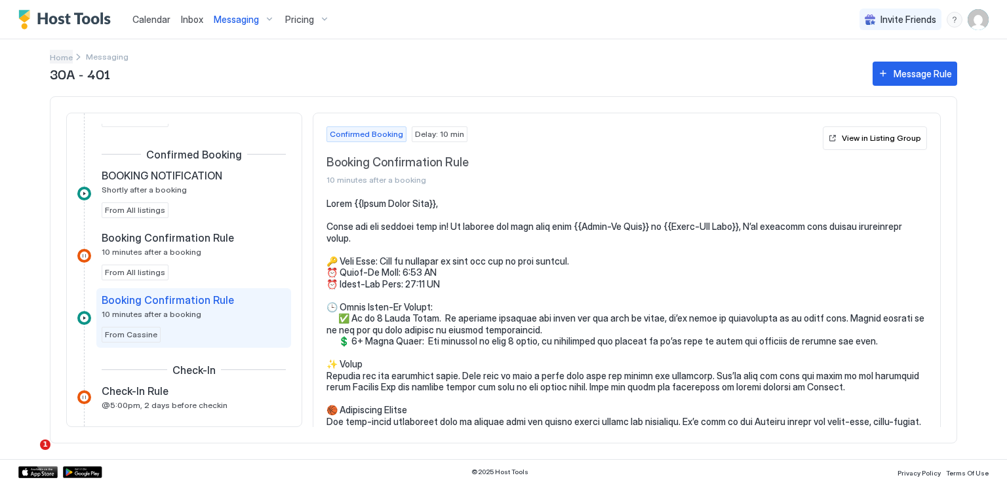
click at [63, 56] on span "Home" at bounding box center [61, 57] width 23 height 10
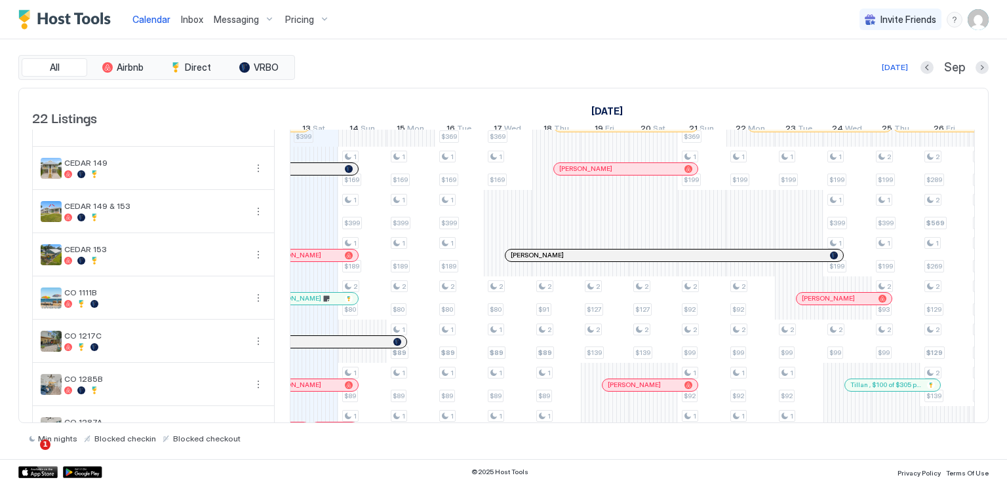
scroll to position [459, 0]
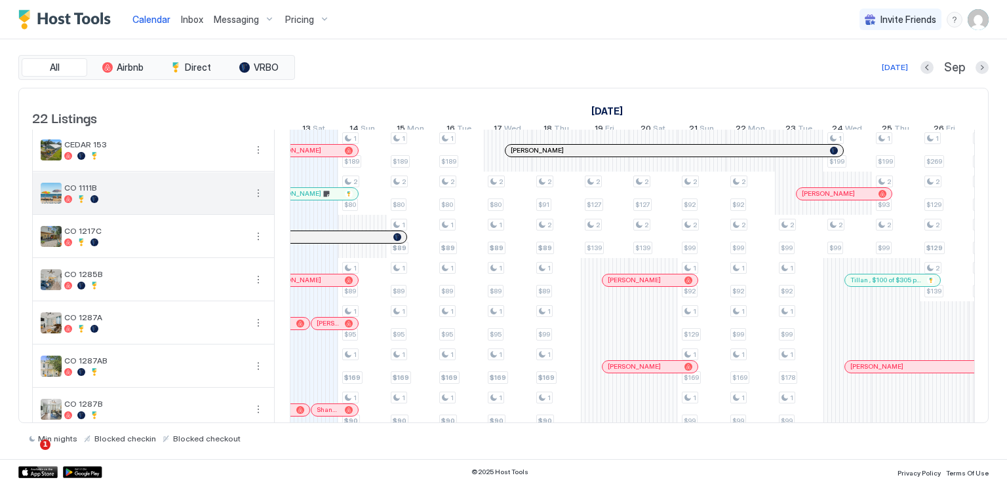
click at [259, 201] on button "More options" at bounding box center [258, 193] width 16 height 16
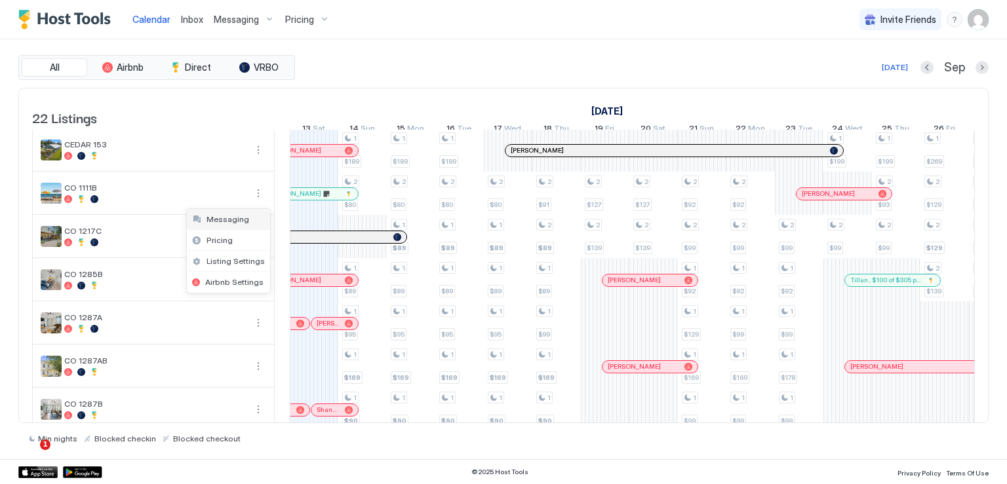
click at [244, 221] on span "Messaging" at bounding box center [227, 219] width 43 height 10
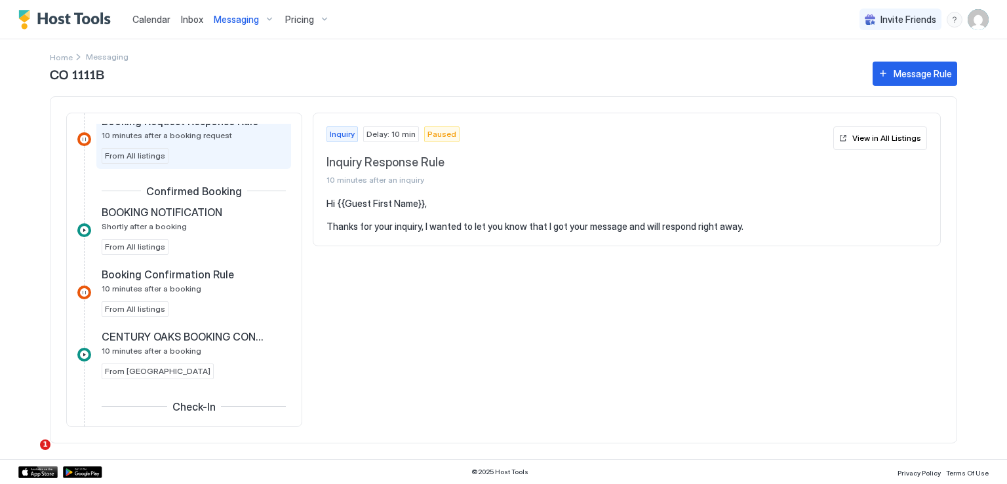
scroll to position [262, 0]
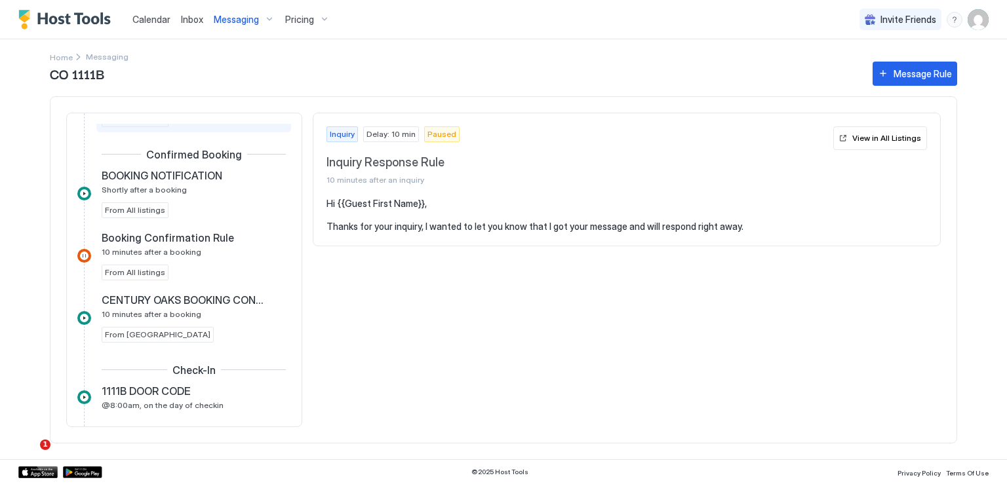
click at [211, 294] on span "CENTURY OAKS BOOKING CONFIRMATION" at bounding box center [183, 300] width 163 height 13
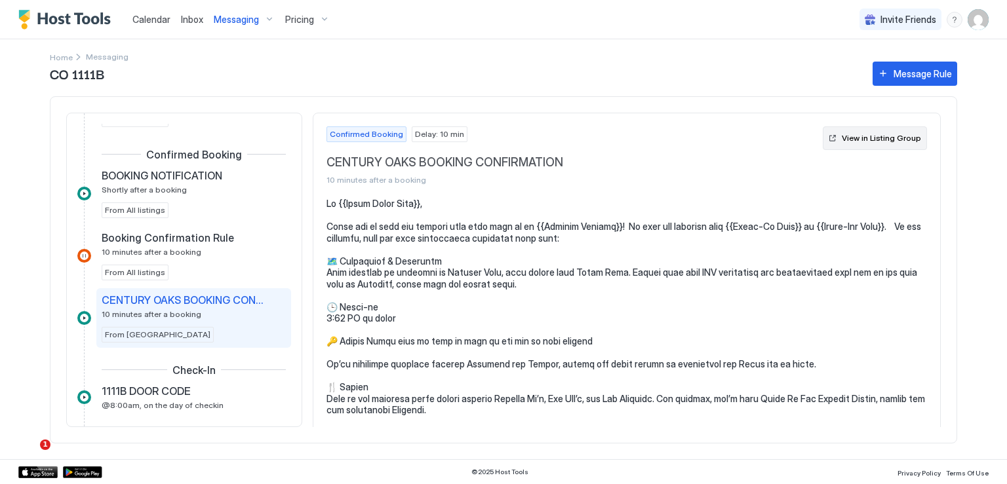
click at [850, 142] on div "View in Listing Group" at bounding box center [880, 138] width 79 height 12
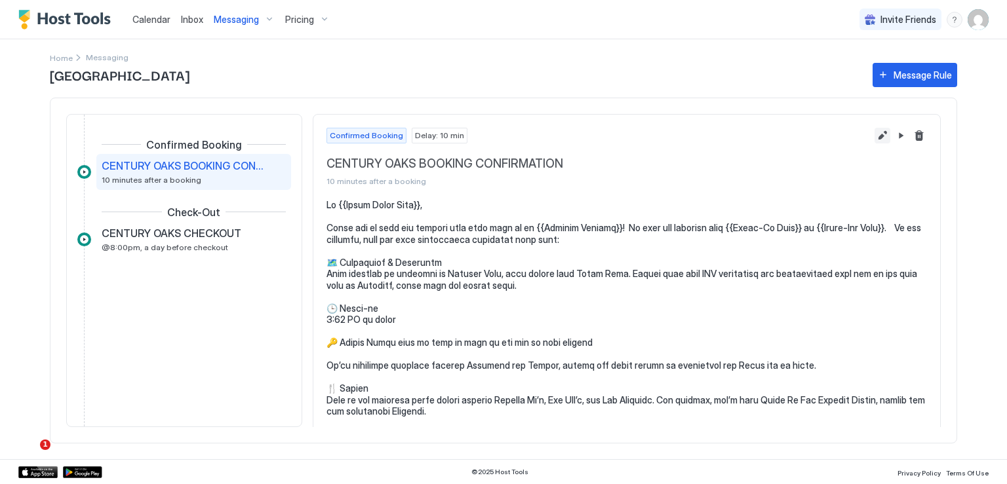
click at [874, 134] on button "Edit message rule" at bounding box center [882, 136] width 16 height 16
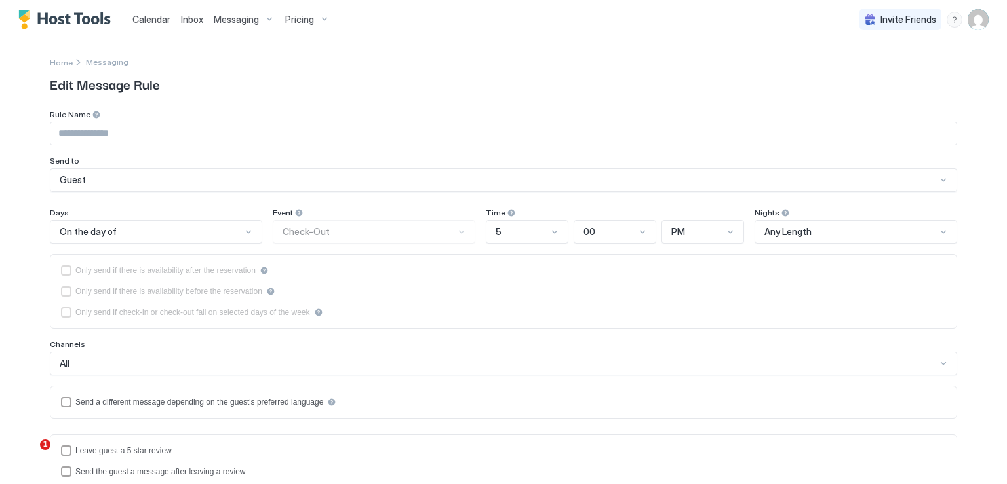
type input "**********"
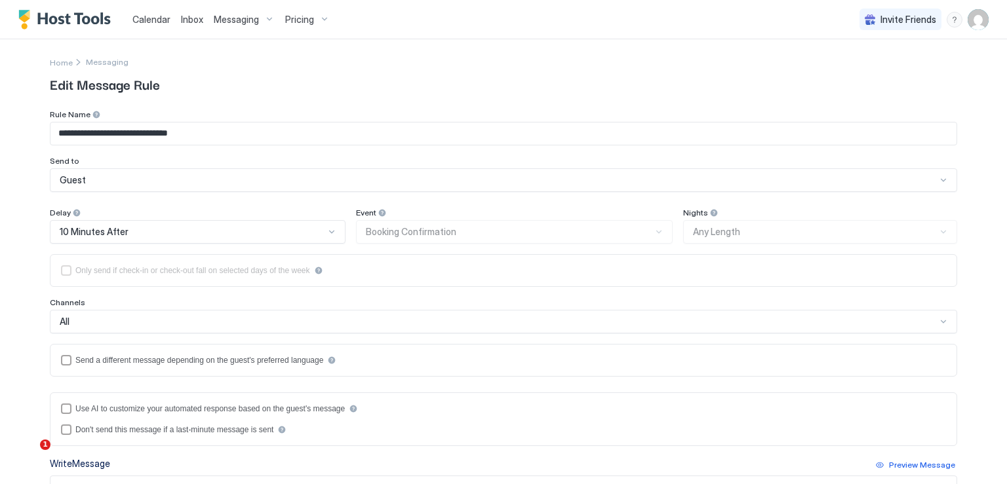
scroll to position [197, 0]
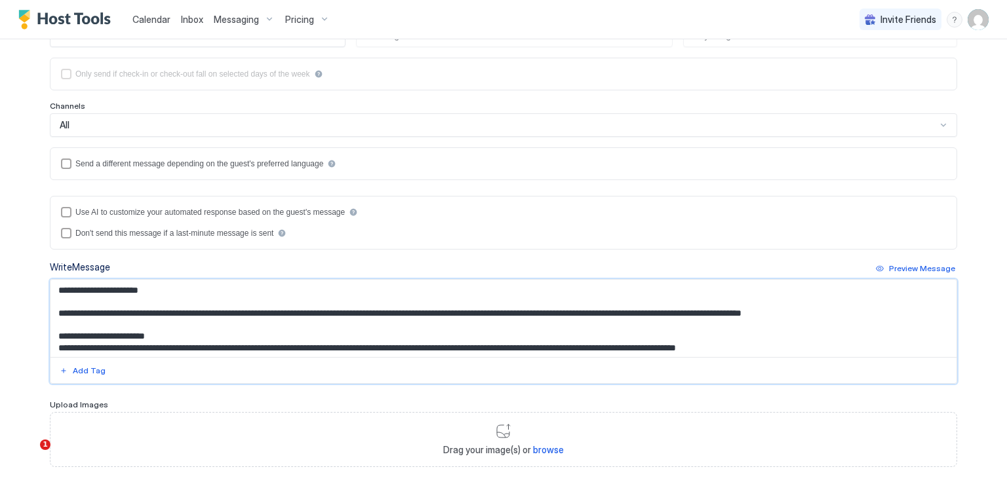
click at [356, 347] on textarea "Input Field" at bounding box center [503, 318] width 906 height 77
click at [822, 345] on textarea "Input Field" at bounding box center [503, 318] width 906 height 77
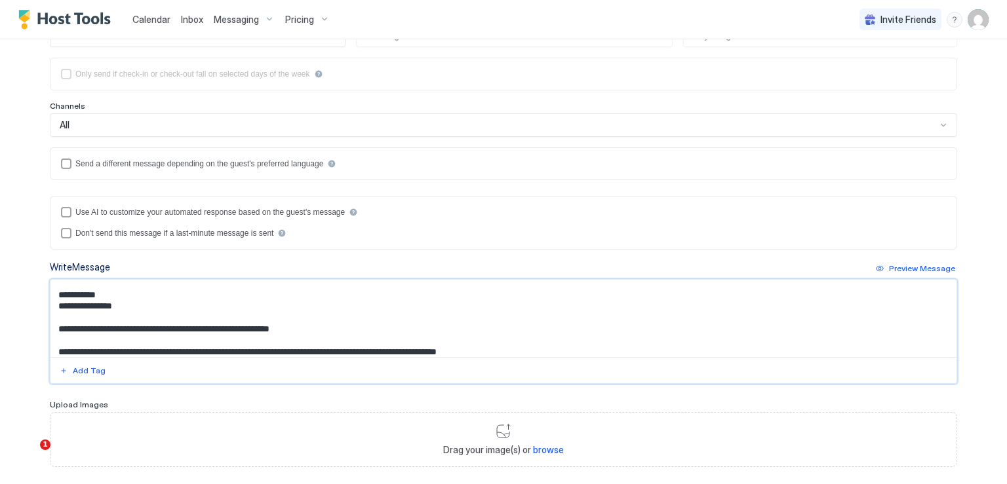
scroll to position [88, 0]
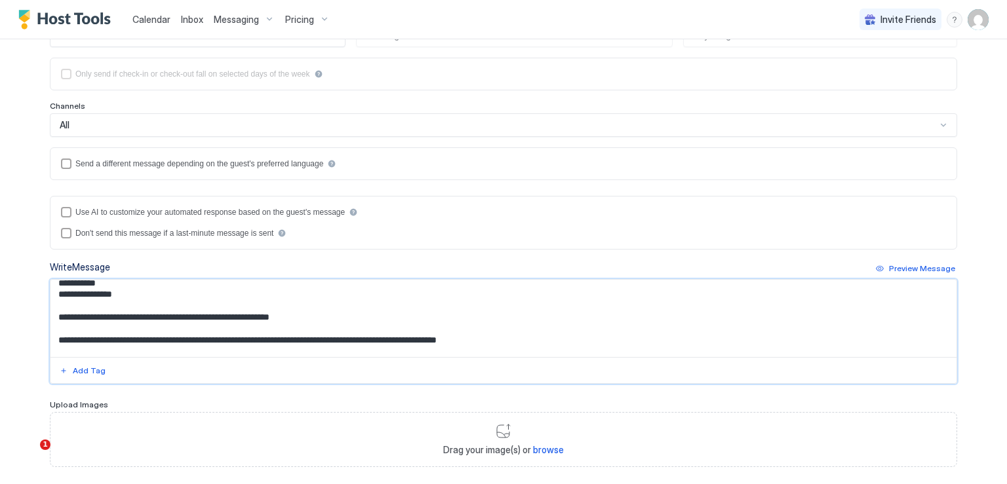
click at [391, 309] on textarea "Input Field" at bounding box center [503, 318] width 906 height 77
click at [333, 310] on textarea "Input Field" at bounding box center [503, 318] width 906 height 77
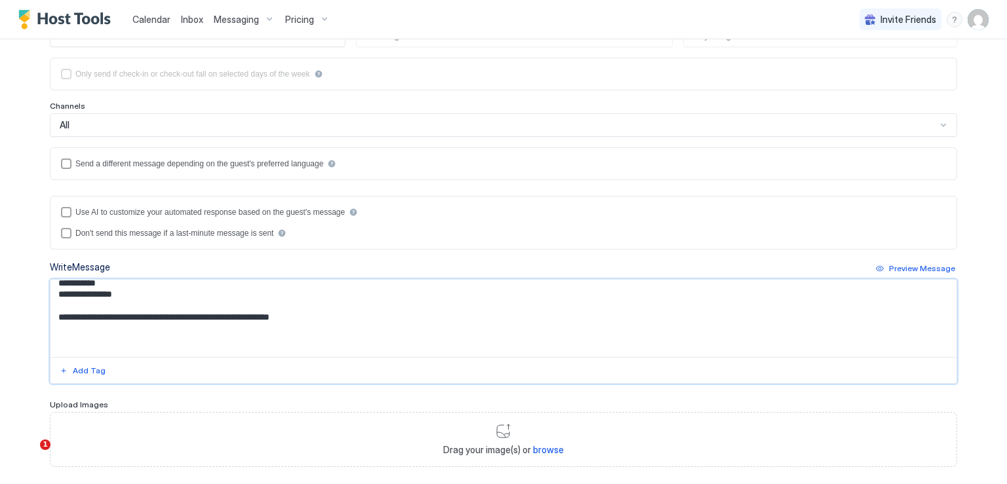
paste textarea "**********"
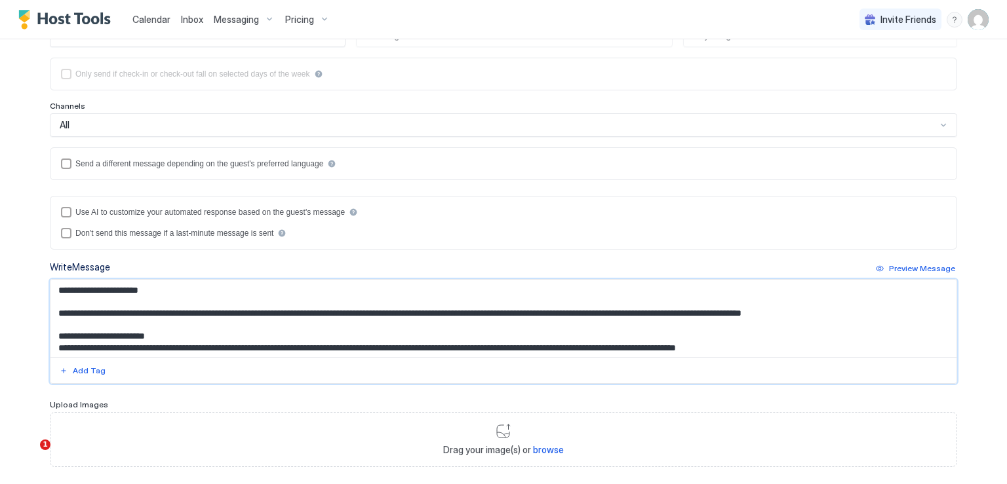
scroll to position [265, 0]
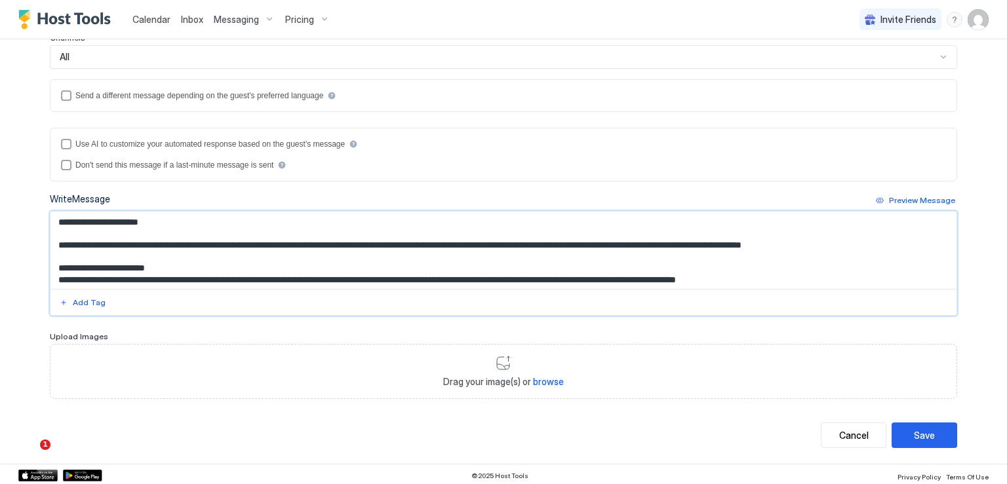
type textarea "**********"
click at [902, 439] on button "Save" at bounding box center [924, 436] width 66 height 26
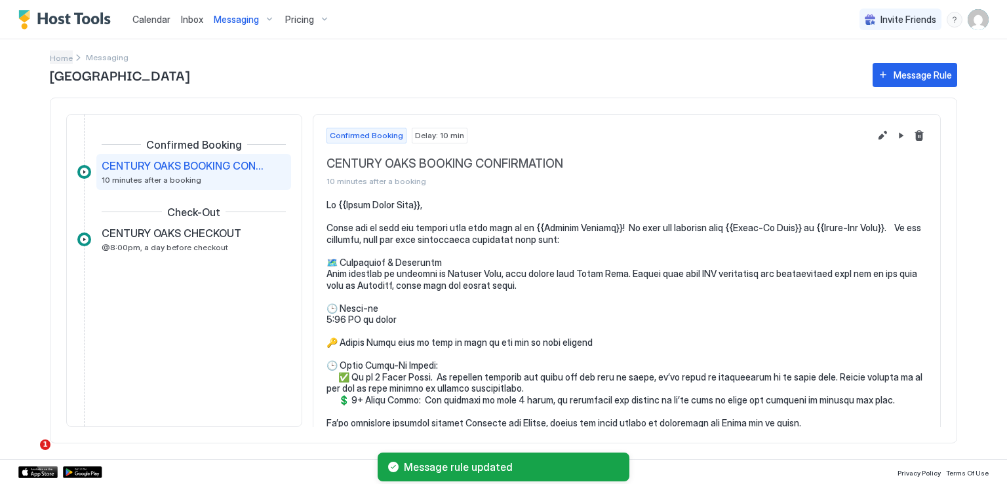
click at [58, 59] on span "Home" at bounding box center [61, 58] width 23 height 10
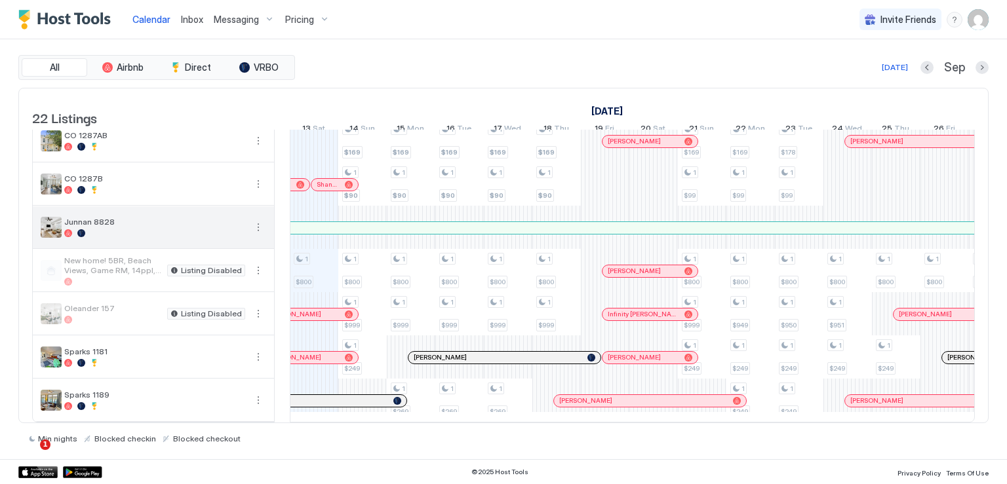
scroll to position [700, 0]
click at [252, 220] on button "More options" at bounding box center [258, 228] width 16 height 16
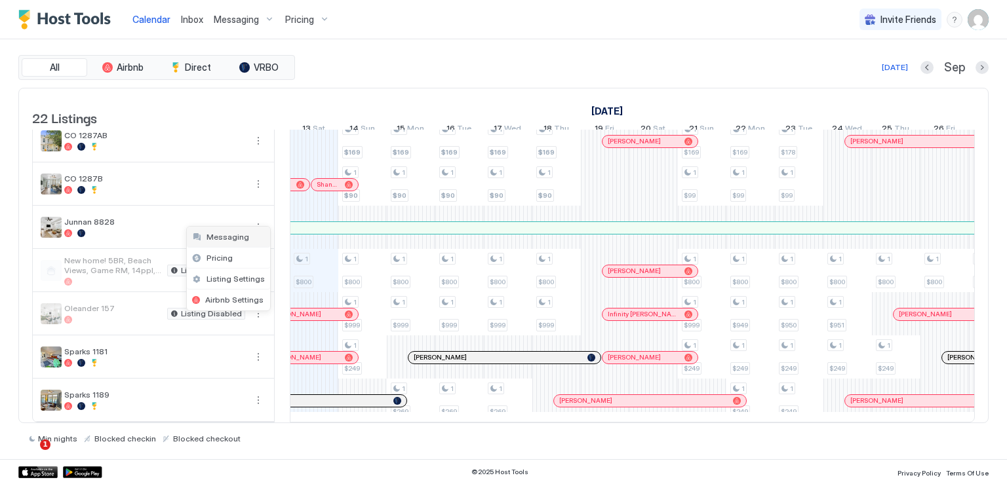
click at [235, 234] on span "Messaging" at bounding box center [227, 237] width 43 height 10
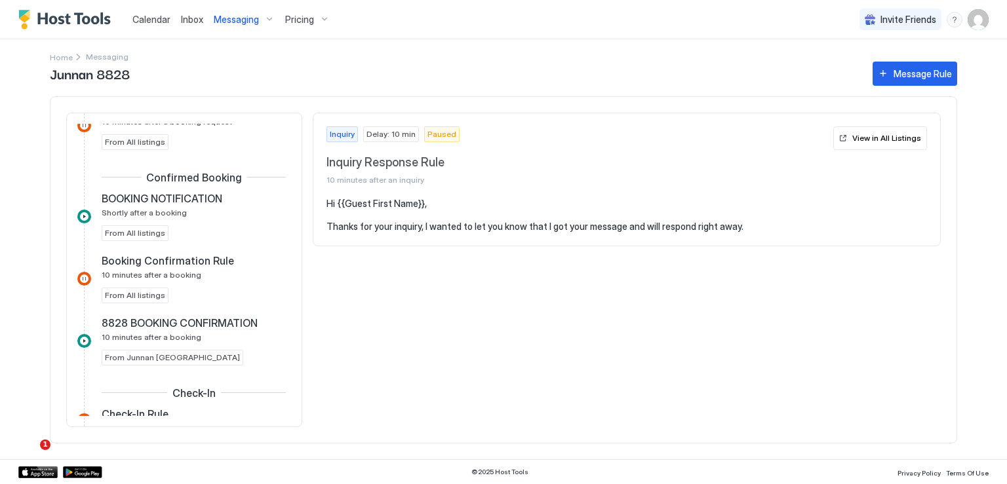
scroll to position [262, 0]
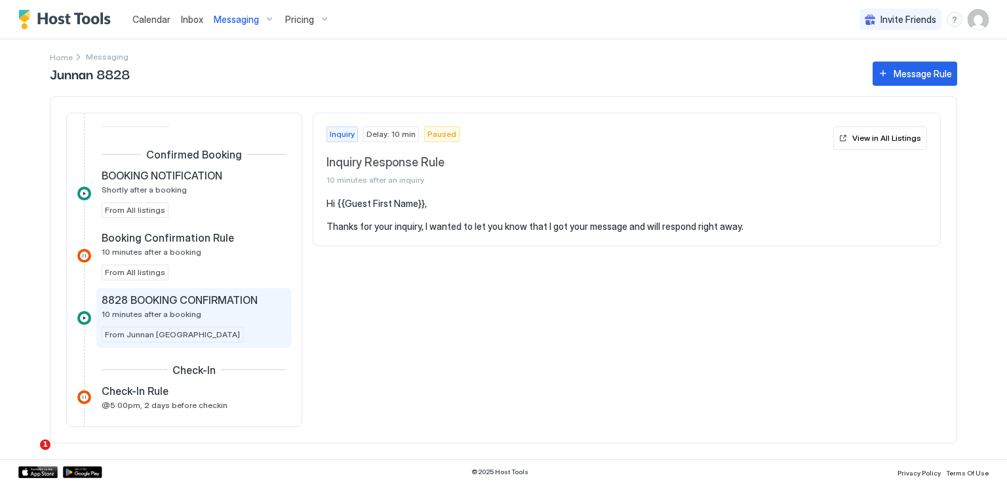
click at [159, 300] on span "8828 BOOKING CONFIRMATION" at bounding box center [180, 300] width 156 height 13
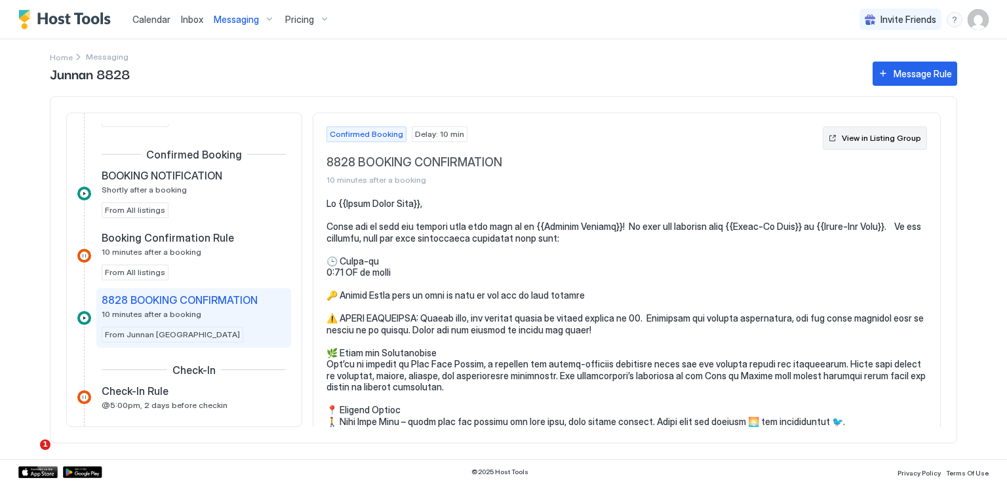
click at [836, 137] on button "View in Listing Group" at bounding box center [874, 138] width 104 height 24
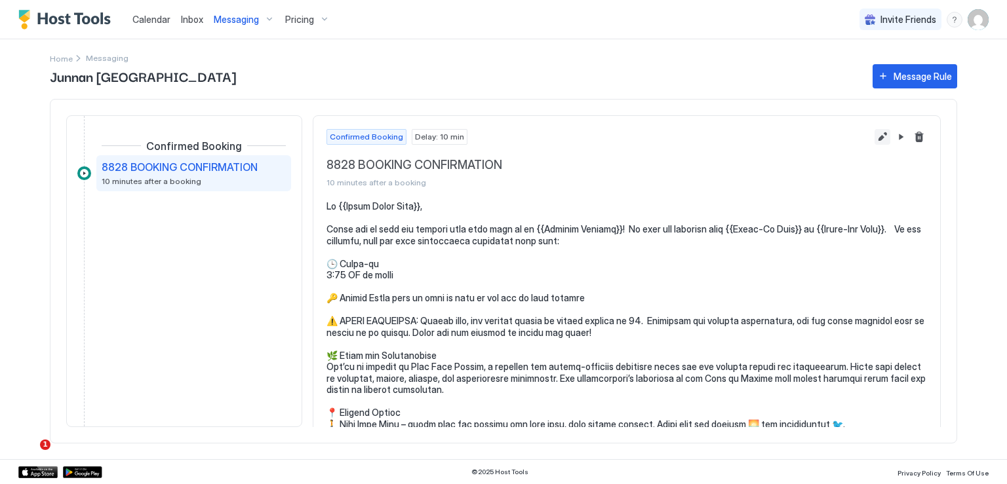
click at [874, 137] on button "Edit message rule" at bounding box center [882, 137] width 16 height 16
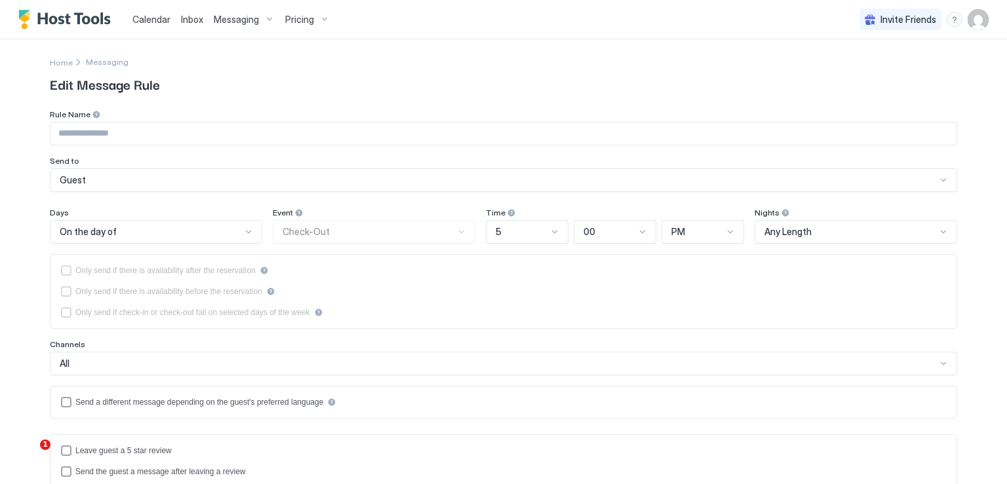
type input "**********"
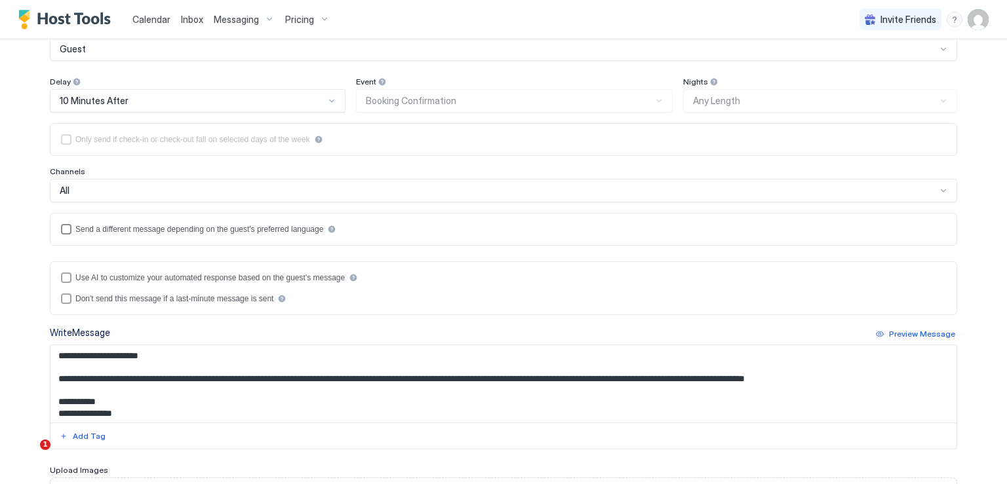
scroll to position [262, 0]
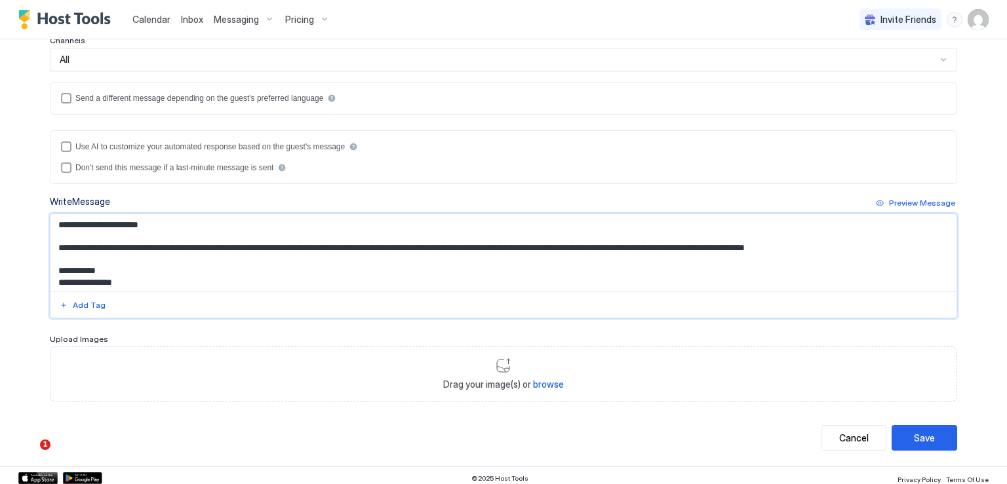
click at [196, 273] on textarea "Input Field" at bounding box center [503, 252] width 906 height 77
click at [197, 278] on textarea "Input Field" at bounding box center [503, 252] width 906 height 77
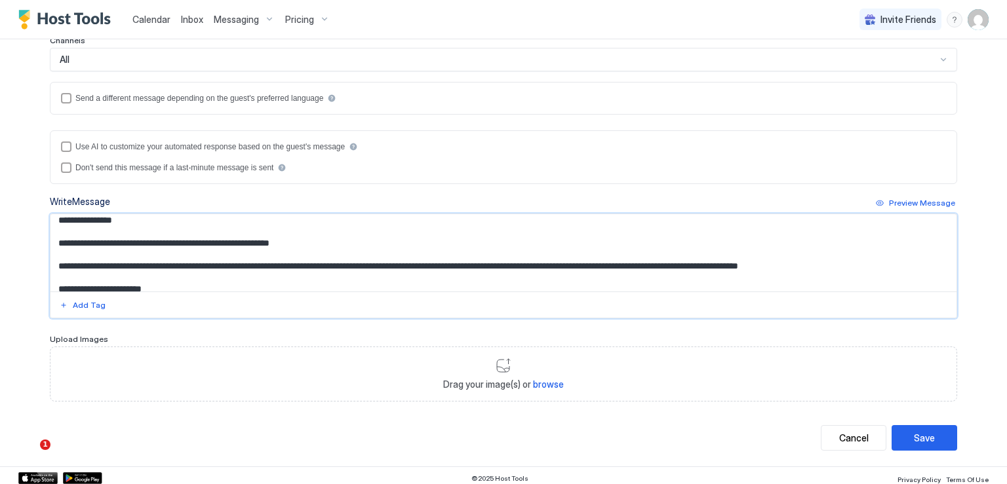
scroll to position [51, 0]
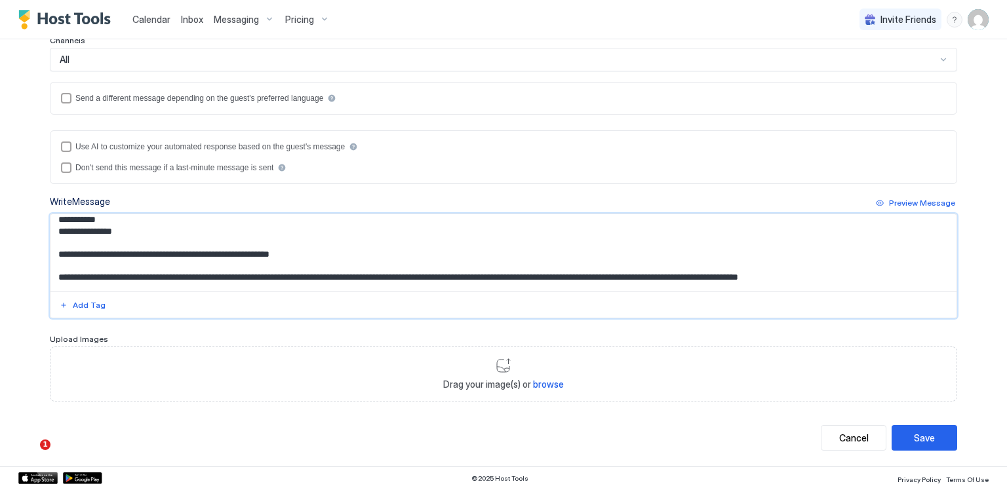
click at [315, 254] on textarea "Input Field" at bounding box center [503, 252] width 906 height 77
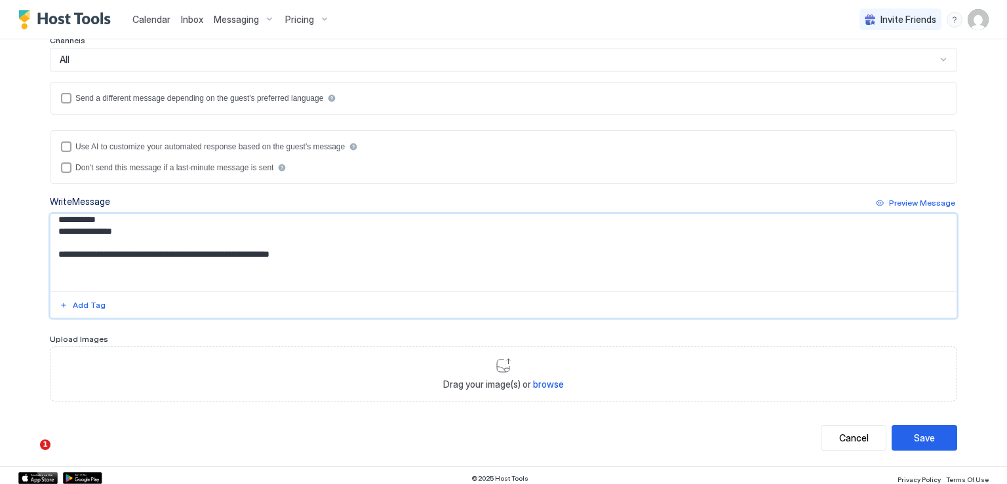
paste textarea "**********"
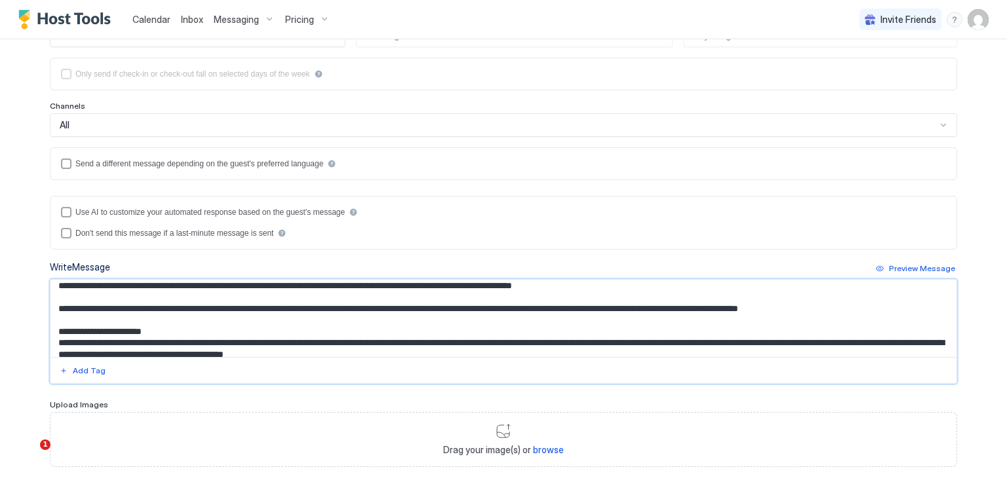
scroll to position [262, 0]
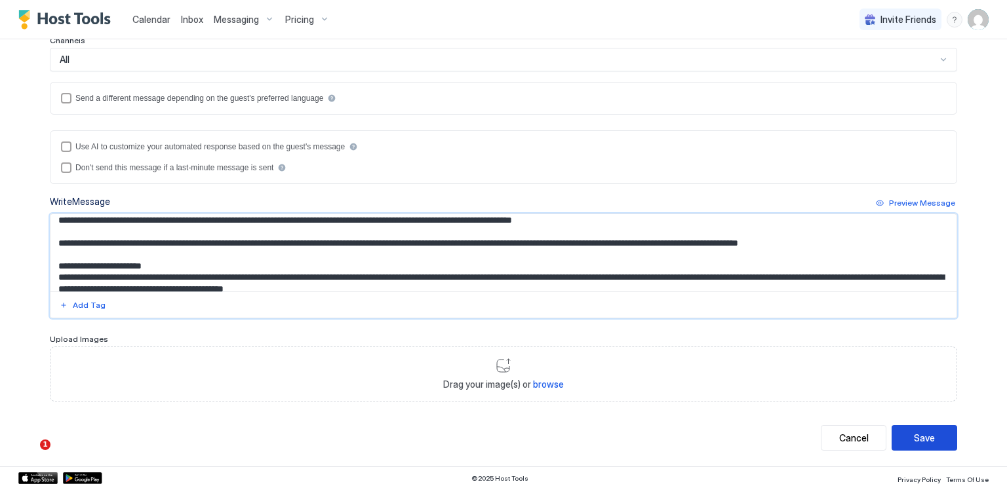
type textarea "**********"
click at [914, 434] on div "Save" at bounding box center [924, 438] width 21 height 14
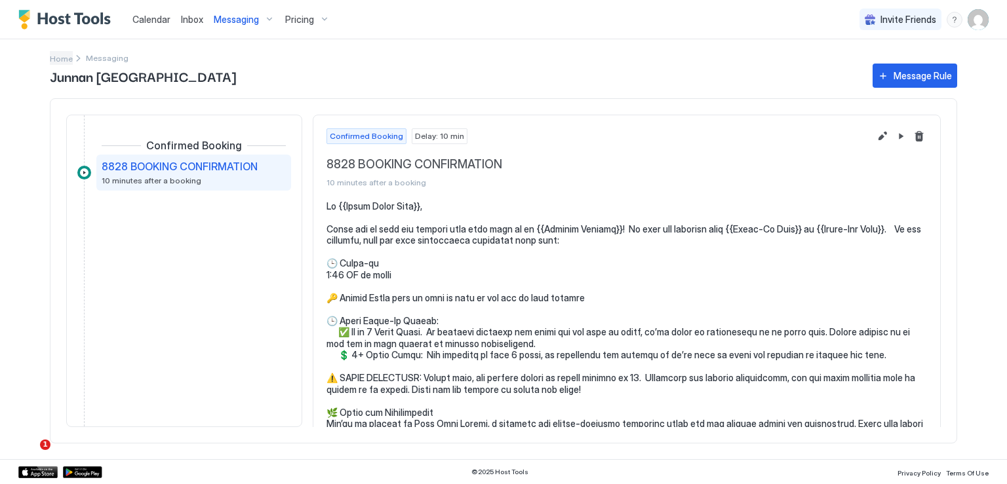
click at [67, 58] on span "Home" at bounding box center [61, 59] width 23 height 10
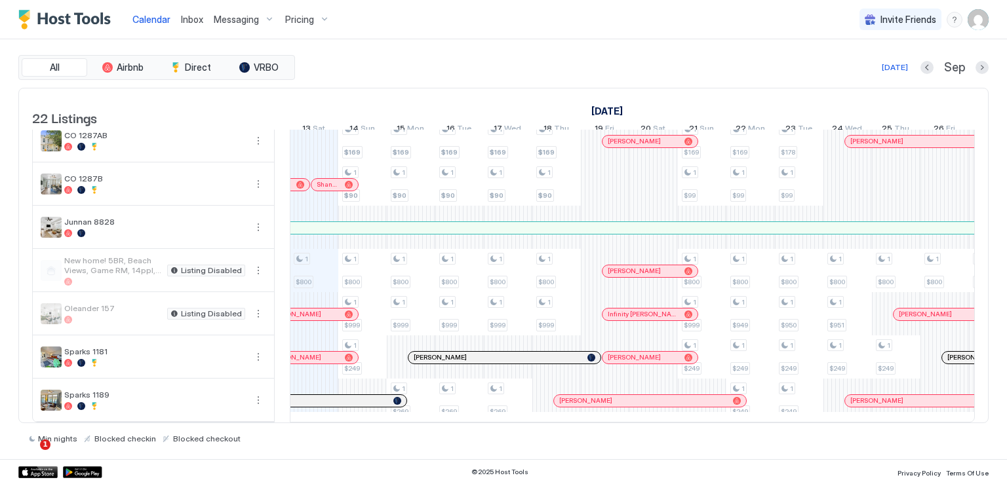
scroll to position [700, 0]
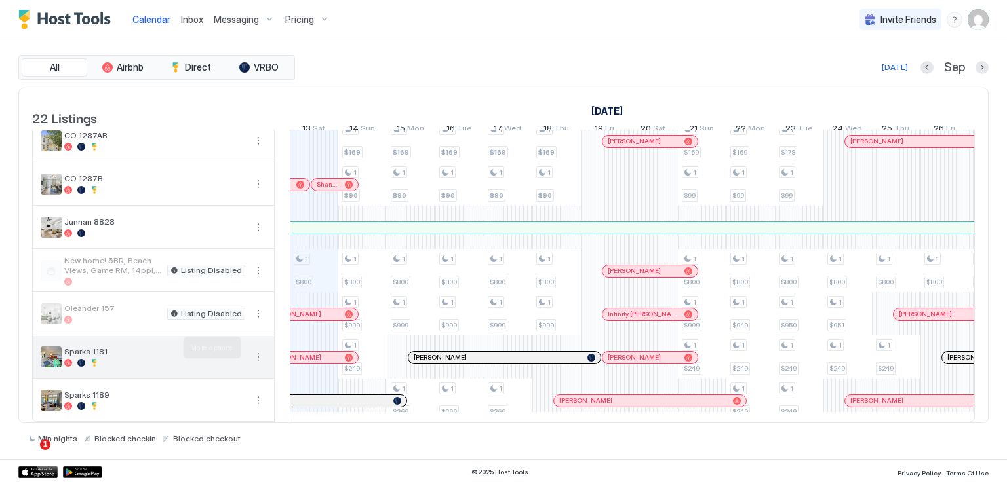
click at [262, 349] on button "More options" at bounding box center [258, 357] width 16 height 16
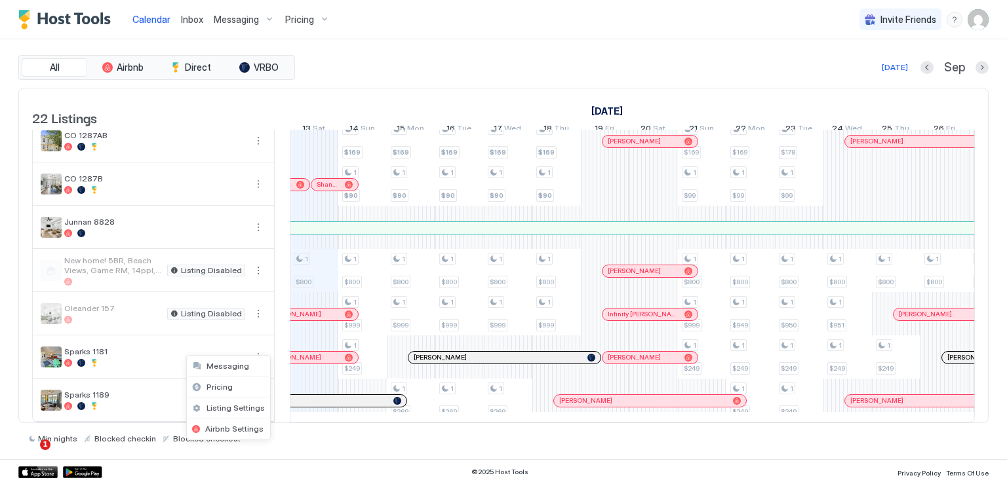
click at [242, 227] on div at bounding box center [503, 242] width 1007 height 484
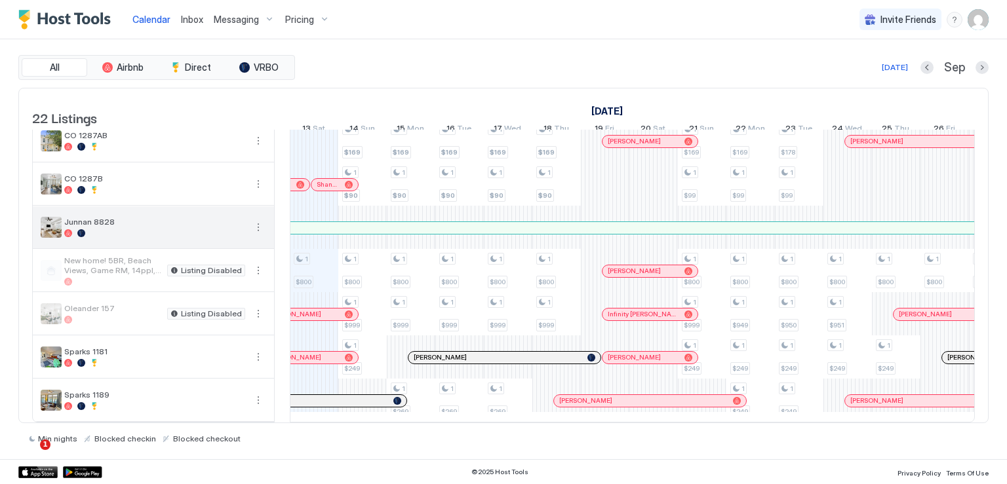
click at [256, 220] on button "More options" at bounding box center [258, 228] width 16 height 16
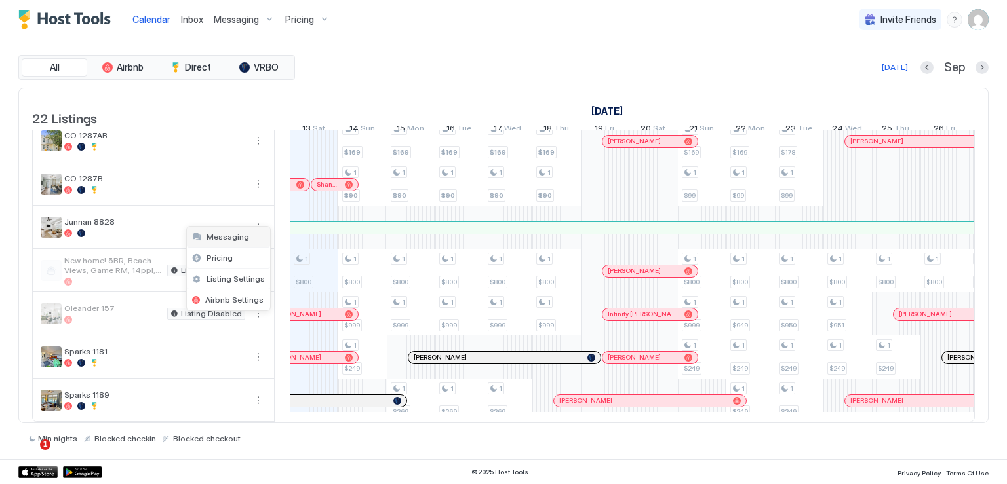
click at [223, 236] on span "Messaging" at bounding box center [227, 237] width 43 height 10
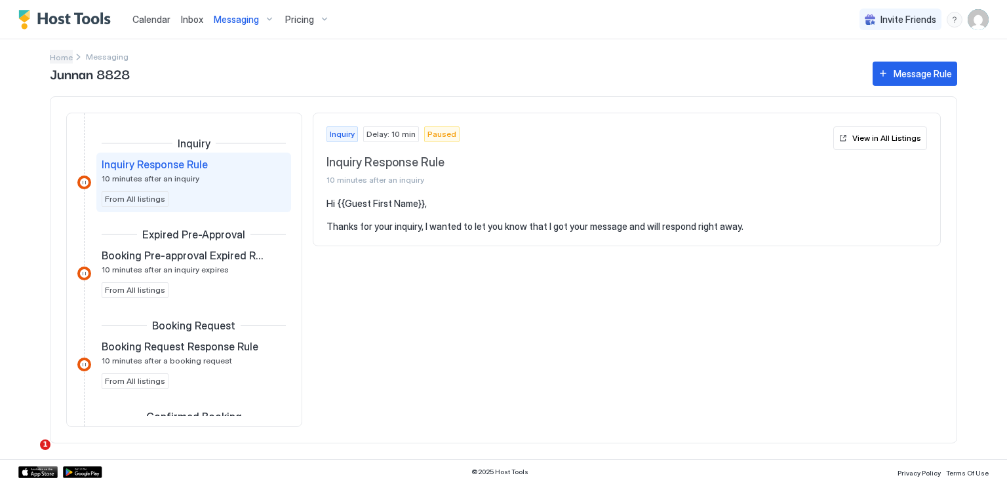
click at [69, 54] on span "Home" at bounding box center [61, 57] width 23 height 10
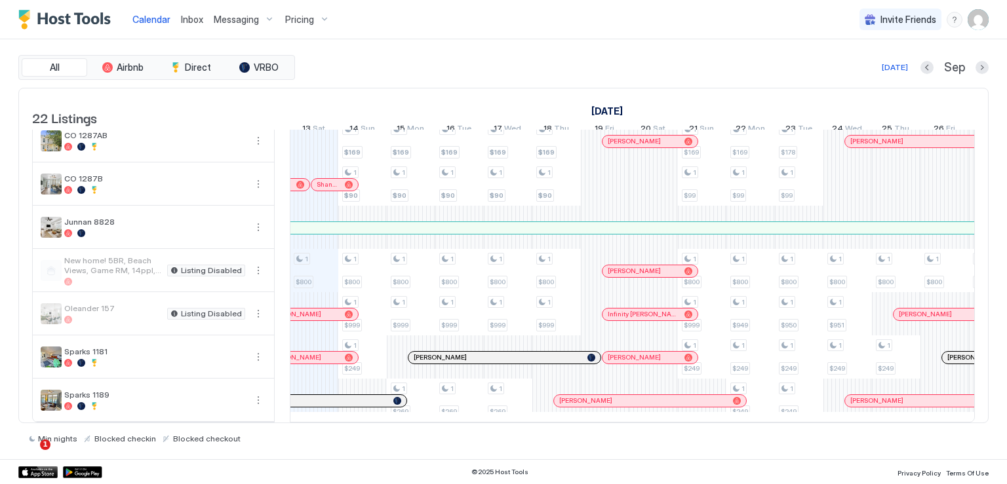
scroll to position [700, 0]
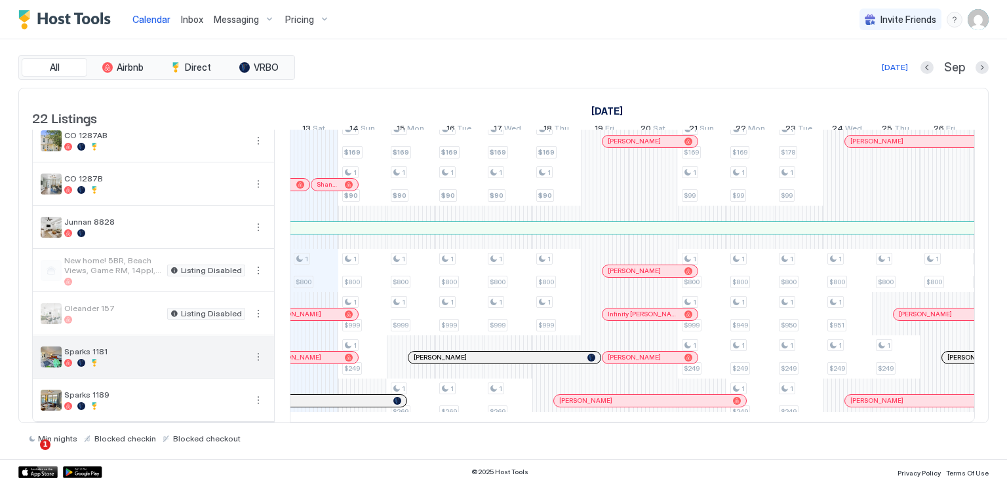
click at [256, 349] on button "More options" at bounding box center [258, 357] width 16 height 16
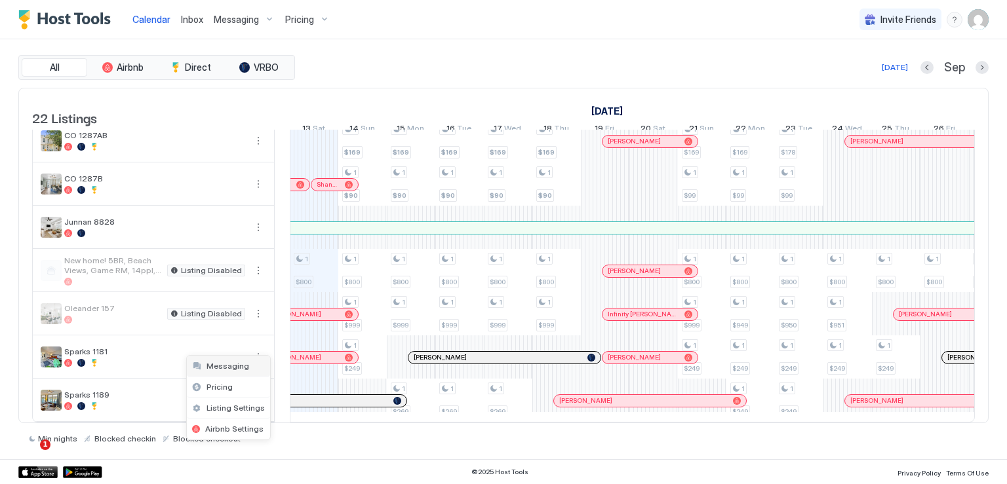
click at [220, 368] on span "Messaging" at bounding box center [227, 366] width 43 height 10
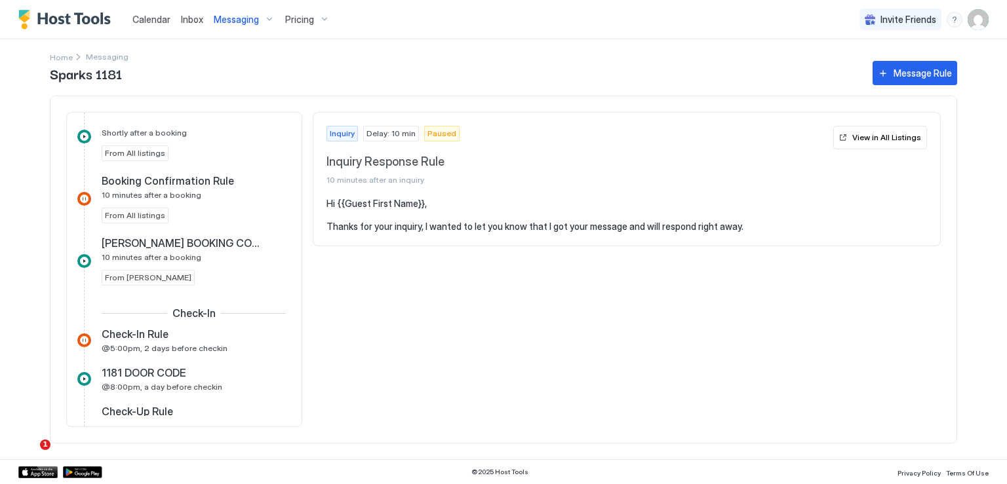
scroll to position [328, 0]
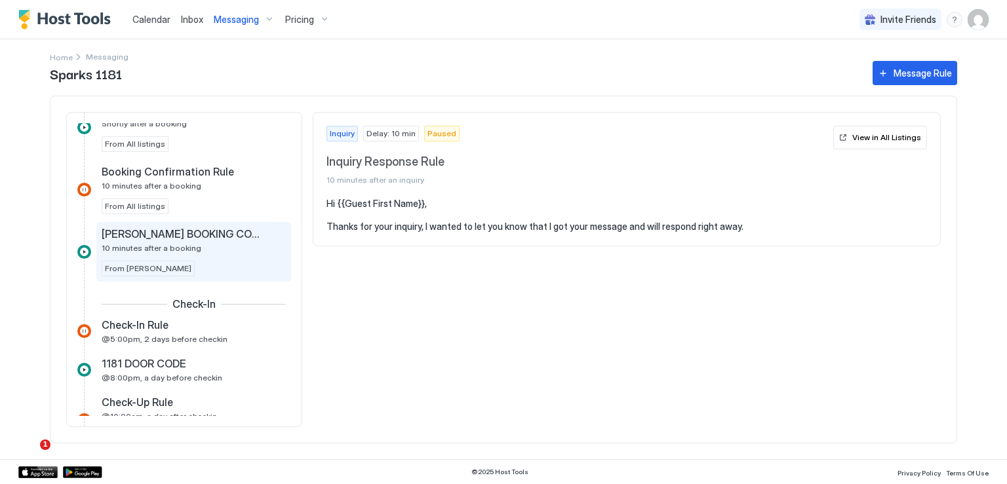
click at [196, 231] on span "SPARKS MARINA BOOKING CONFIRMATION" at bounding box center [183, 233] width 163 height 13
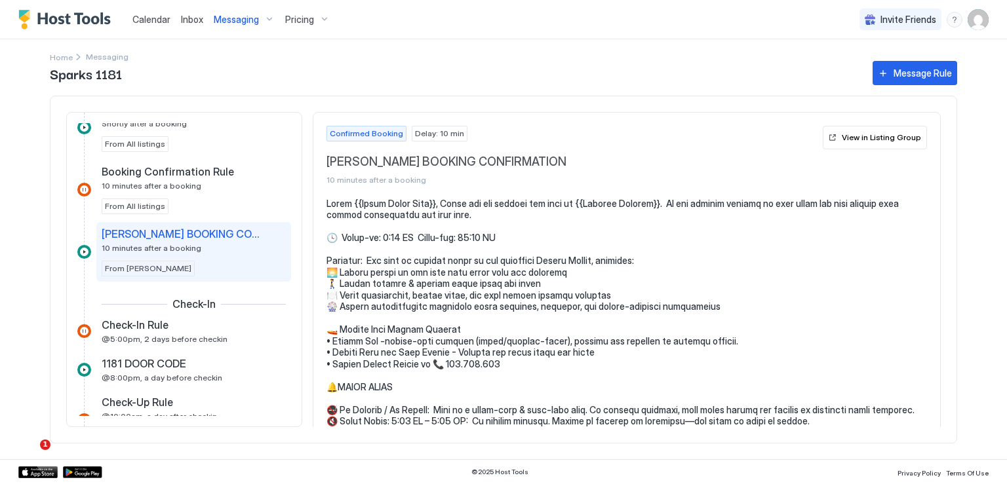
click at [414, 252] on pre at bounding box center [626, 439] width 600 height 482
click at [511, 239] on pre at bounding box center [626, 439] width 600 height 482
click at [841, 136] on div "View in Listing Group" at bounding box center [880, 138] width 79 height 12
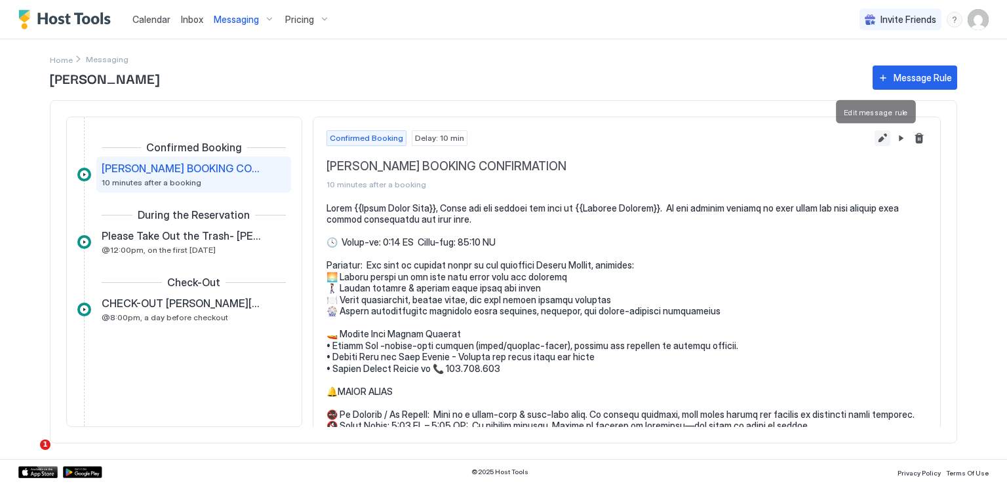
click at [874, 136] on button "Edit message rule" at bounding box center [882, 138] width 16 height 16
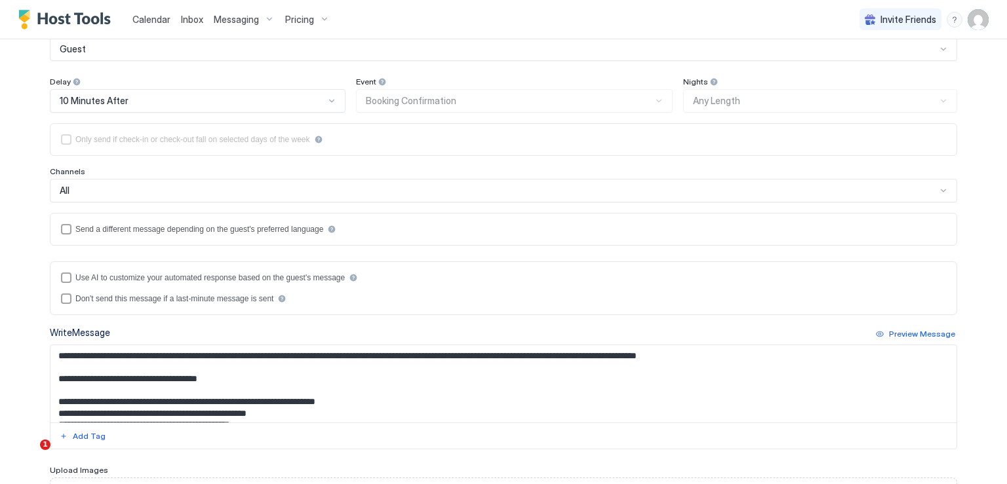
scroll to position [197, 0]
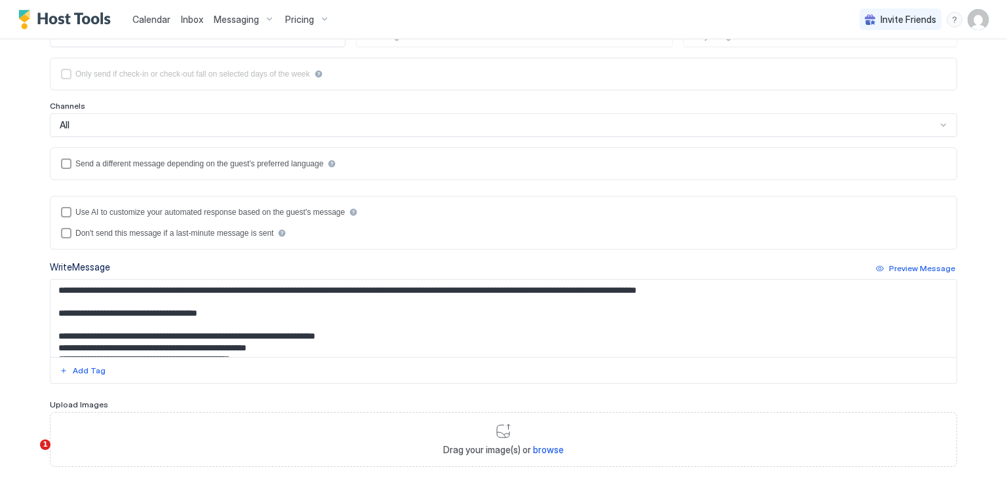
click at [309, 317] on textarea "Input Field" at bounding box center [503, 318] width 906 height 77
click at [360, 330] on textarea "Input Field" at bounding box center [503, 318] width 906 height 77
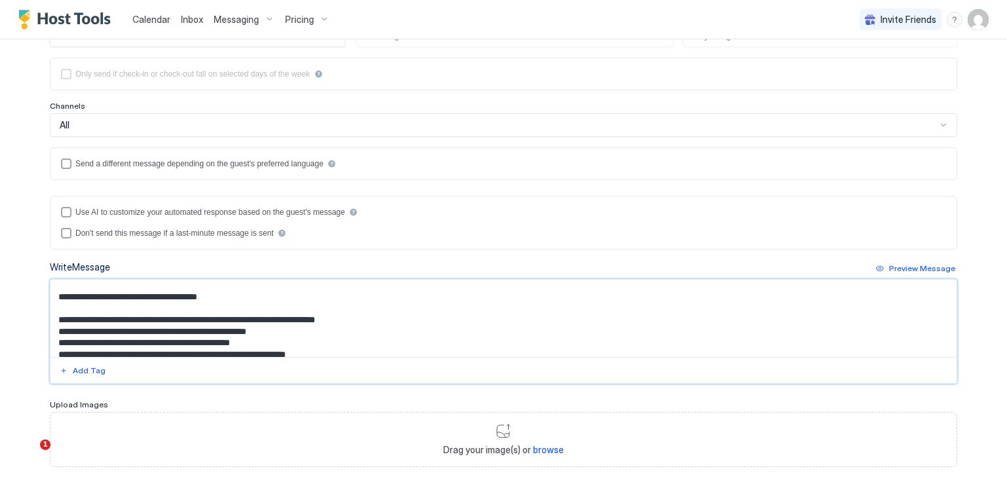
scroll to position [5, 0]
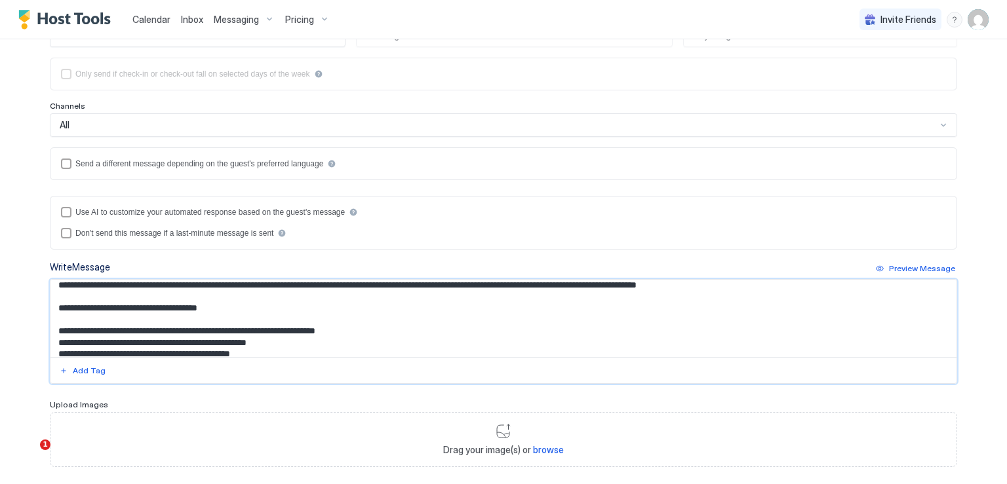
click at [267, 305] on textarea "Input Field" at bounding box center [503, 318] width 906 height 77
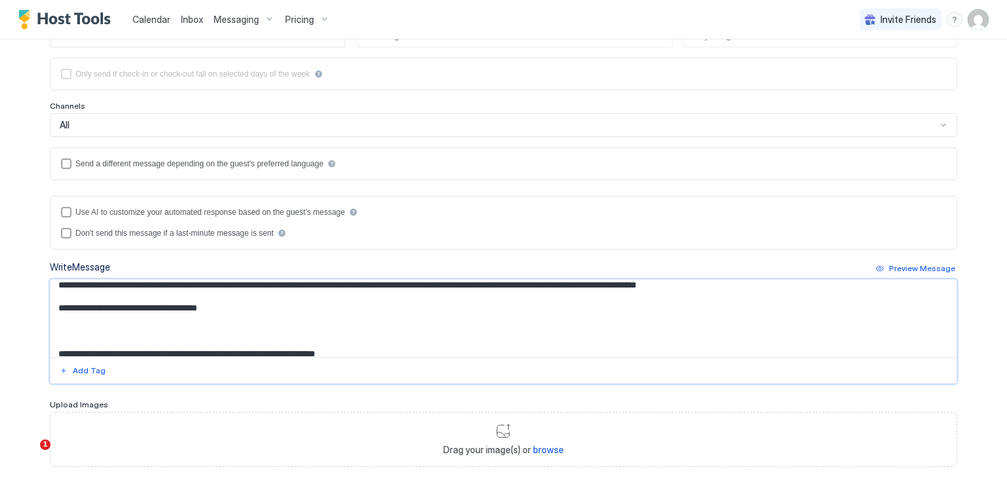
paste textarea "**********"
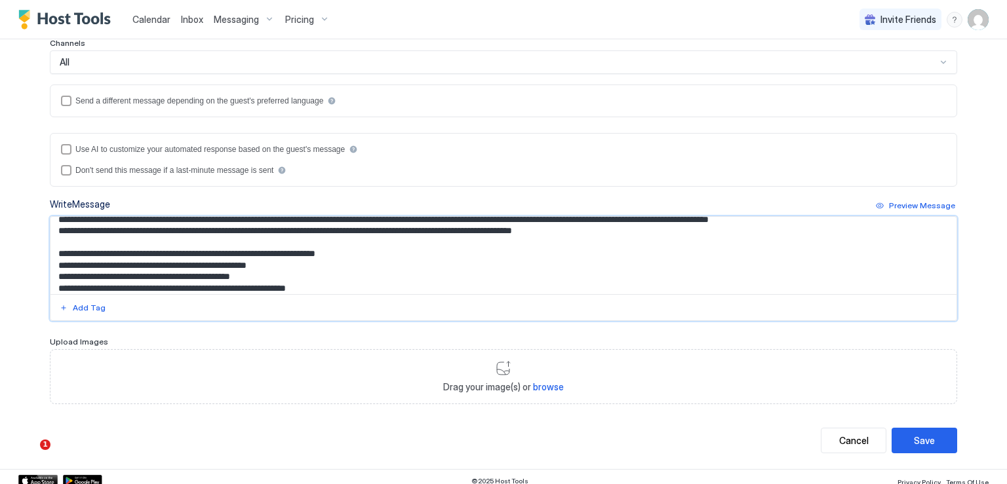
scroll to position [262, 0]
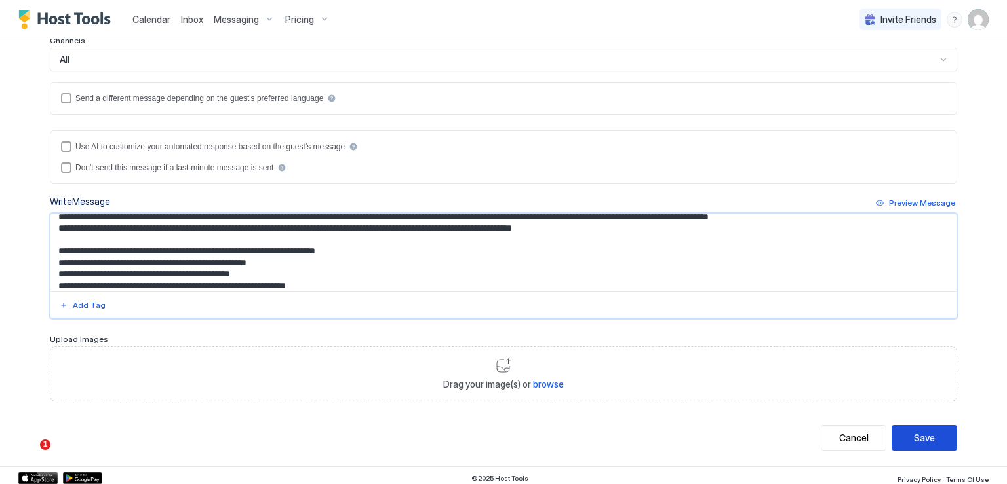
type textarea "**********"
click at [914, 433] on div "Save" at bounding box center [924, 438] width 21 height 14
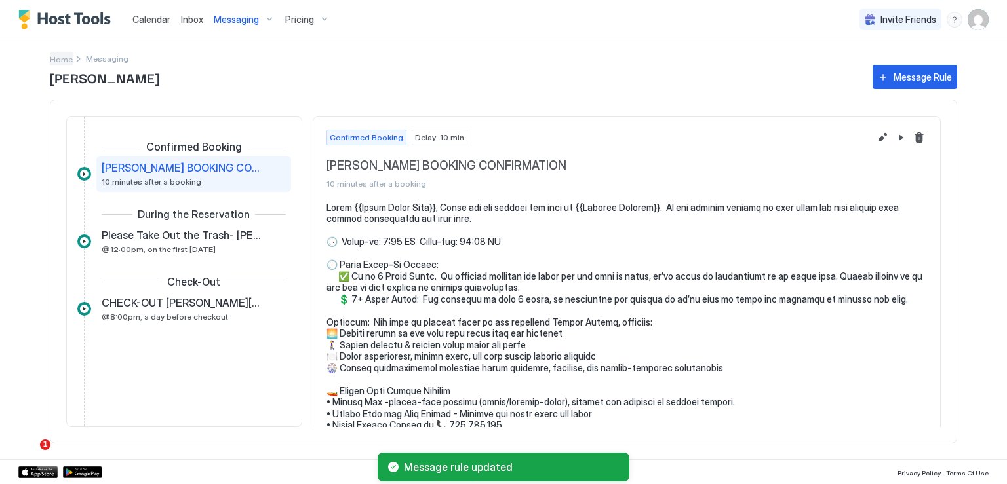
click at [67, 60] on span "Home" at bounding box center [61, 59] width 23 height 10
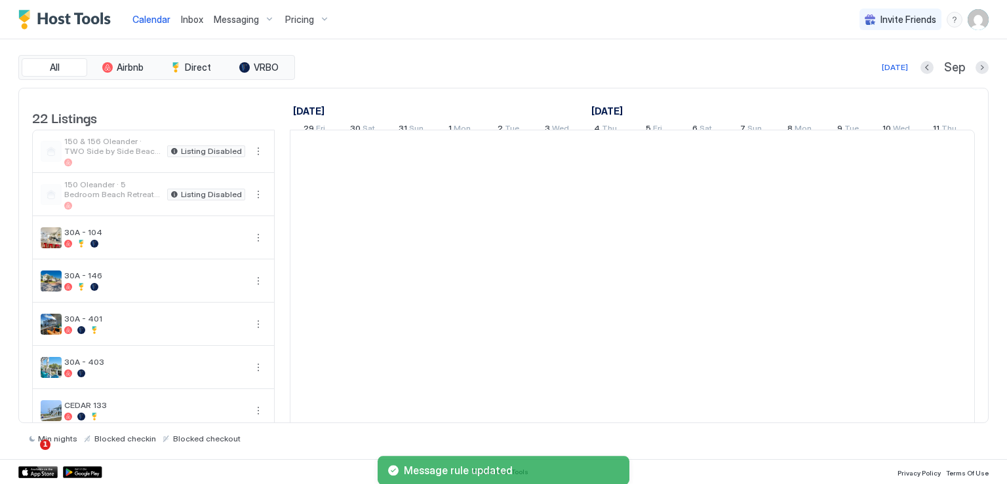
scroll to position [0, 728]
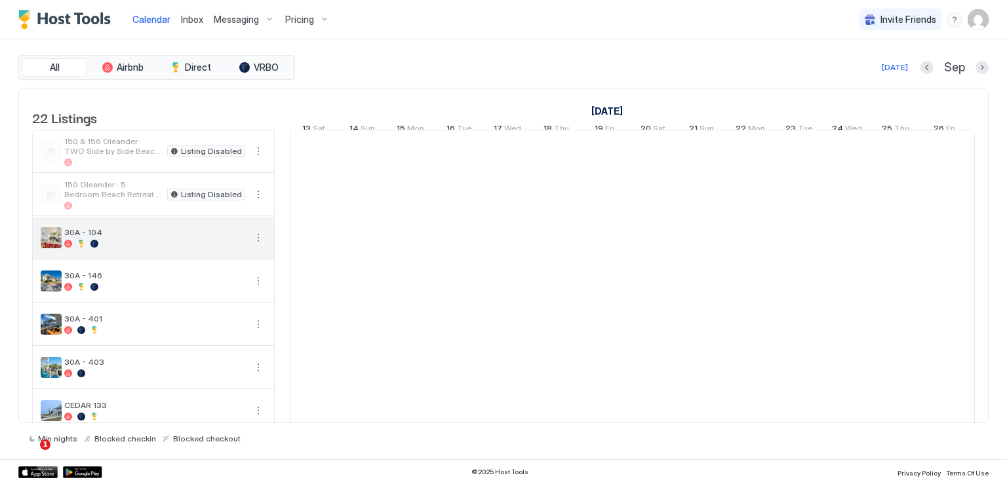
click at [257, 246] on button "More options" at bounding box center [258, 238] width 16 height 16
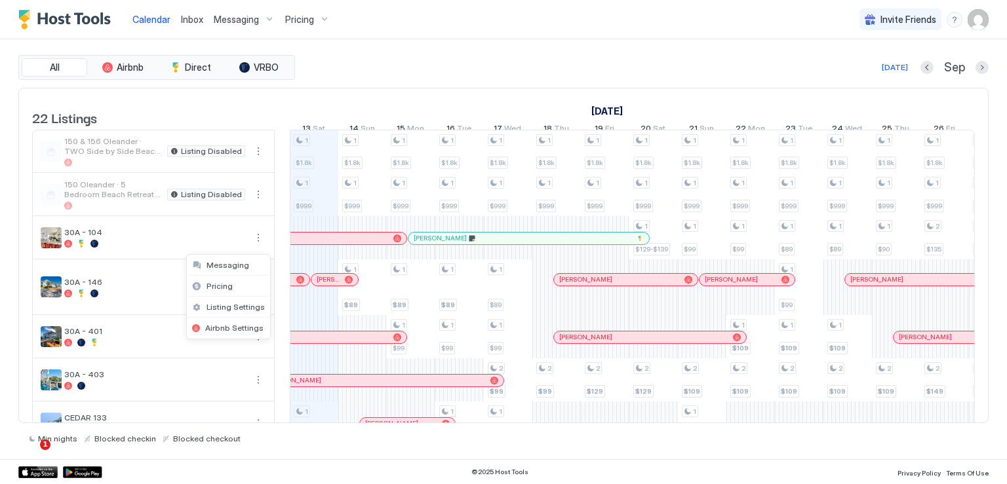
click at [257, 250] on div at bounding box center [503, 242] width 1007 height 484
click at [257, 246] on button "More options" at bounding box center [258, 238] width 16 height 16
click at [234, 265] on span "Messaging" at bounding box center [227, 265] width 43 height 10
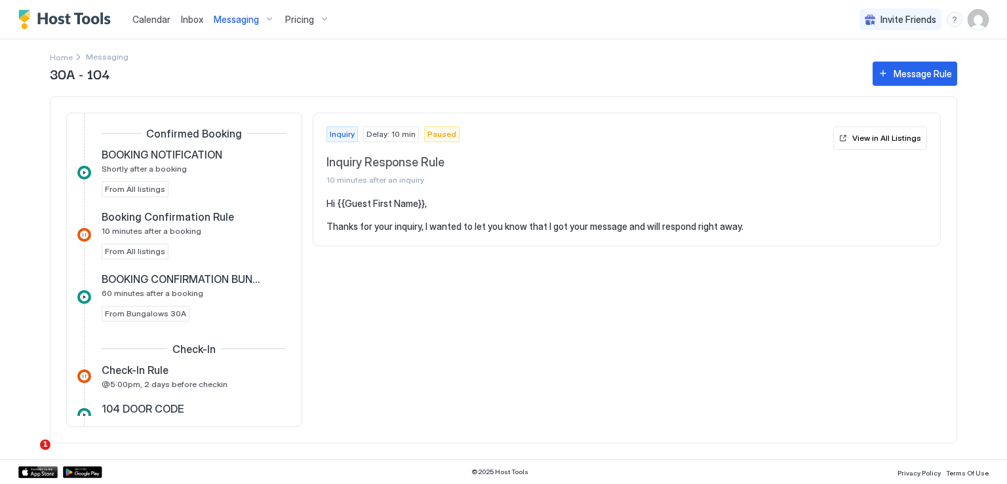
scroll to position [328, 0]
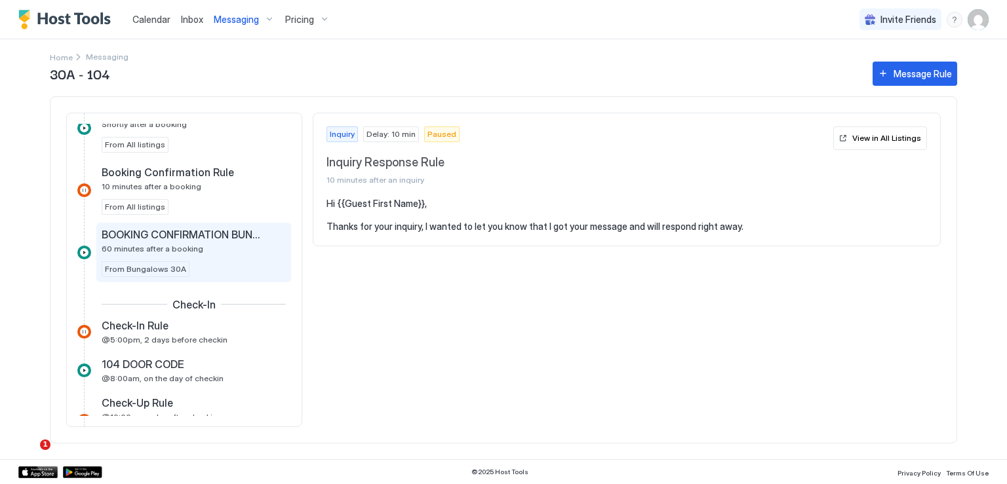
click at [168, 245] on span "60 minutes after a booking" at bounding box center [153, 249] width 102 height 10
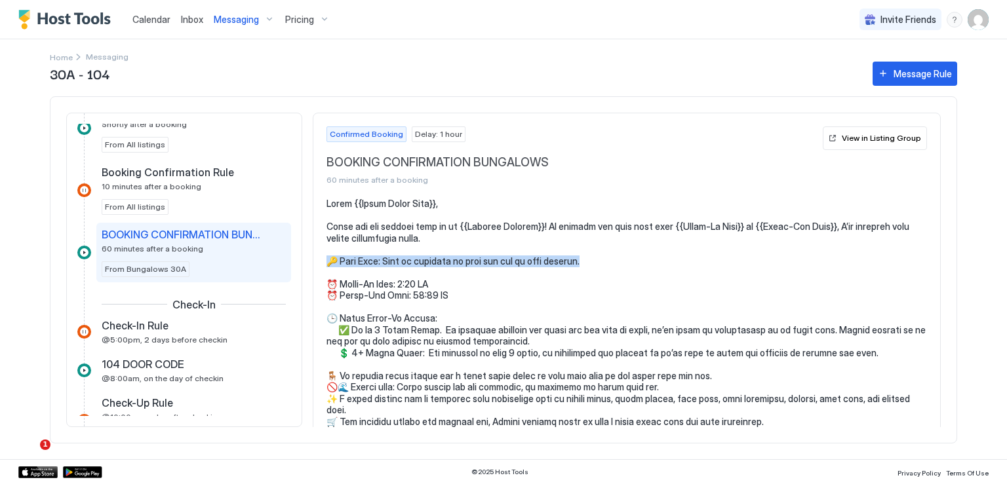
drag, startPoint x: 583, startPoint y: 260, endPoint x: 317, endPoint y: 258, distance: 266.1
copy pre "🔑 Door Code: Will be provided by noon the day of your arrival."
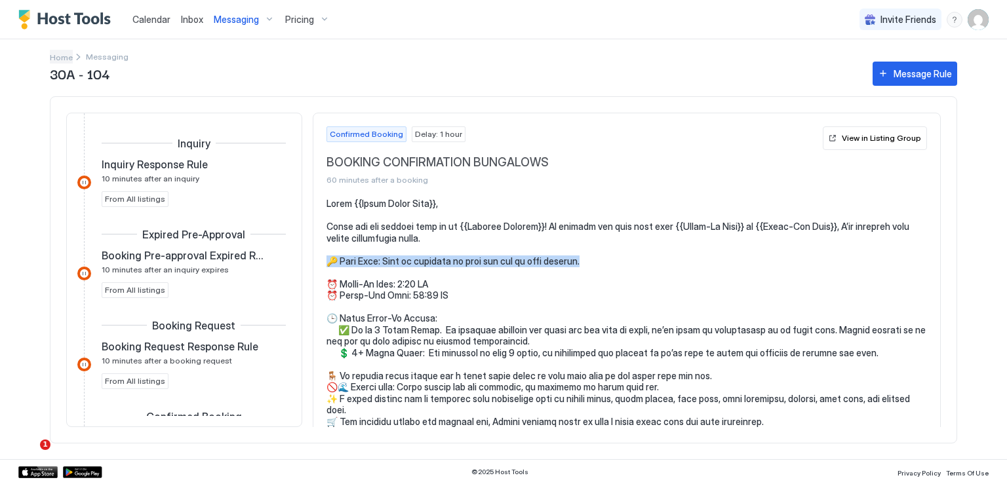
click at [56, 55] on span "Home" at bounding box center [61, 57] width 23 height 10
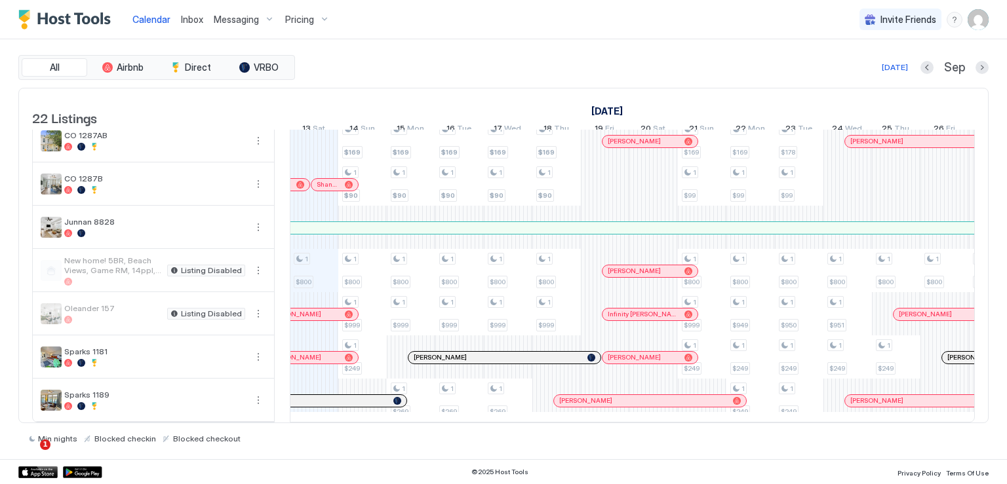
scroll to position [700, 0]
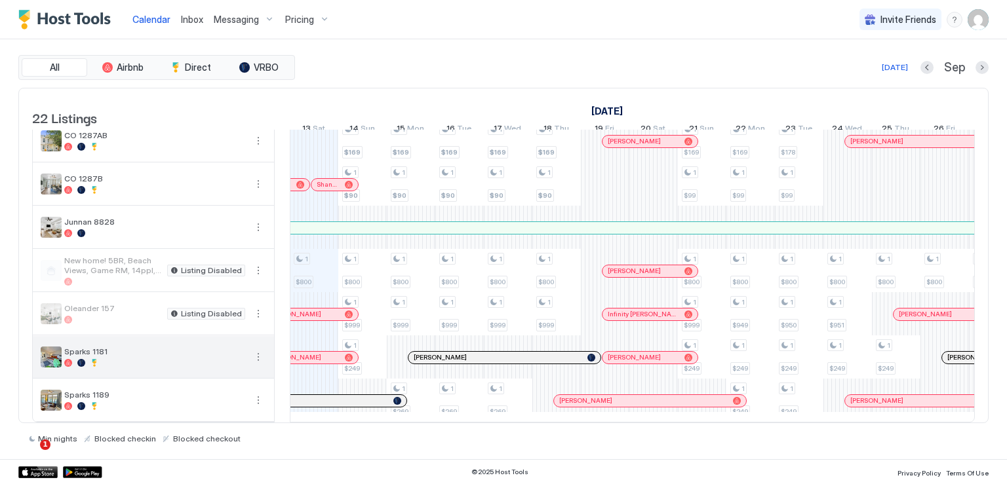
click at [252, 350] on button "More options" at bounding box center [258, 357] width 16 height 16
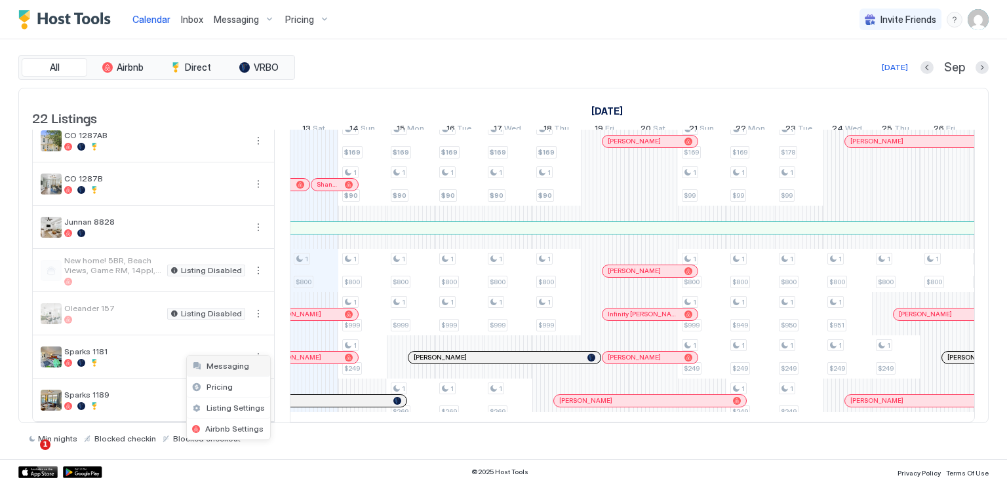
click at [222, 366] on span "Messaging" at bounding box center [227, 366] width 43 height 10
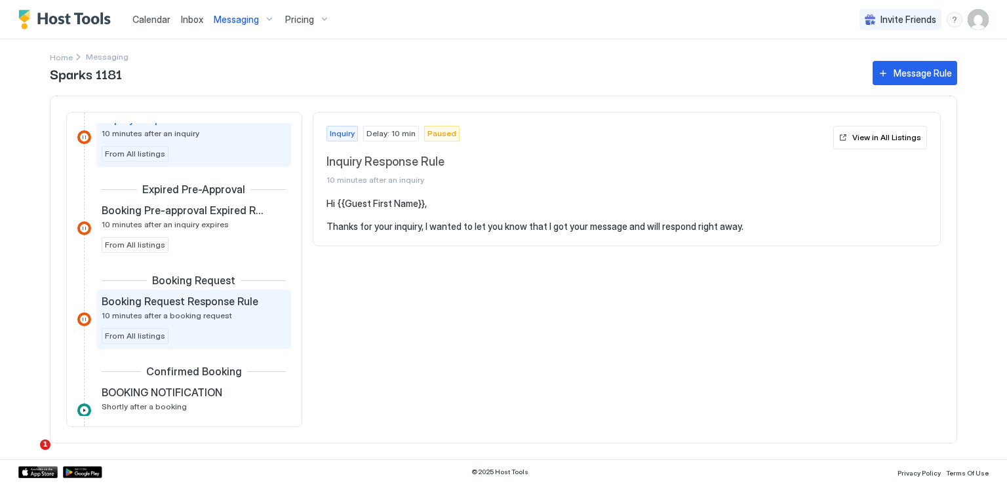
scroll to position [197, 0]
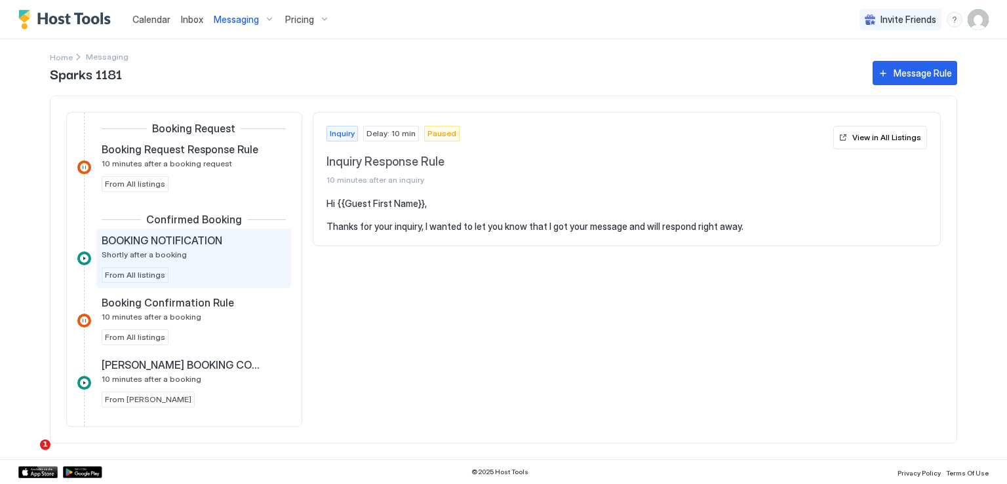
click at [160, 260] on div "BOOKING NOTIFICATION Shortly after a booking From All listings" at bounding box center [194, 258] width 184 height 49
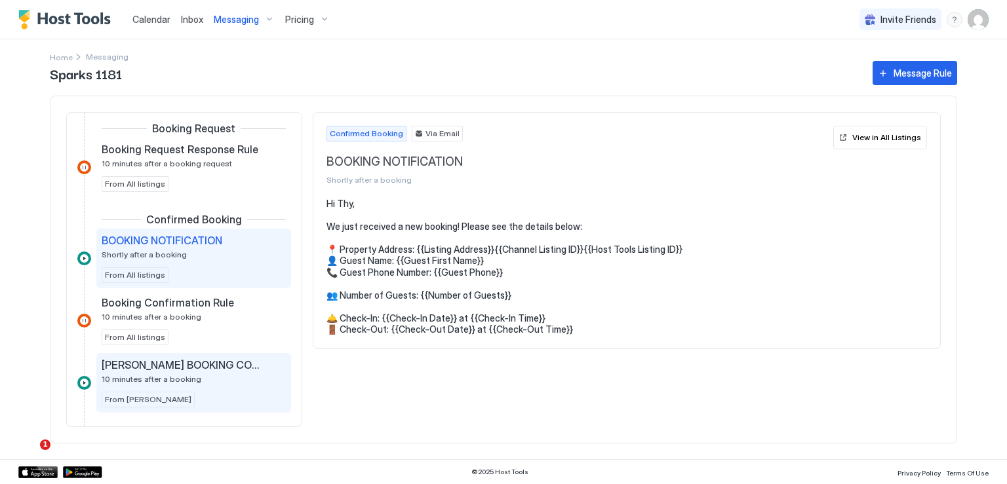
click at [202, 363] on span "SPARKS MARINA BOOKING CONFIRMATION" at bounding box center [183, 364] width 163 height 13
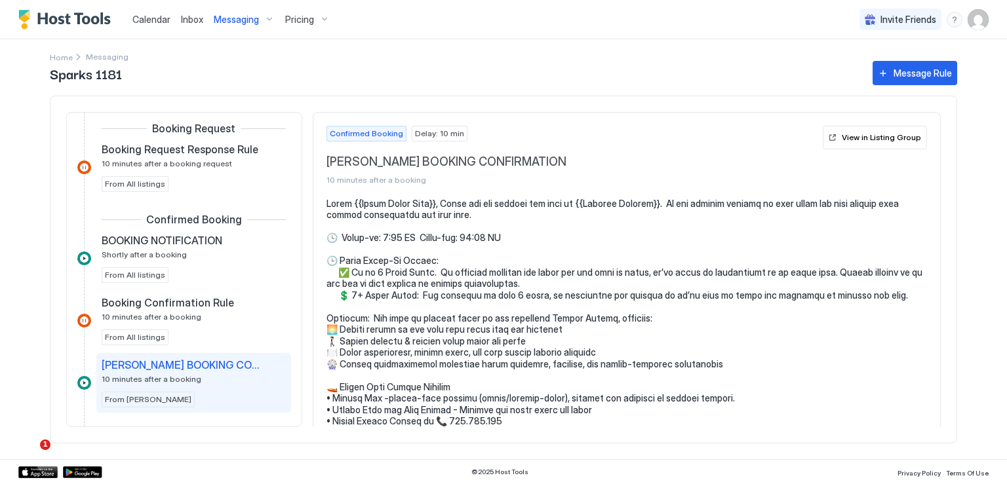
click at [456, 212] on pre at bounding box center [626, 467] width 600 height 539
click at [843, 140] on div "View in Listing Group" at bounding box center [880, 138] width 79 height 12
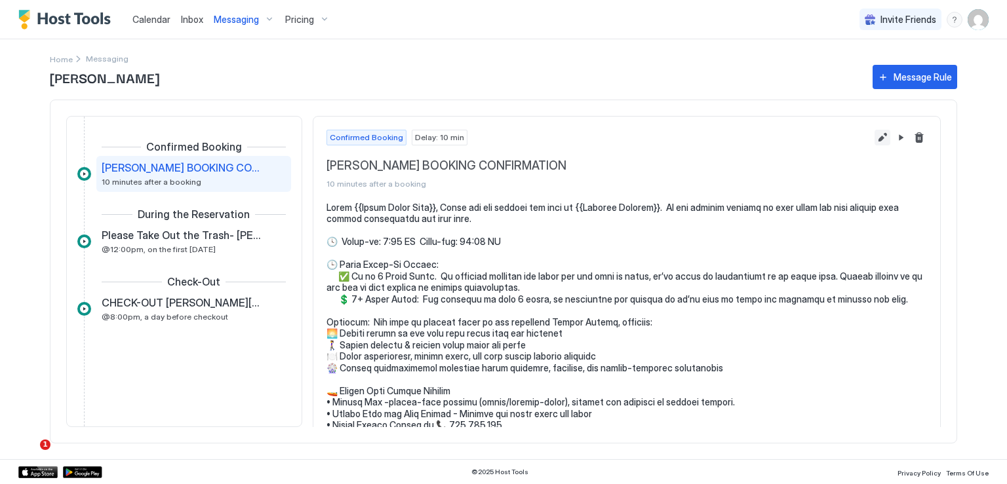
click at [874, 136] on button "Edit message rule" at bounding box center [882, 138] width 16 height 16
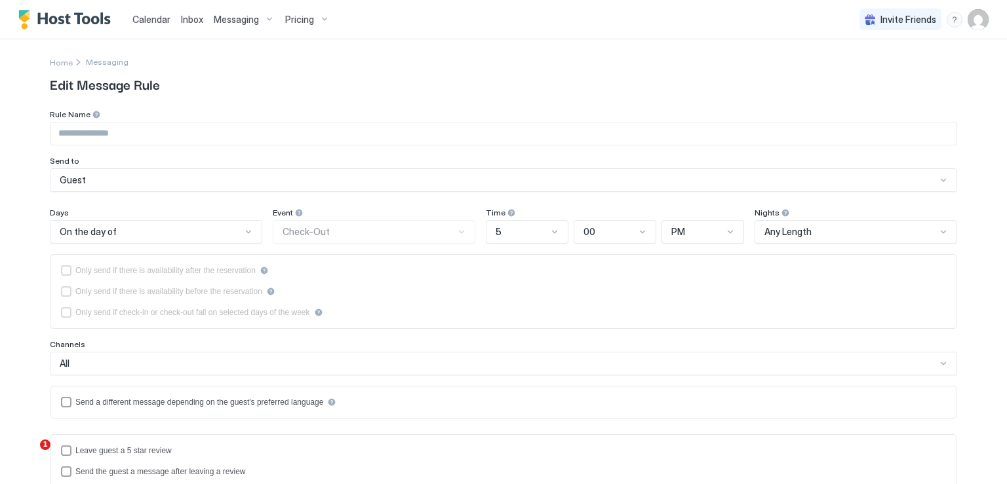
type input "**********"
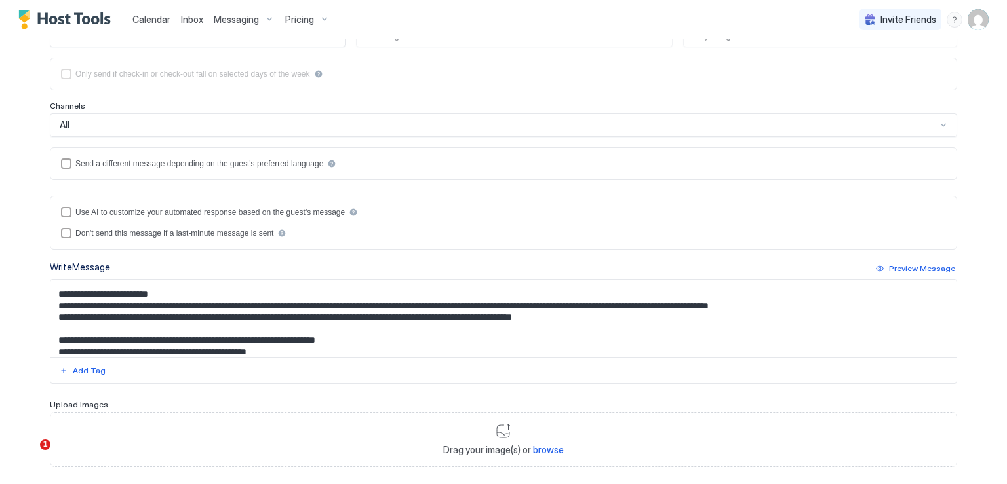
scroll to position [66, 0]
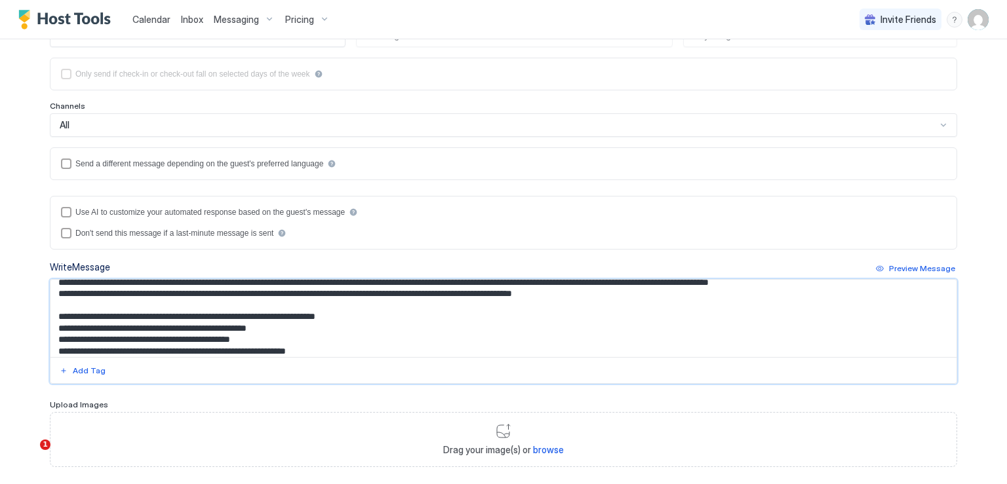
click at [292, 313] on textarea "Input Field" at bounding box center [503, 318] width 906 height 77
click at [132, 301] on textarea "Input Field" at bounding box center [503, 318] width 906 height 77
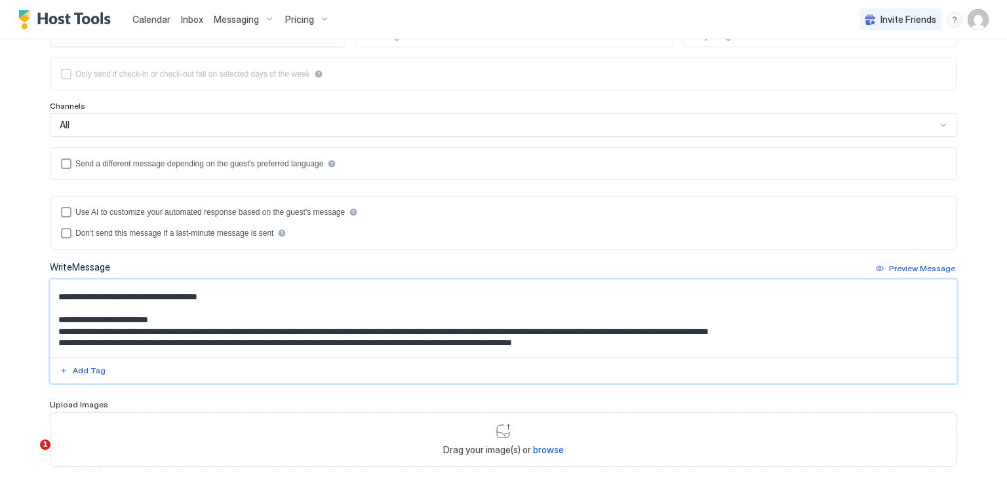
scroll to position [5, 0]
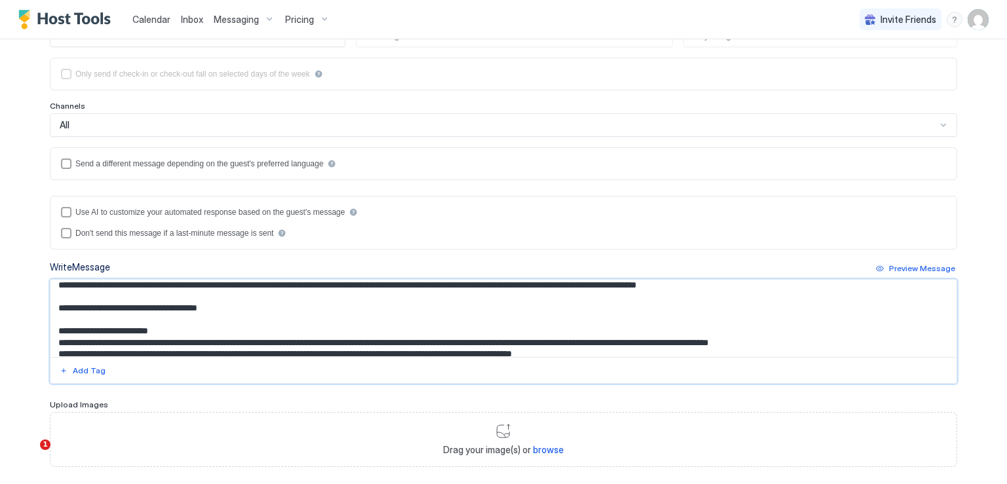
paste textarea "**********"
click at [305, 307] on textarea "Input Field" at bounding box center [503, 318] width 906 height 77
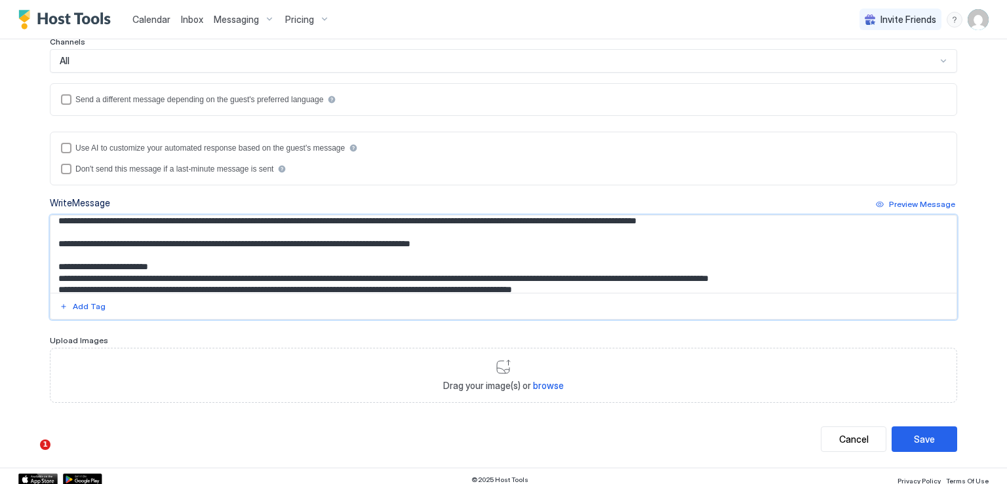
scroll to position [265, 0]
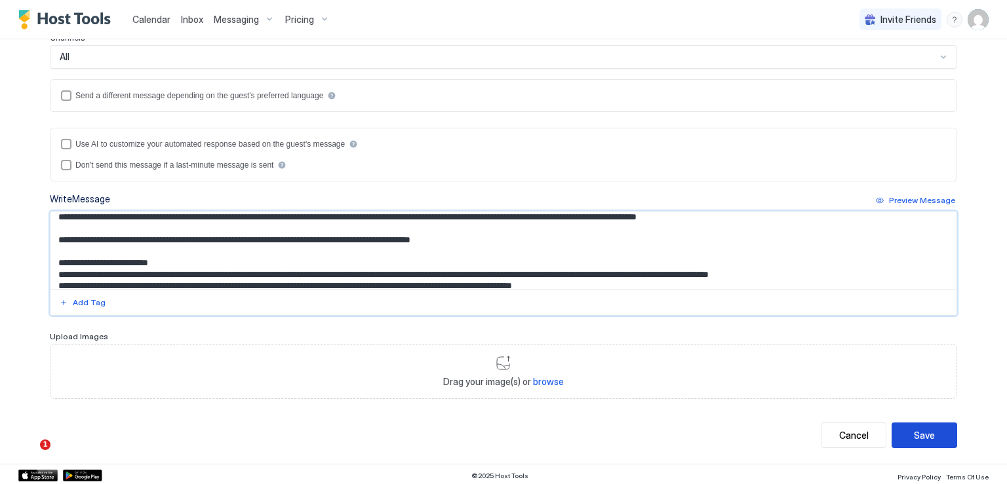
type textarea "**********"
click at [914, 429] on div "Save" at bounding box center [924, 436] width 21 height 14
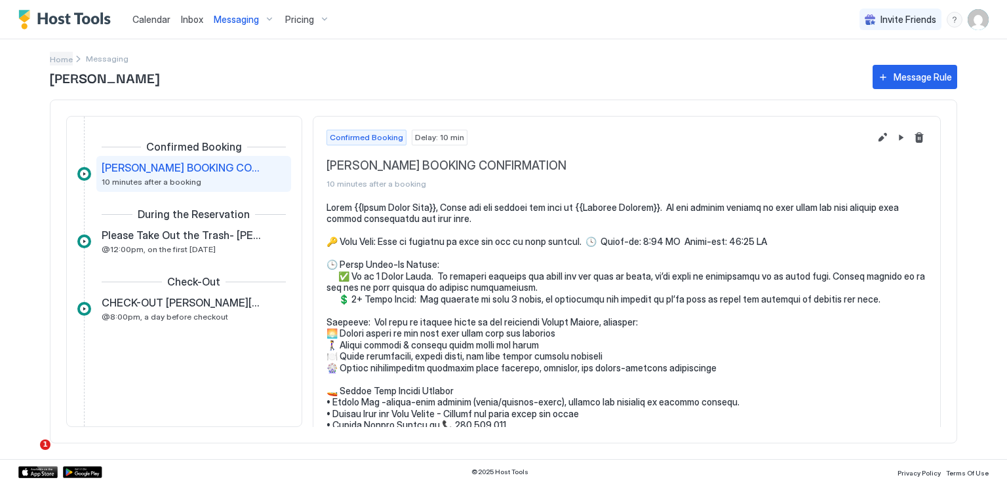
click at [56, 59] on span "Home" at bounding box center [61, 59] width 23 height 10
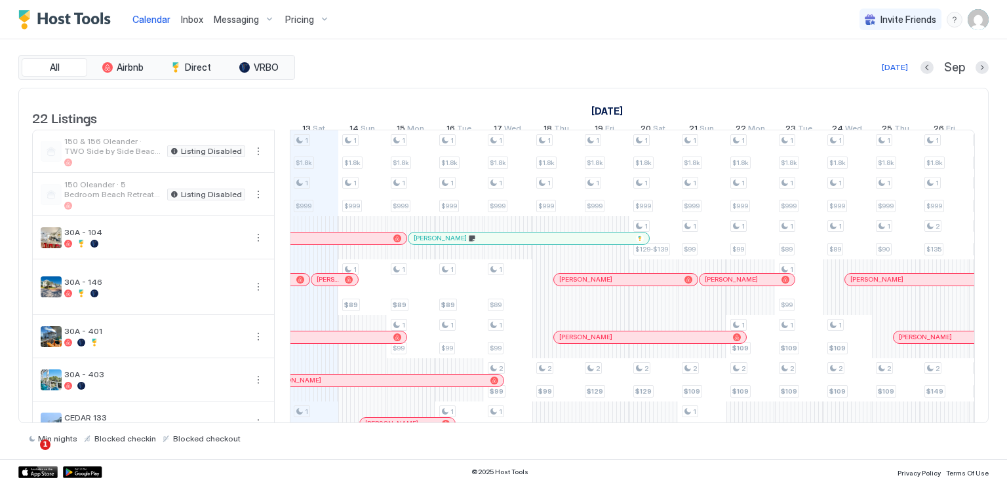
scroll to position [197, 0]
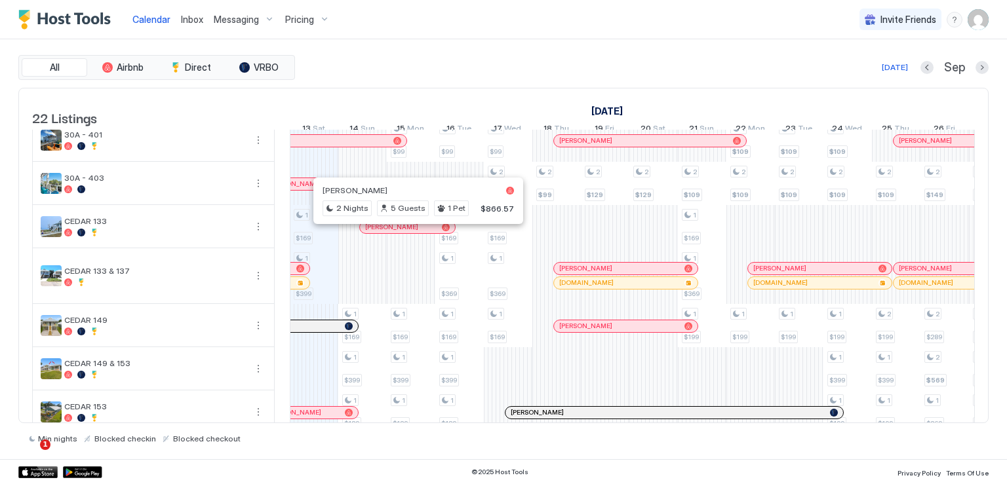
click at [416, 233] on div at bounding box center [417, 227] width 10 height 10
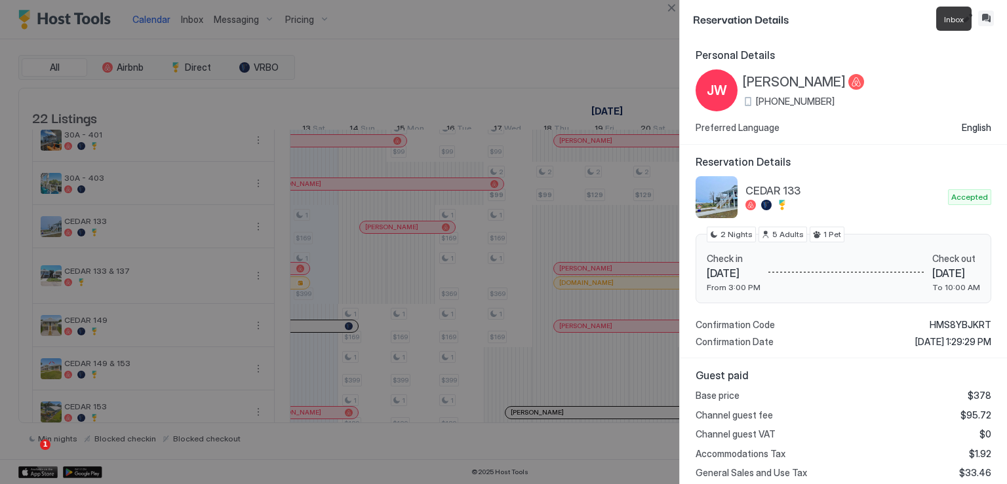
click at [983, 19] on button "Inbox" at bounding box center [986, 18] width 16 height 16
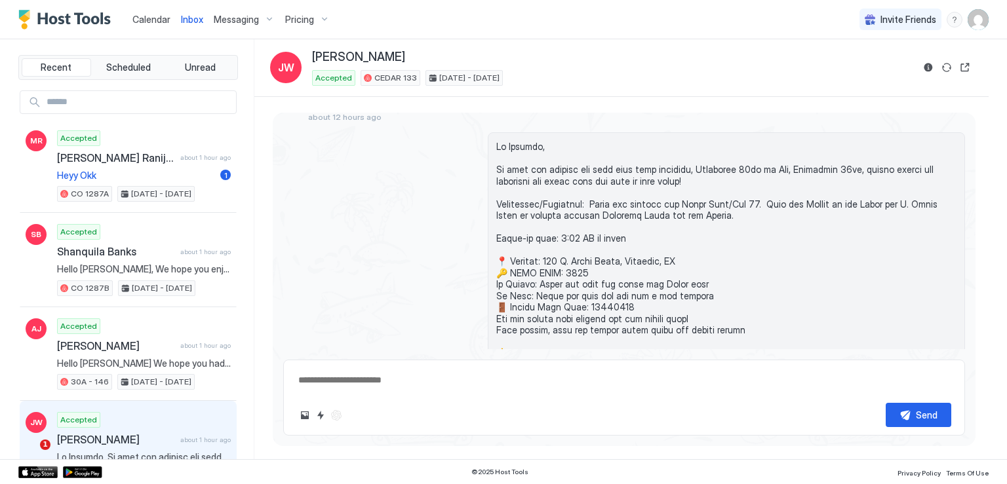
scroll to position [581, 0]
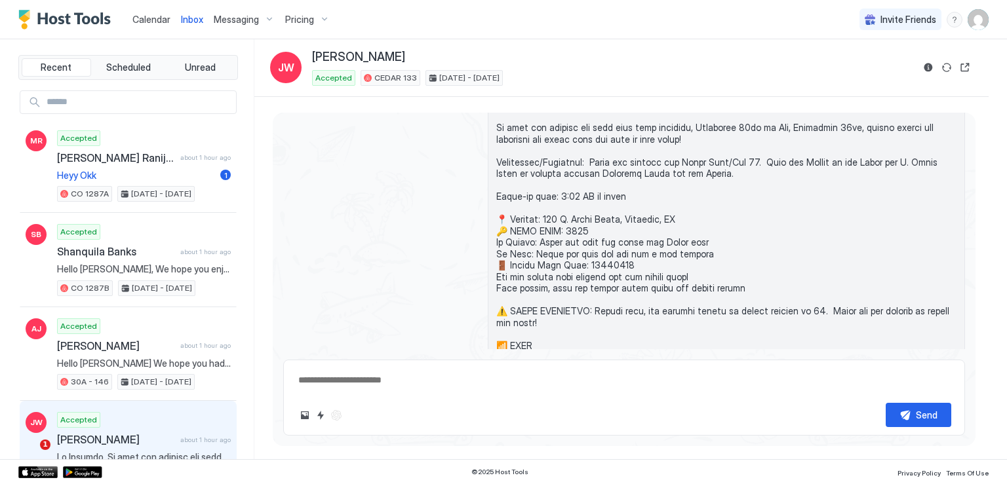
click at [385, 384] on textarea at bounding box center [624, 380] width 654 height 24
type textarea "**********"
click at [925, 418] on div "Send" at bounding box center [926, 415] width 22 height 14
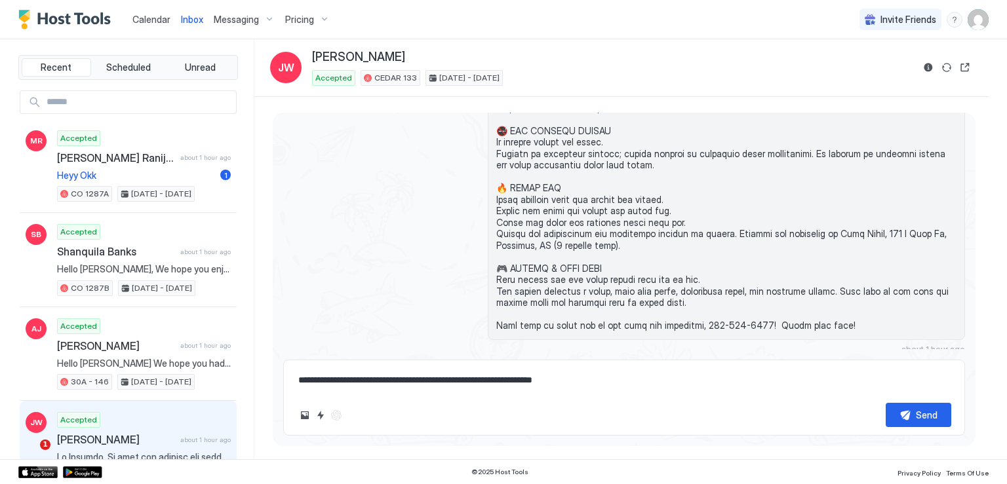
scroll to position [1026, 0]
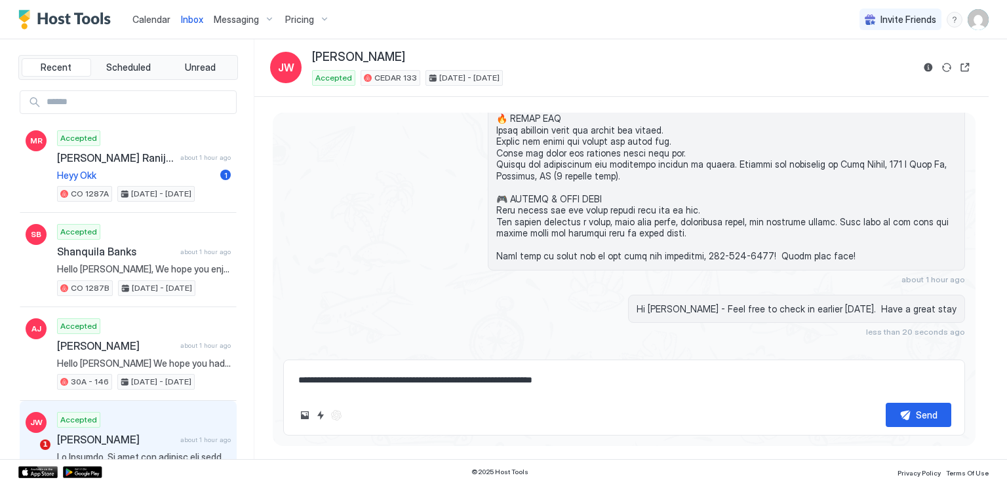
click at [241, 24] on span "Messaging" at bounding box center [236, 20] width 45 height 12
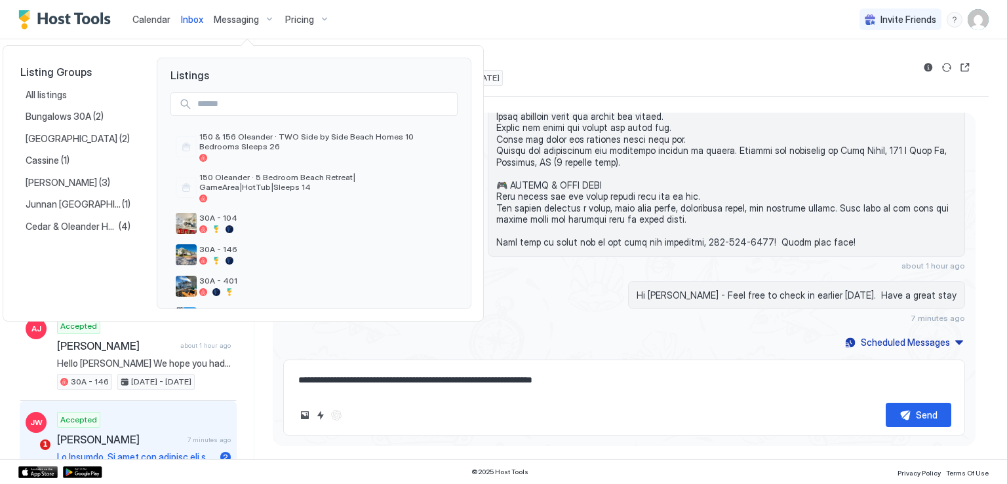
scroll to position [1012, 0]
